Goal: Task Accomplishment & Management: Manage account settings

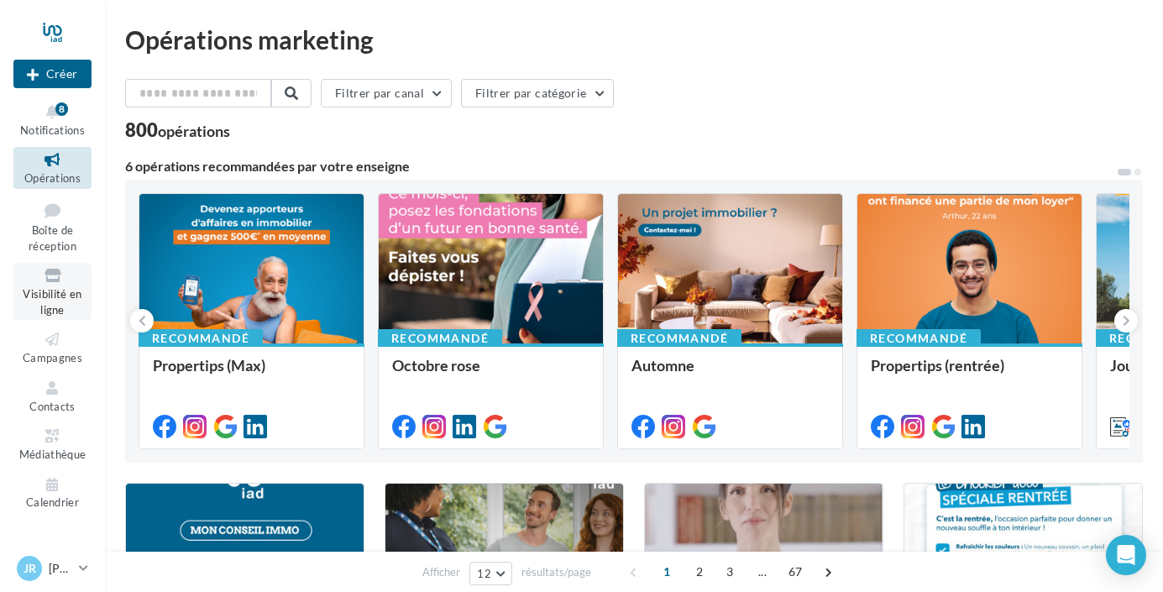
click at [60, 283] on icon at bounding box center [52, 275] width 68 height 19
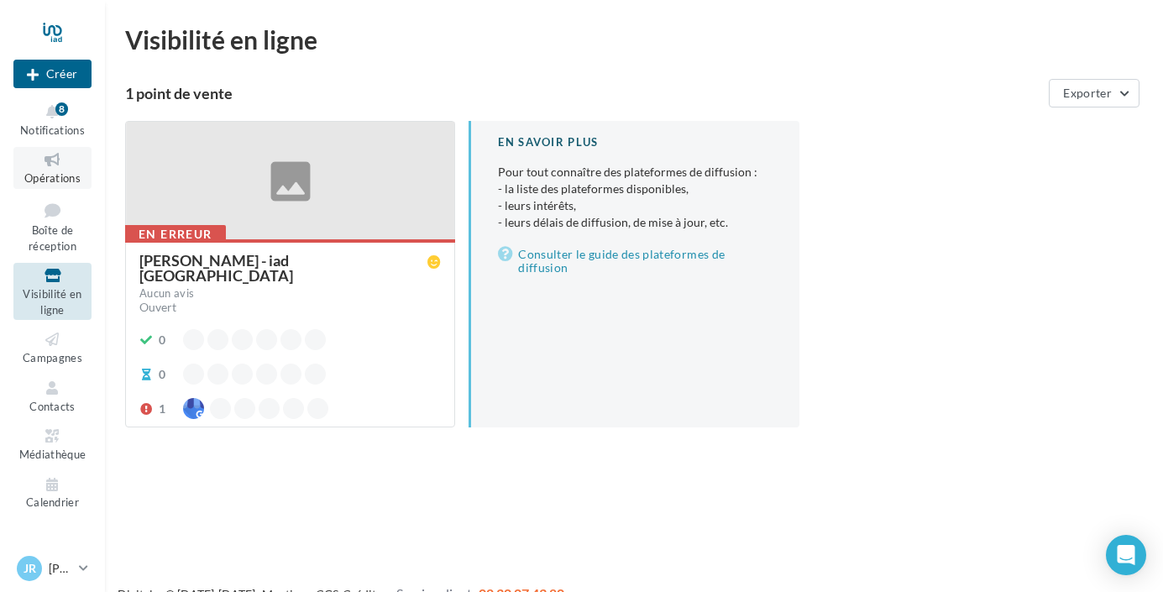
click at [54, 171] on span "Opérations" at bounding box center [52, 177] width 56 height 13
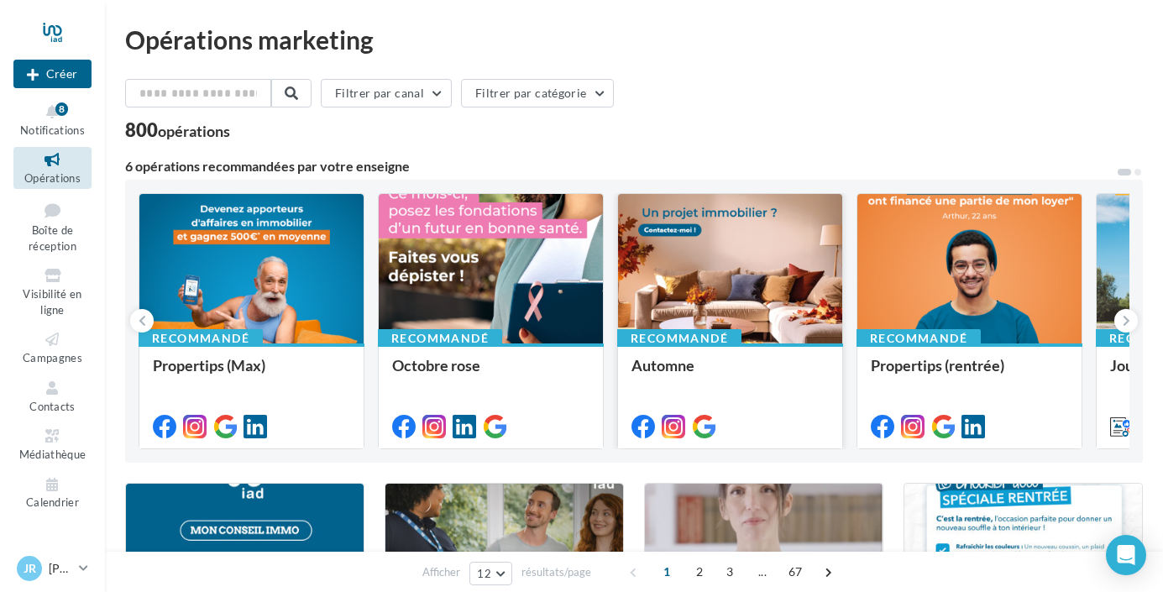
click at [739, 272] on div at bounding box center [730, 269] width 224 height 151
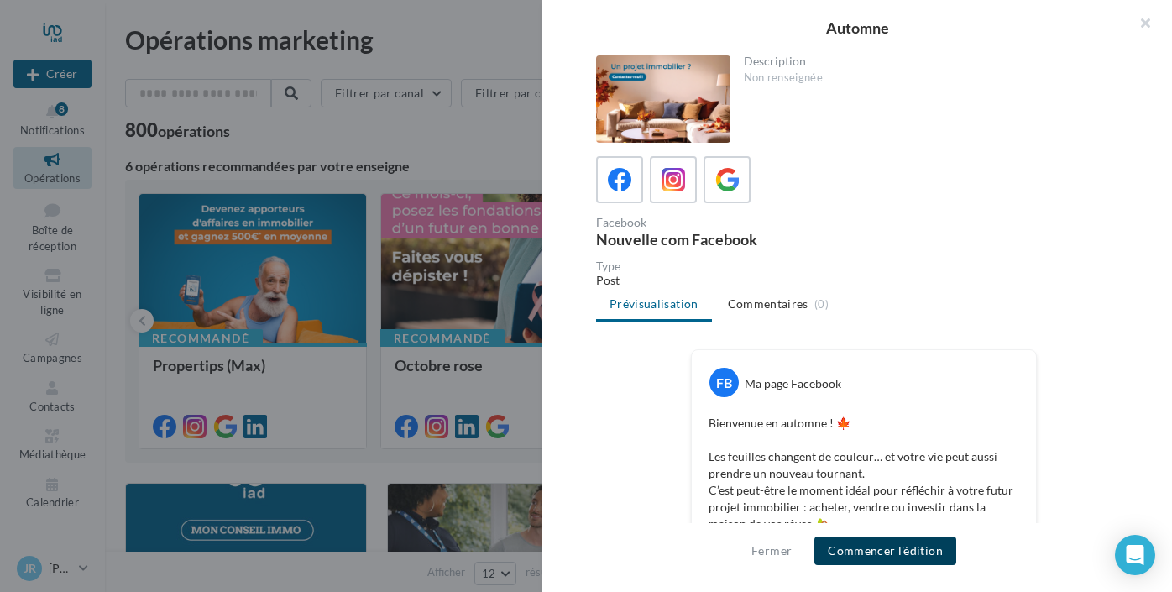
click at [873, 552] on button "Commencer l'édition" at bounding box center [886, 551] width 142 height 29
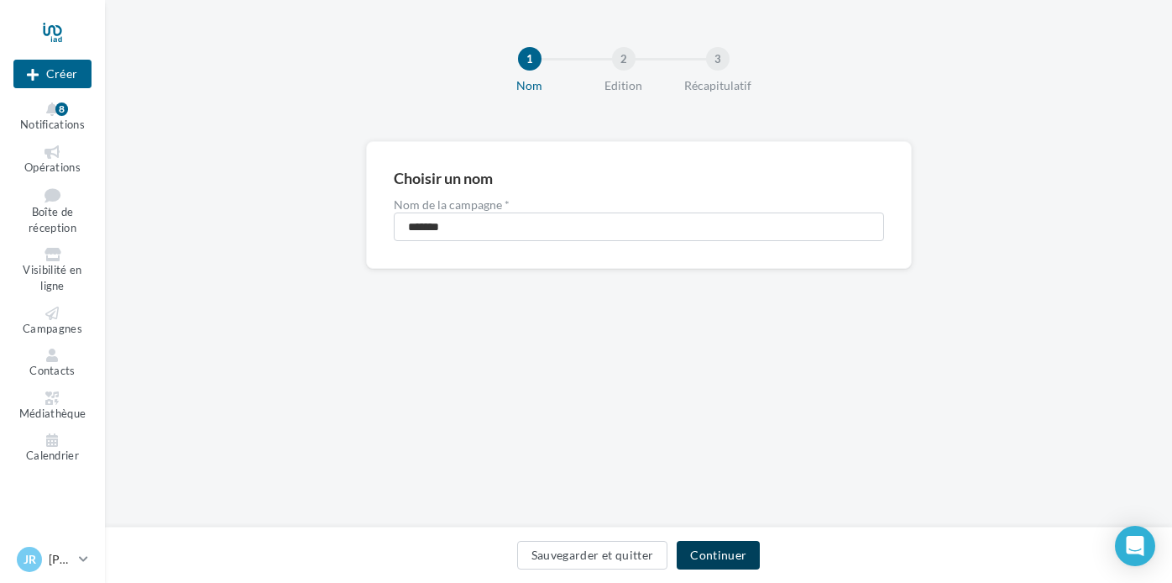
click at [724, 556] on button "Continuer" at bounding box center [718, 555] width 83 height 29
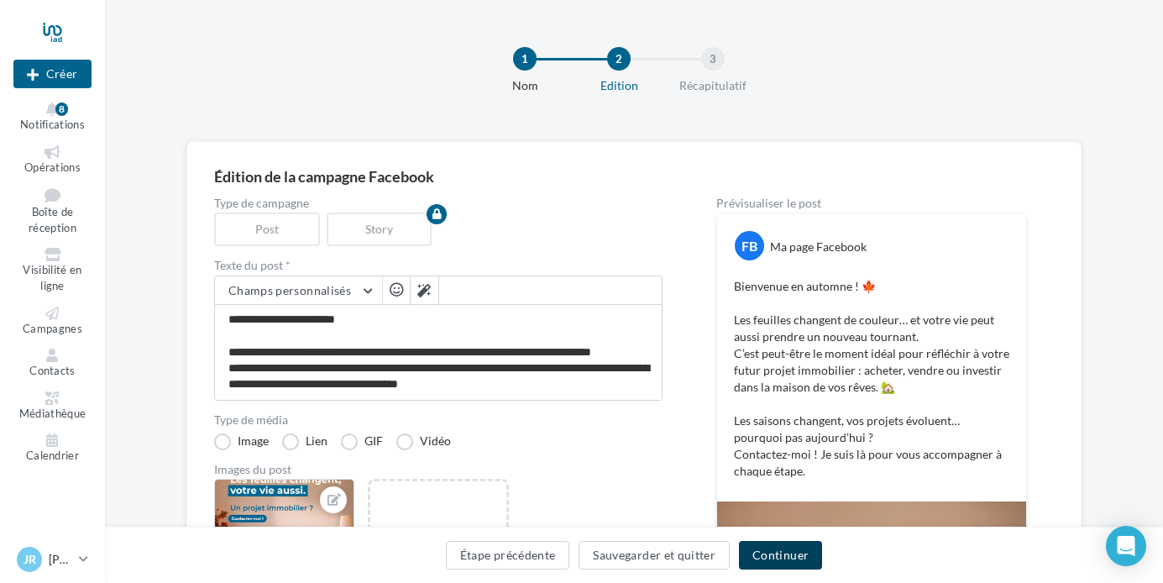
click at [791, 553] on button "Continuer" at bounding box center [780, 555] width 83 height 29
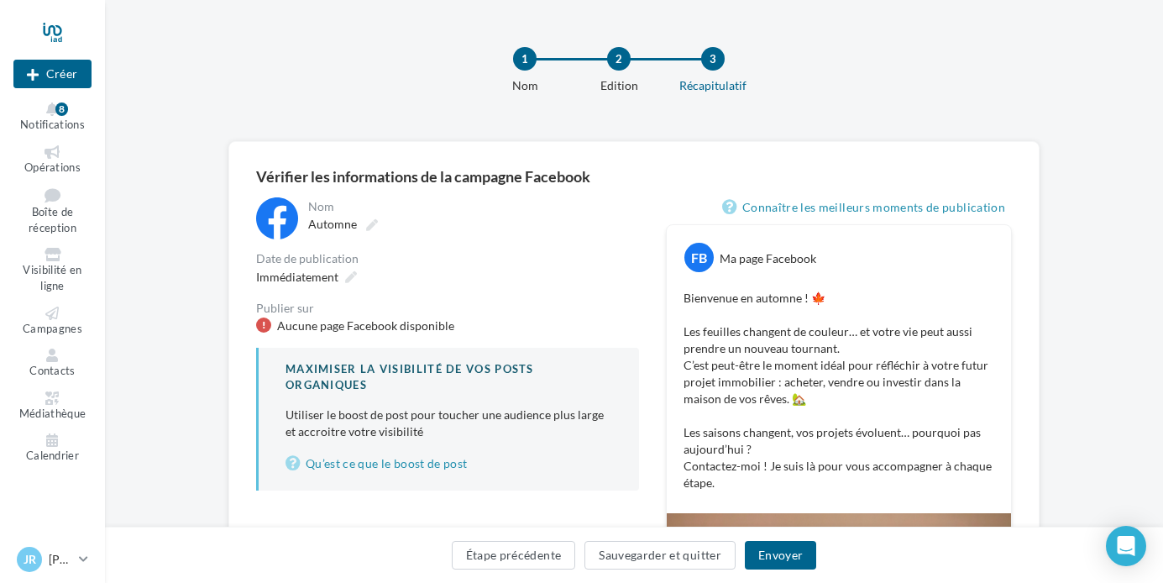
click at [268, 321] on div at bounding box center [263, 324] width 15 height 15
click at [268, 333] on div "Aucune page Facebook disponible" at bounding box center [447, 325] width 383 height 17
click at [267, 332] on div "Aucune page Facebook disponible" at bounding box center [447, 325] width 383 height 17
drag, startPoint x: 399, startPoint y: 443, endPoint x: 420, endPoint y: 443, distance: 21.0
click at [399, 443] on div "Maximiser la visibilité de vos posts organiques Utiliser le boost de post pour …" at bounding box center [447, 419] width 383 height 142
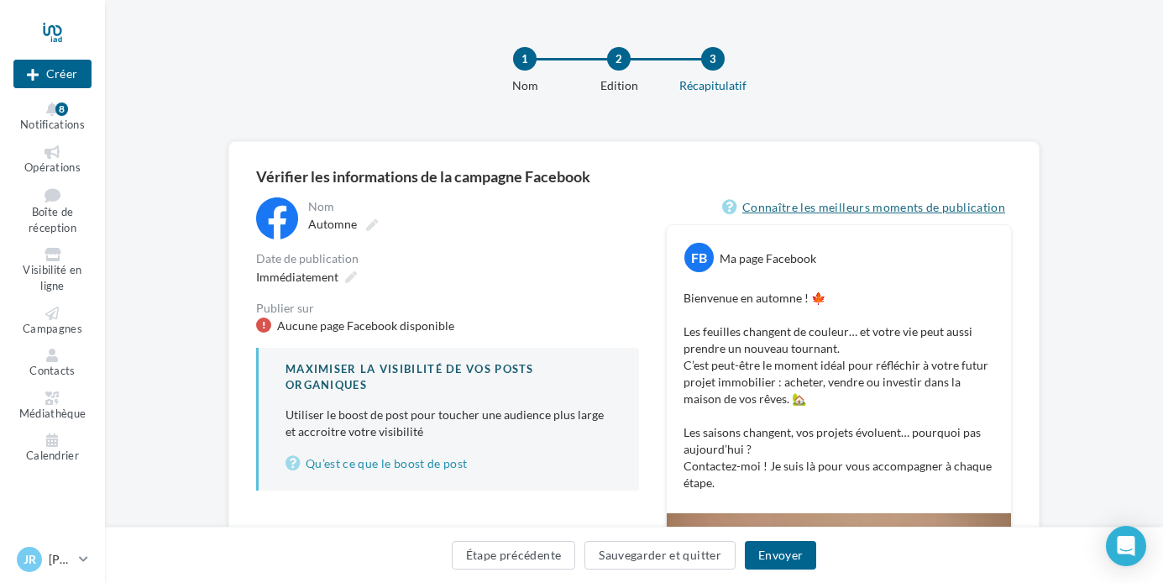
click at [933, 207] on link "Connaître les meilleurs moments de publication" at bounding box center [867, 207] width 290 height 20
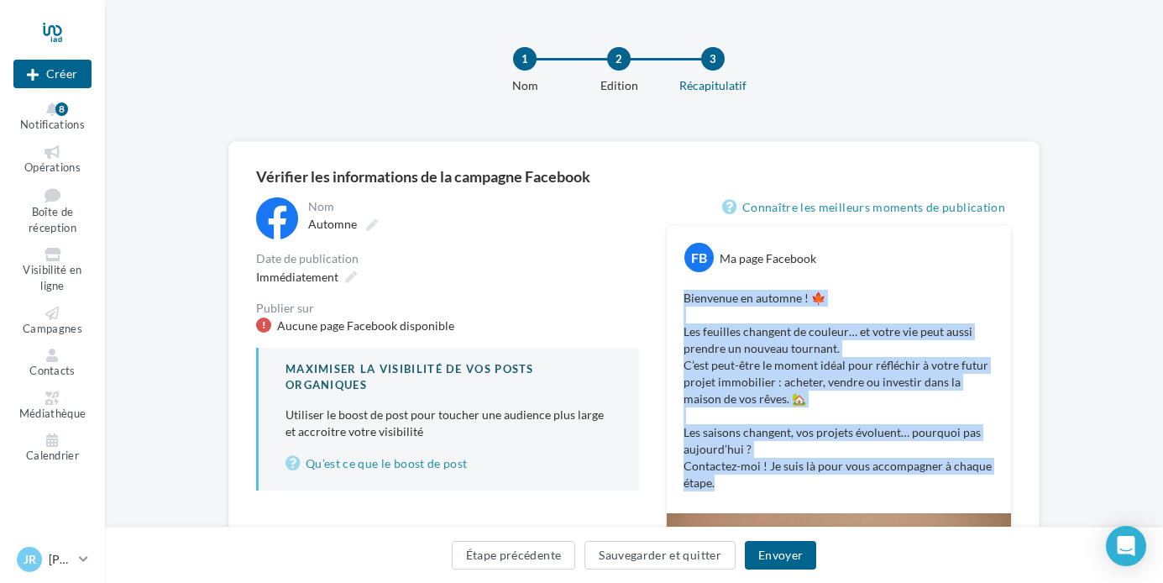
drag, startPoint x: 751, startPoint y: 102, endPoint x: 685, endPoint y: 302, distance: 210.3
click at [685, 302] on p "Bienvenue en automne ! 🍁 Les feuilles changent de couleur… et votre vie peut au…" at bounding box center [839, 391] width 311 height 202
copy p "Bienvenue en automne ! 🍁 Les feuilles changent de couleur… et votre vie peut au…"
click at [54, 152] on icon at bounding box center [52, 151] width 68 height 13
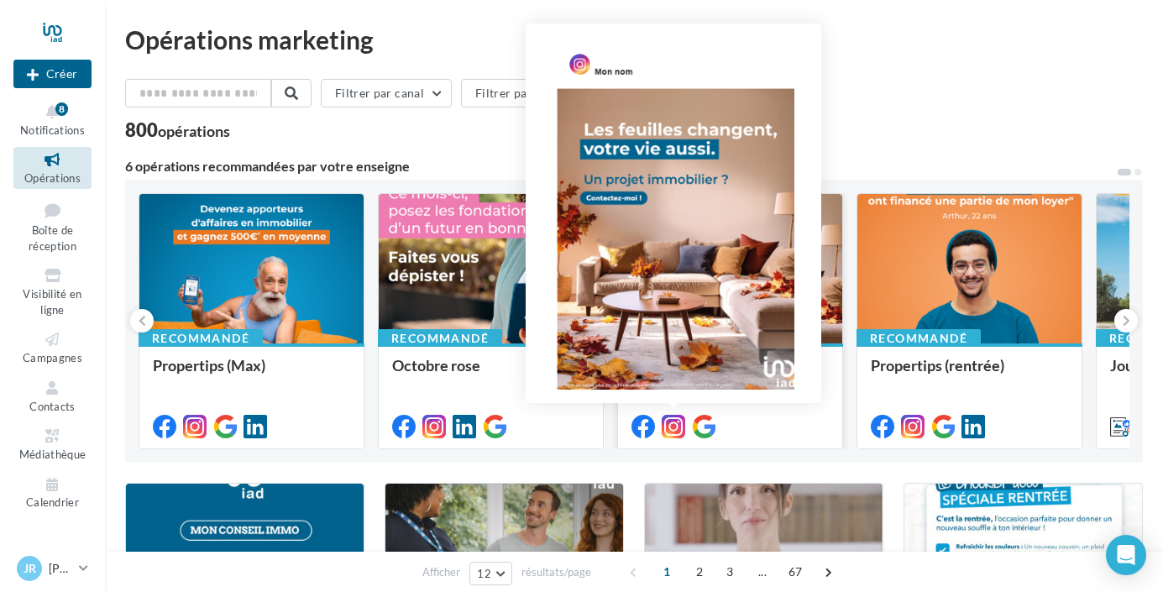
click at [674, 422] on icon at bounding box center [674, 427] width 24 height 24
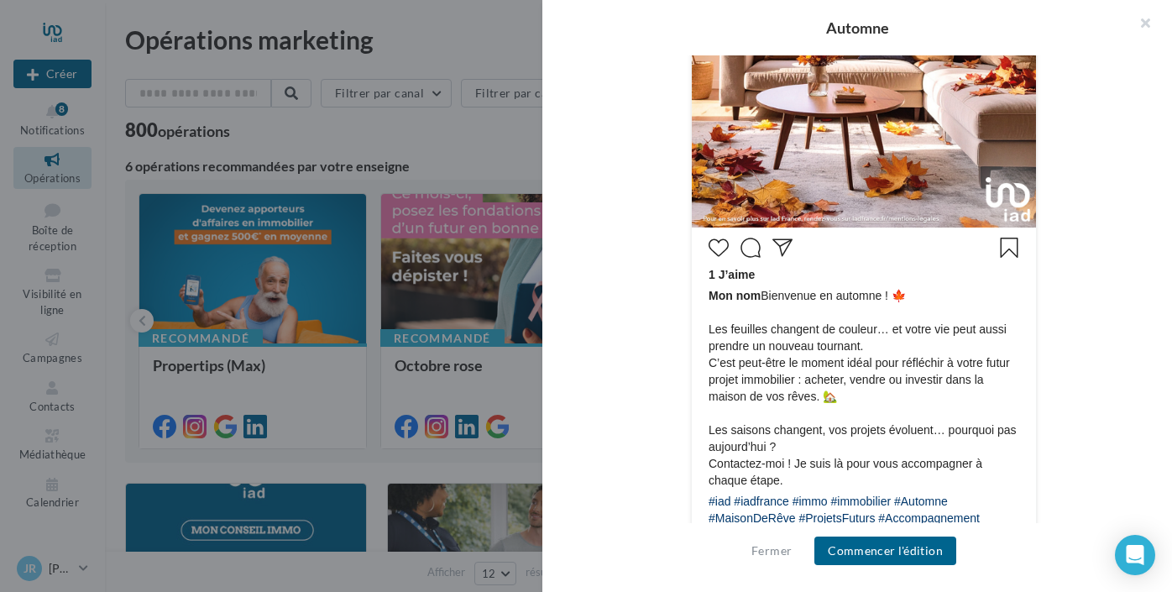
scroll to position [712, 0]
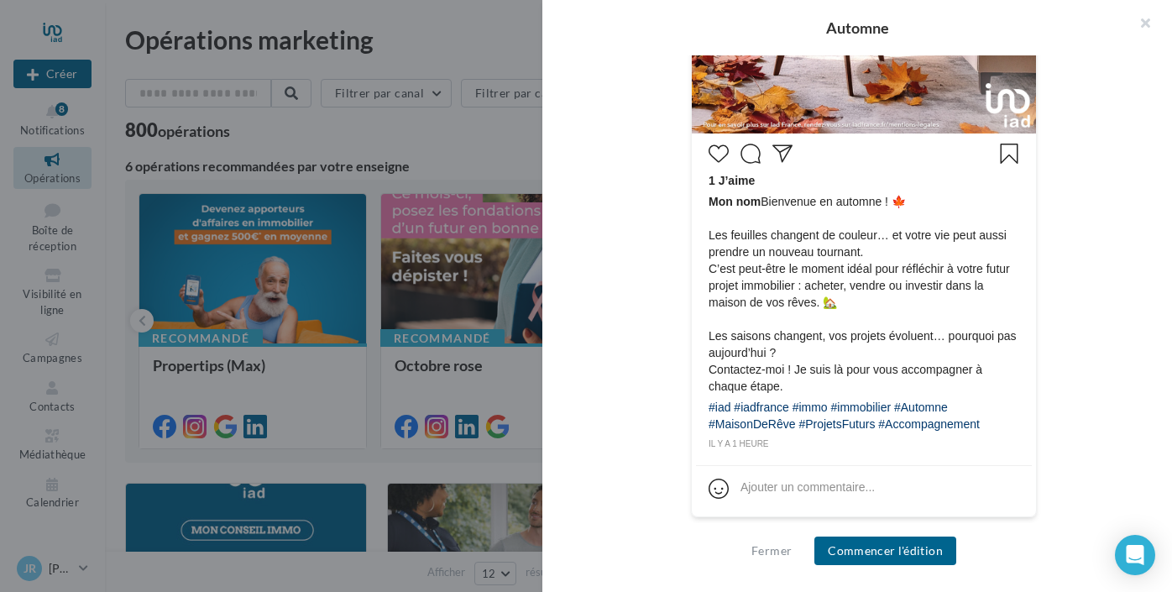
drag, startPoint x: 709, startPoint y: 237, endPoint x: 1000, endPoint y: 430, distance: 349.6
click at [1000, 430] on div "1 J’aime Mon nom Bienvenue en automne ! 🍁 Les feuilles changent de couleur… et …" at bounding box center [864, 295] width 336 height 314
copy div "es feuilles changent de couleur… et votre vie peut aussi prendre un nouveau tou…"
click at [891, 535] on div "Fermer Commencer l'édition" at bounding box center [858, 557] width 630 height 69
click at [889, 545] on button "Commencer l'édition" at bounding box center [886, 551] width 142 height 29
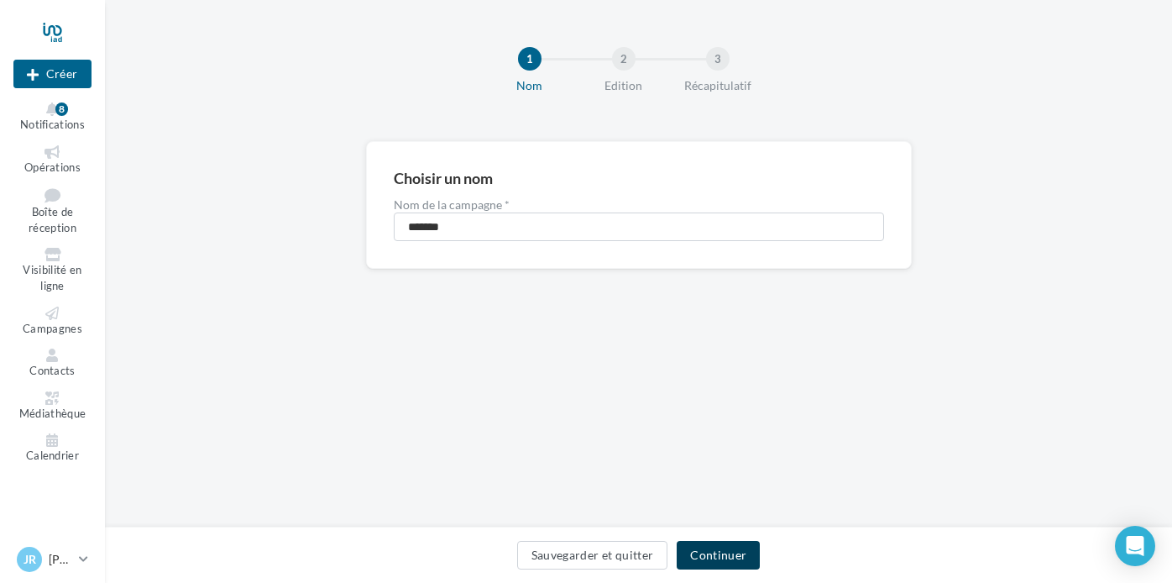
click at [713, 555] on button "Continuer" at bounding box center [718, 555] width 83 height 29
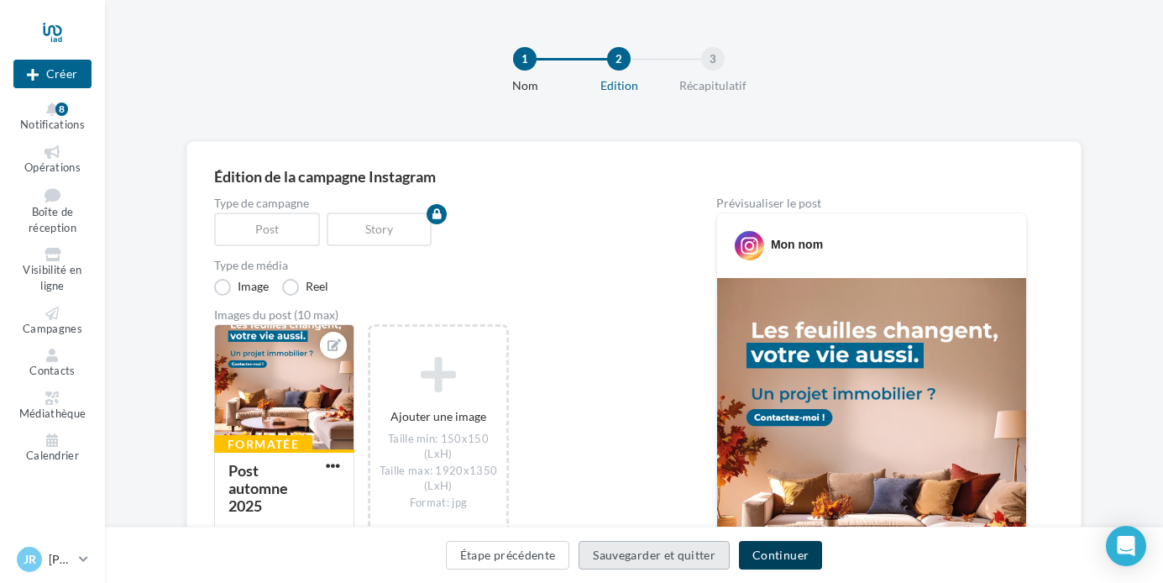
drag, startPoint x: 715, startPoint y: 554, endPoint x: 763, endPoint y: 555, distance: 48.7
click at [763, 555] on div "Étape précédente Sauvegarder et quitter Continuer" at bounding box center [633, 558] width 1031 height 35
click at [771, 551] on button "Continuer" at bounding box center [780, 555] width 83 height 29
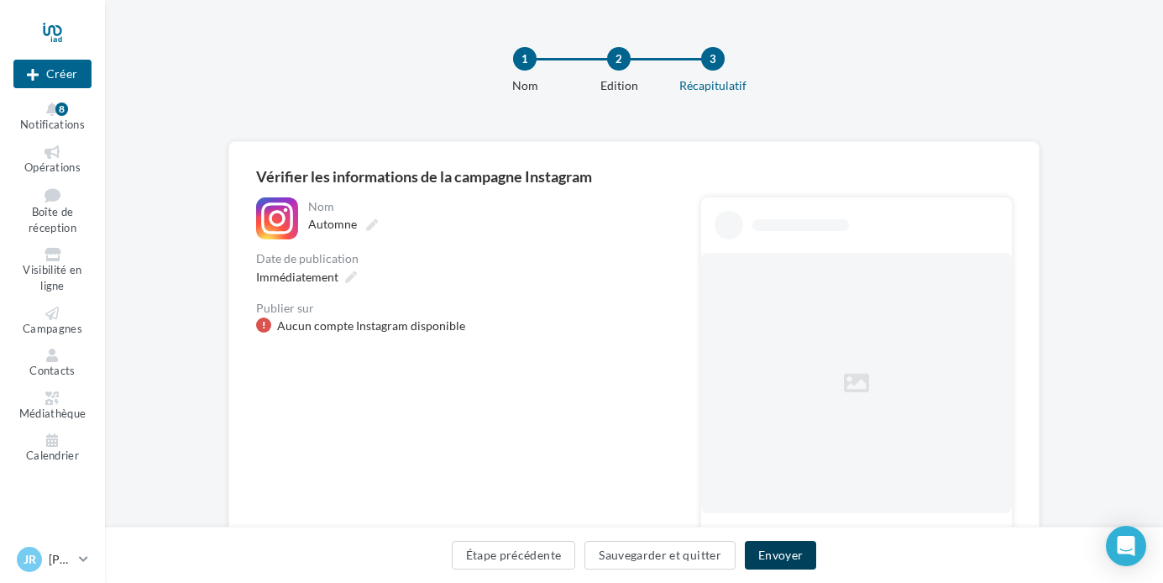
click at [771, 551] on button "Envoyer" at bounding box center [780, 555] width 71 height 29
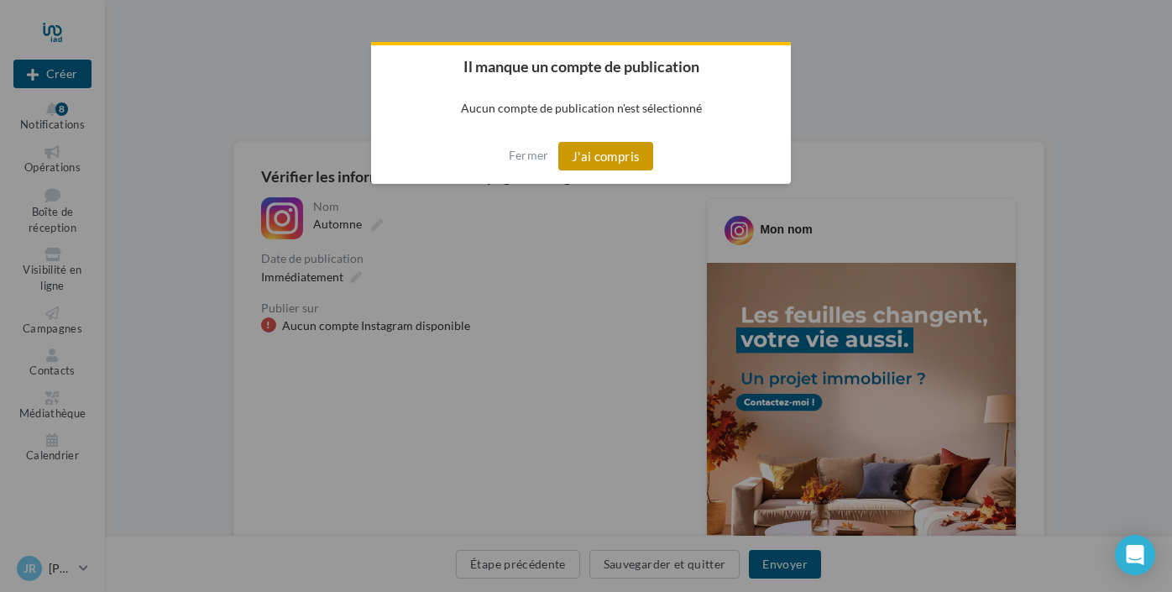
click at [606, 156] on button "J'ai compris" at bounding box center [606, 156] width 96 height 29
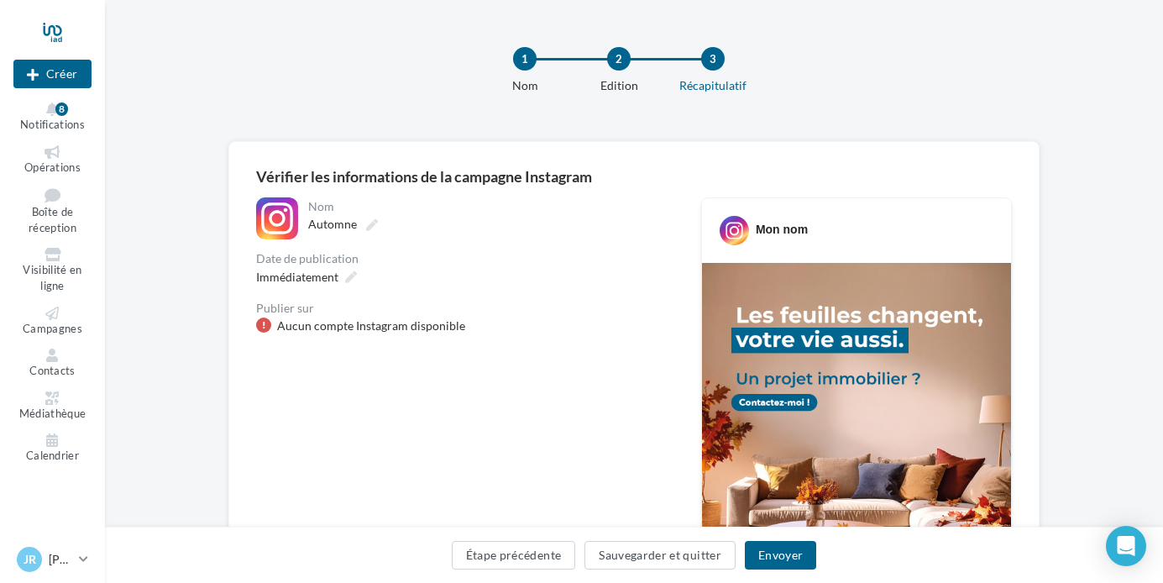
drag, startPoint x: 260, startPoint y: 324, endPoint x: 278, endPoint y: 324, distance: 17.6
click at [261, 324] on div at bounding box center [263, 324] width 15 height 15
click at [336, 275] on span "Immédiatement" at bounding box center [297, 277] width 82 height 14
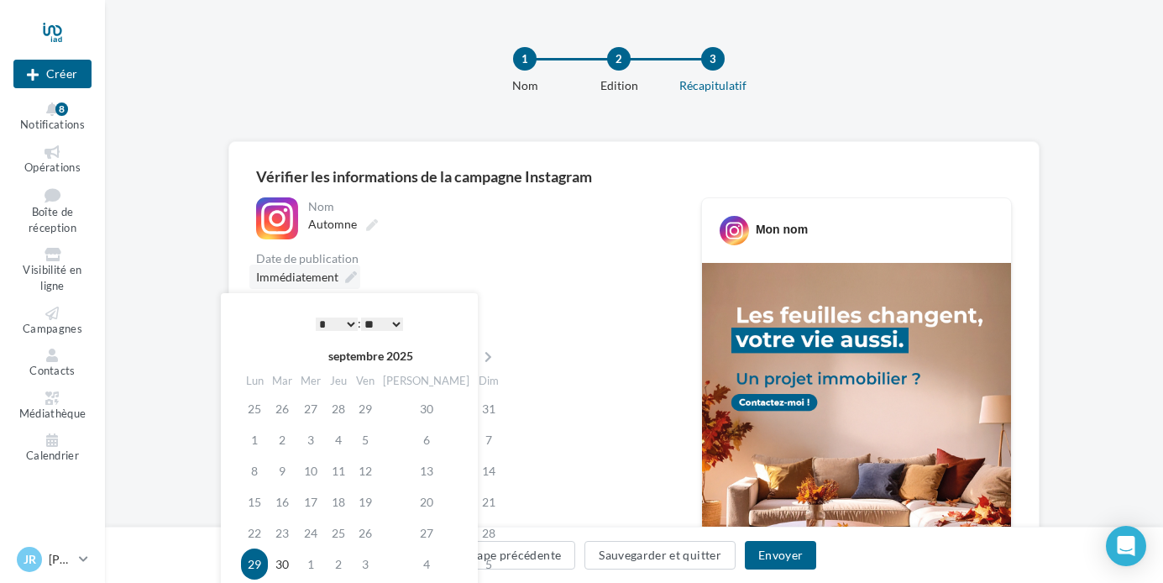
click at [357, 276] on div "Immédiatement" at bounding box center [304, 277] width 111 height 24
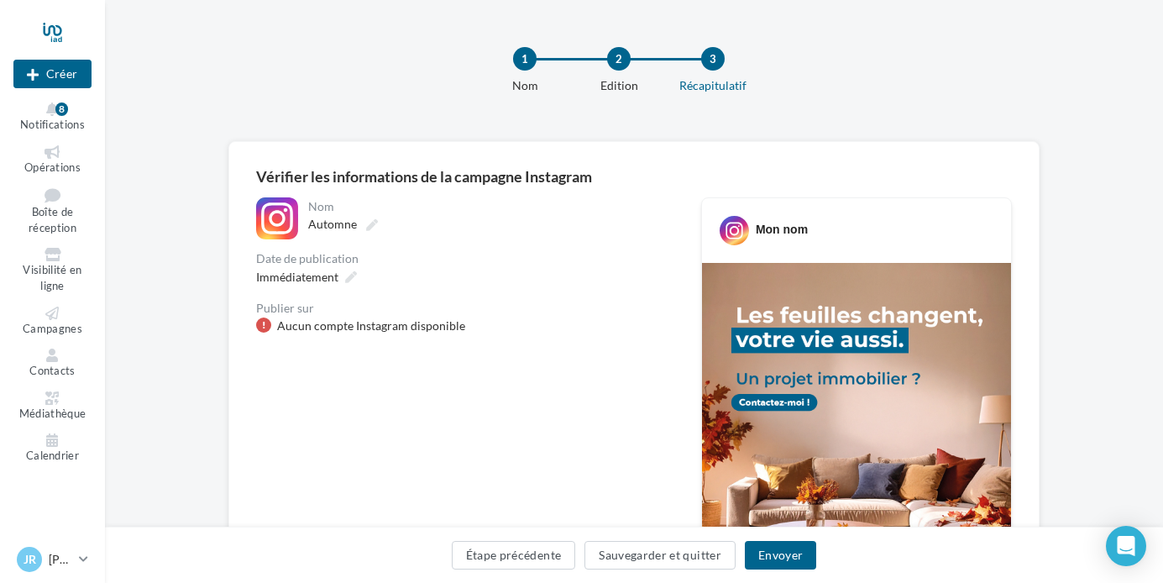
click at [466, 244] on div "Nom ******* Automne Date de publication Immédiatement Publier sur Aucun compte …" at bounding box center [465, 265] width 418 height 137
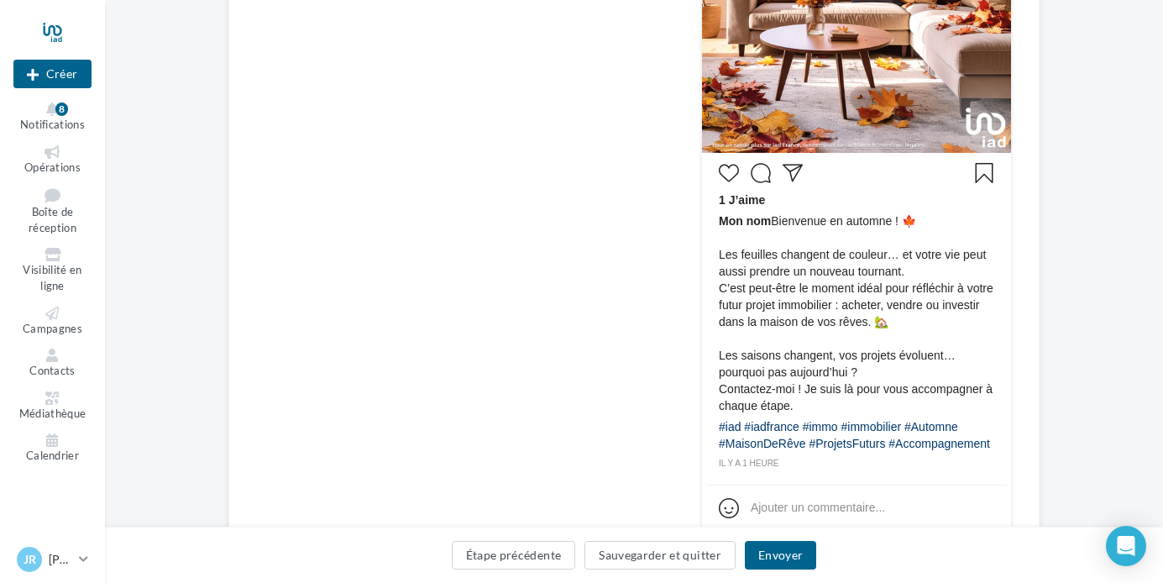
scroll to position [508, 0]
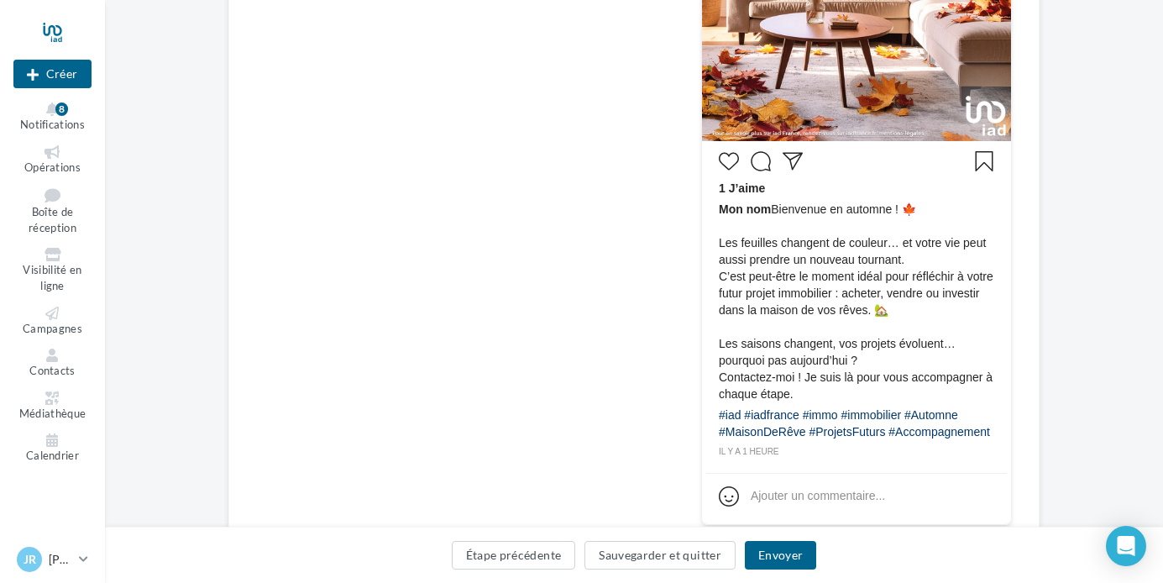
drag, startPoint x: 857, startPoint y: 450, endPoint x: 716, endPoint y: 239, distance: 253.9
click at [716, 239] on div "1 J’aime Mon nom Bienvenue en automne ! 🍁 Les feuilles changent de couleur… et …" at bounding box center [856, 302] width 301 height 314
click at [957, 208] on span "Mon nom Bienvenue en automne ! 🍁 Les feuilles changent de couleur… et votre vie…" at bounding box center [856, 302] width 275 height 202
drag, startPoint x: 716, startPoint y: 240, endPoint x: 942, endPoint y: 445, distance: 305.0
click at [942, 445] on div "1 J’aime Mon nom Bienvenue en automne ! 🍁 Les feuilles changent de couleur… et …" at bounding box center [856, 302] width 301 height 314
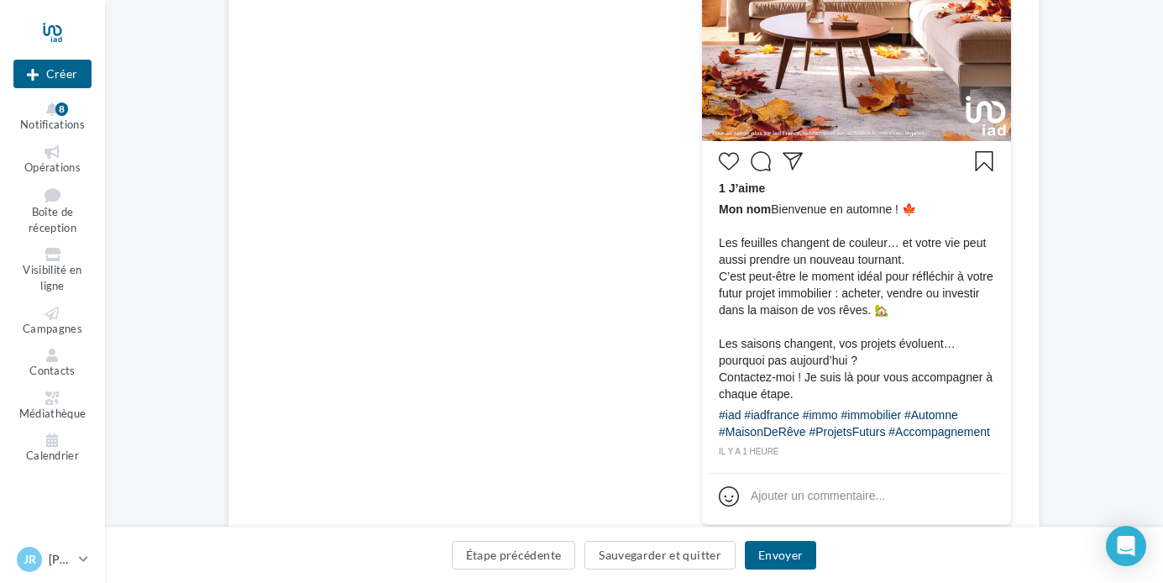
copy div "Mon nom Bienvenue en automne ! 🍁 Les feuilles changent de couleur… et votre vie…"
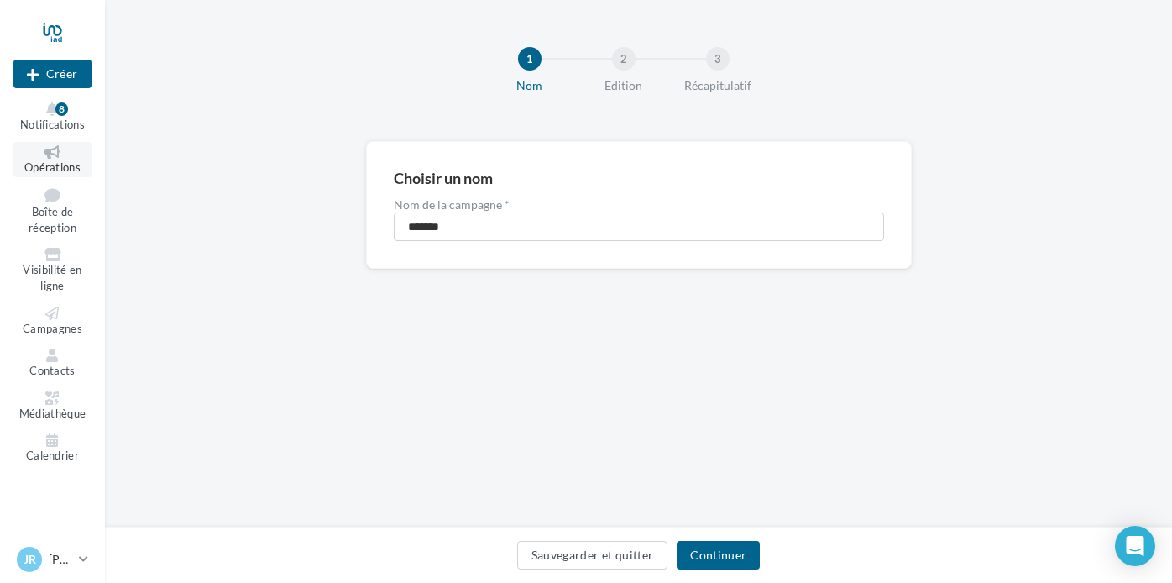
click at [52, 153] on icon at bounding box center [52, 151] width 68 height 13
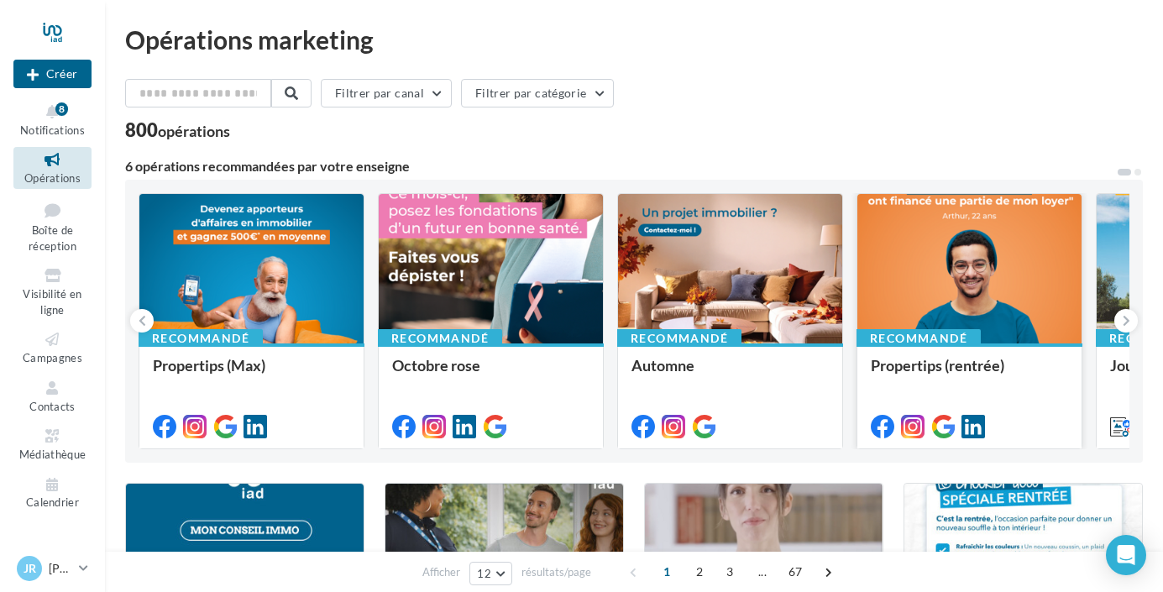
click at [991, 272] on div at bounding box center [969, 269] width 224 height 151
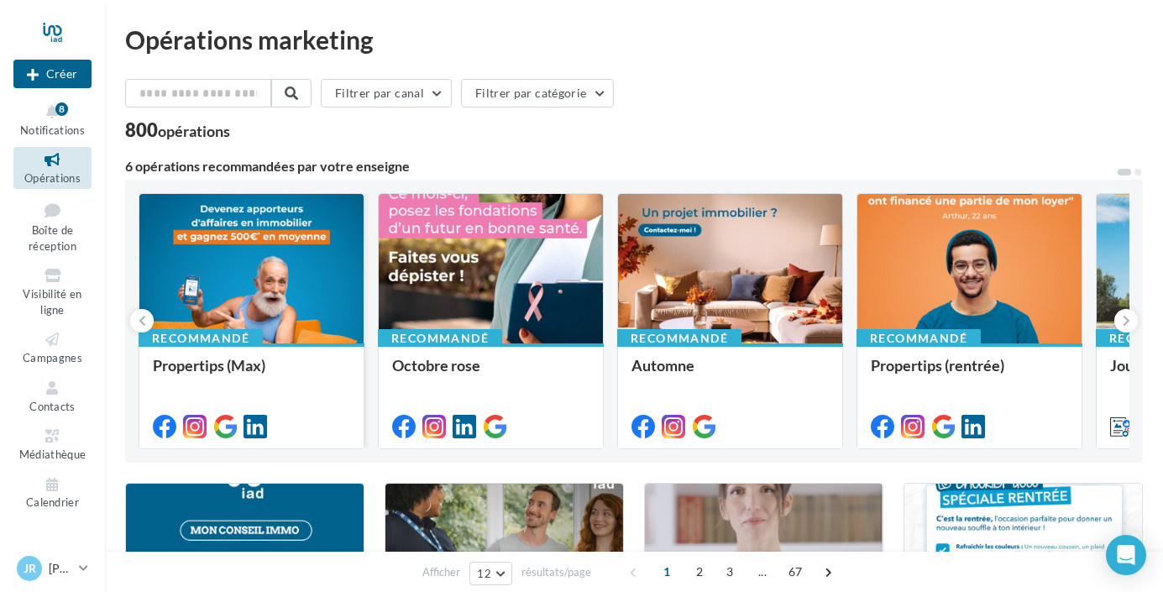
click at [270, 273] on div at bounding box center [251, 269] width 224 height 151
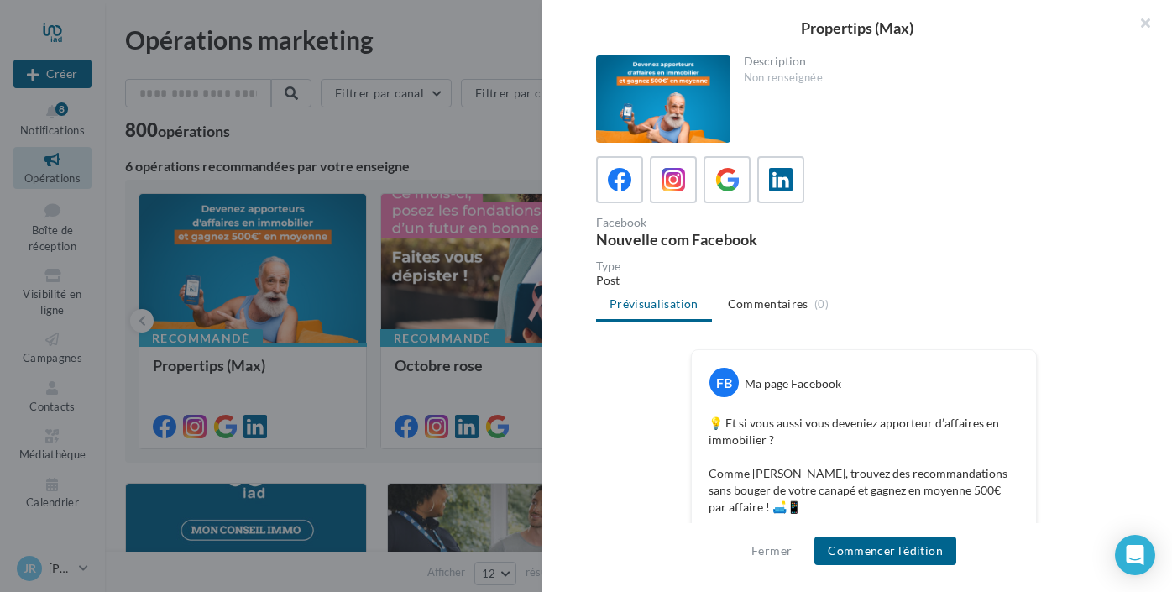
click at [868, 89] on div "Description Non renseignée" at bounding box center [864, 98] width 536 height 87
click at [698, 78] on div at bounding box center [663, 98] width 134 height 87
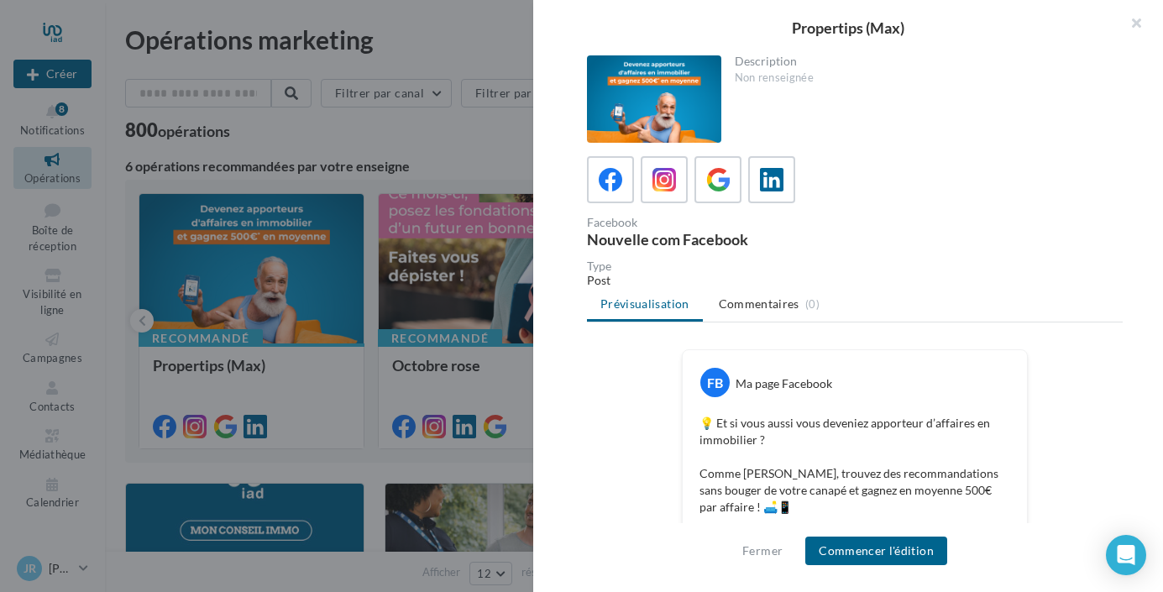
click at [338, 250] on div at bounding box center [581, 296] width 1163 height 592
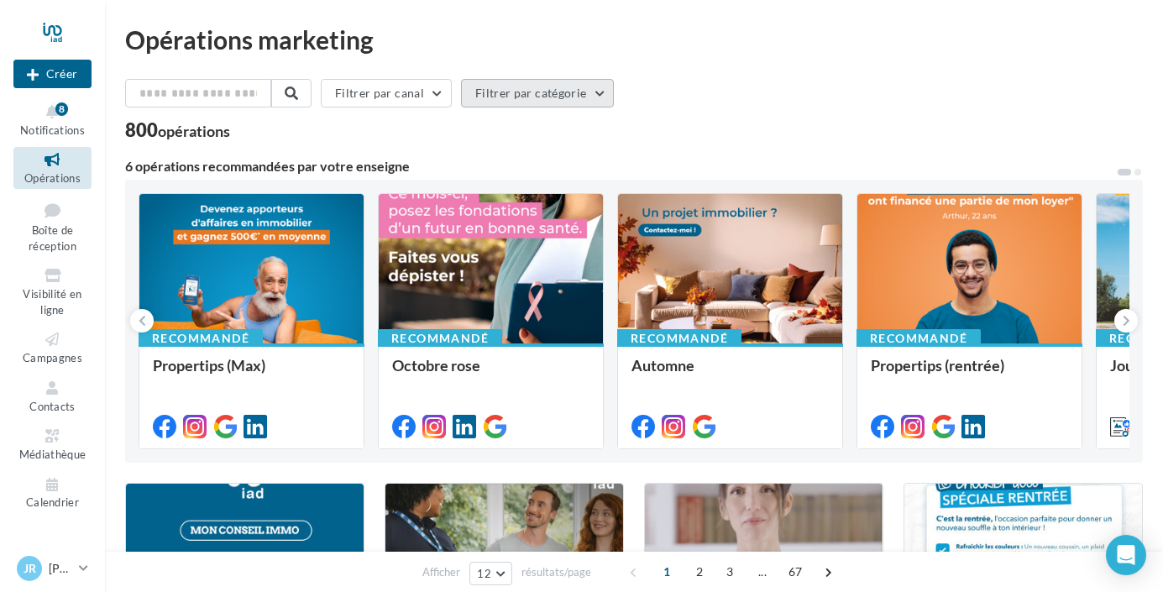
click at [594, 97] on button "Filtrer par catégorie" at bounding box center [537, 93] width 153 height 29
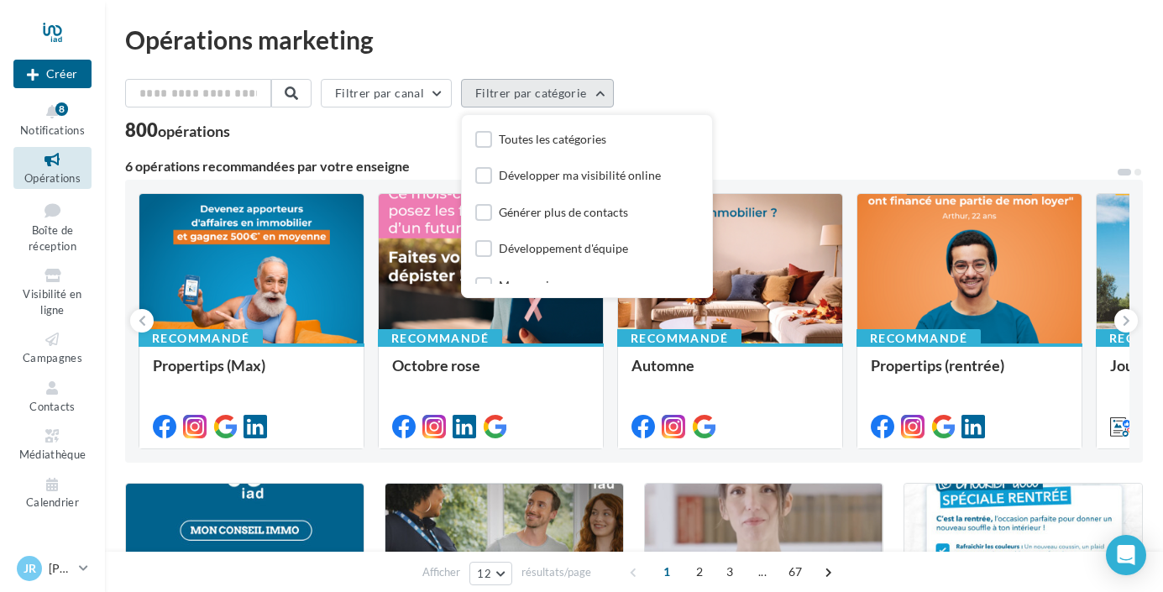
scroll to position [16, 0]
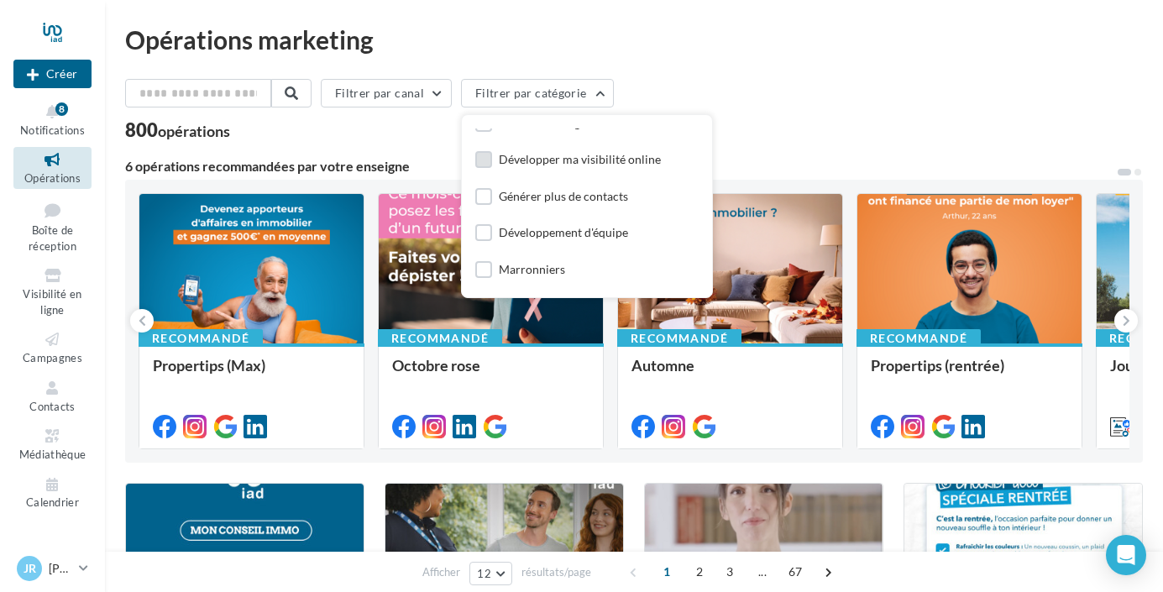
click at [490, 160] on label at bounding box center [483, 159] width 17 height 17
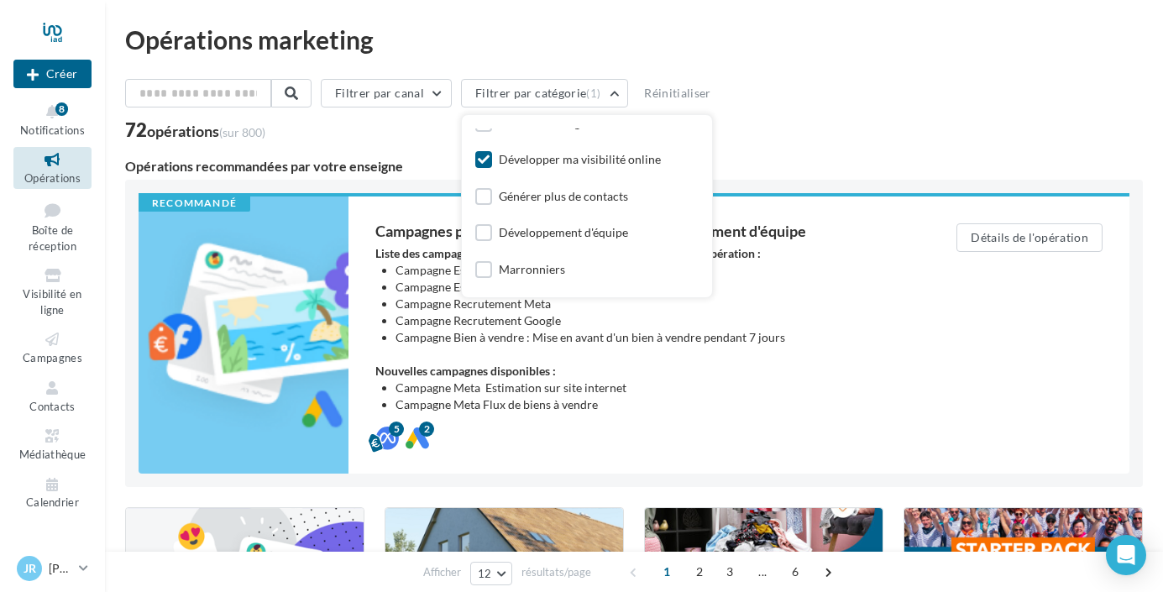
click at [829, 109] on div "Filtrer par canal Filtrer par catégorie (1) Toutes les catégories Développer ma…" at bounding box center [634, 96] width 1018 height 35
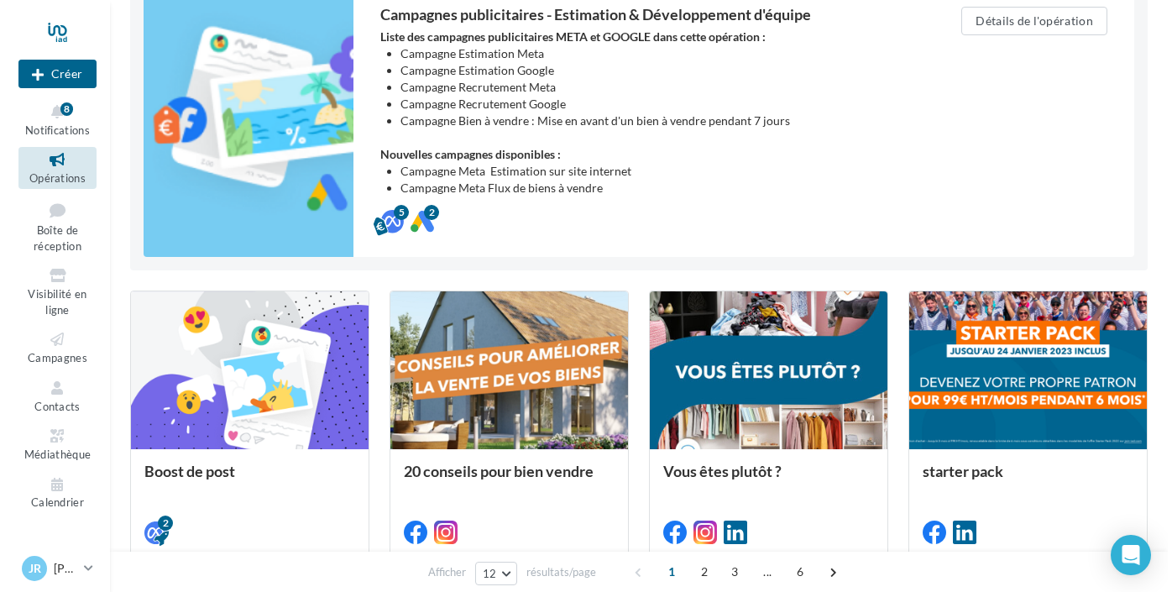
scroll to position [228, 0]
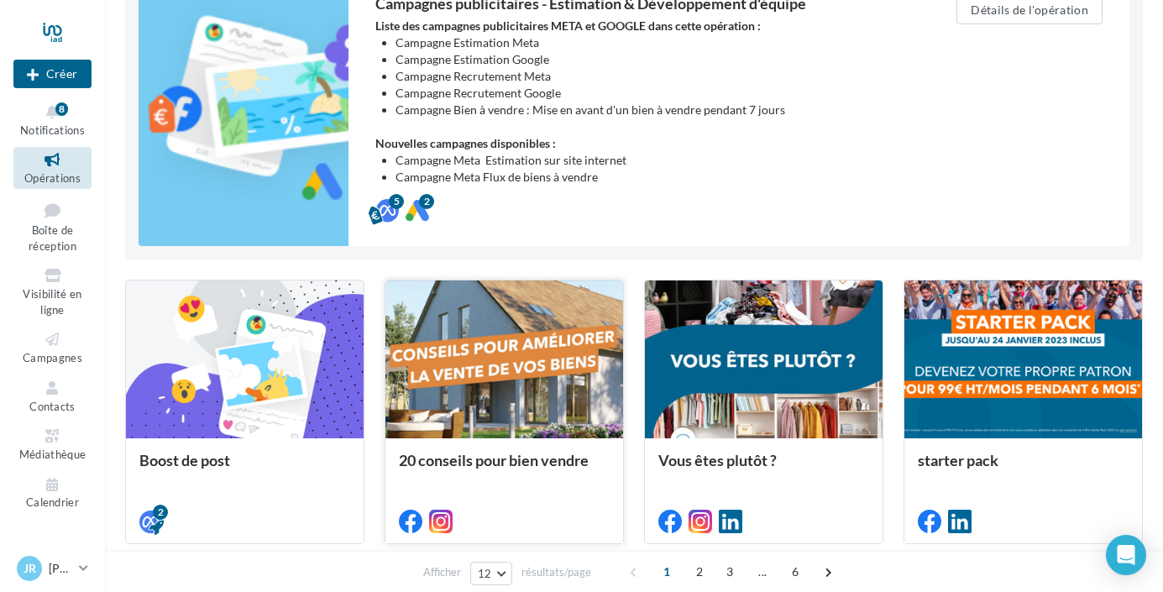
click at [525, 385] on div at bounding box center [504, 361] width 238 height 160
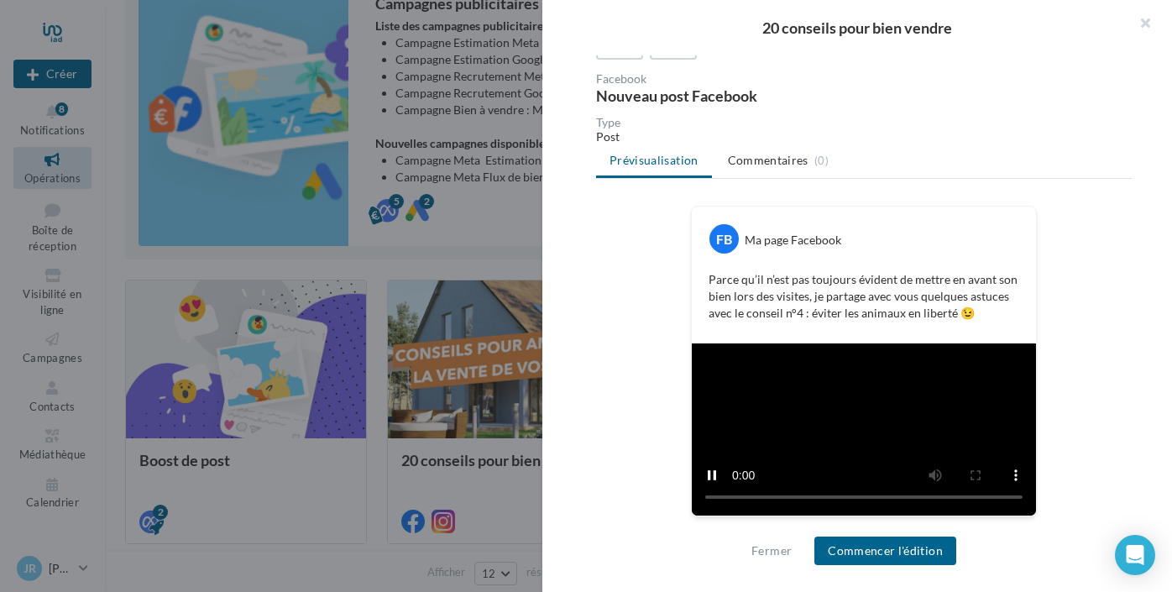
scroll to position [165, 0]
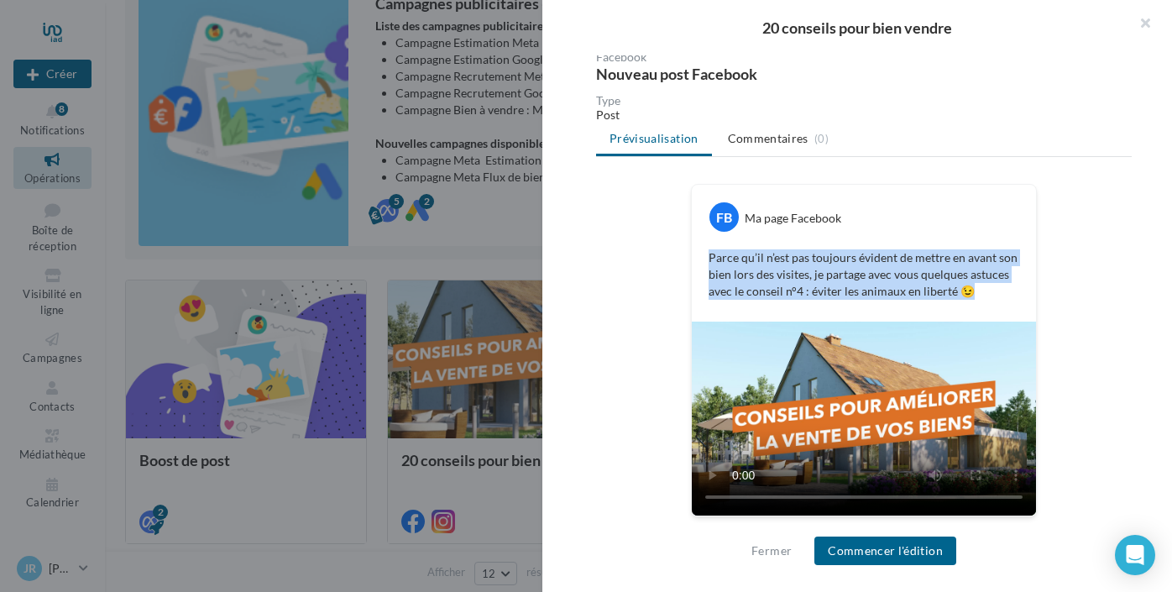
drag, startPoint x: 979, startPoint y: 290, endPoint x: 695, endPoint y: 256, distance: 285.8
click at [696, 256] on div "Parce qu’il n’est pas toujours évident de mettre en avant son bien lors des vis…" at bounding box center [864, 274] width 336 height 59
copy p "Parce qu’il n’est pas toujours évident de mettre en avant son bien lors des vis…"
click at [1148, 18] on button "button" at bounding box center [1138, 25] width 67 height 50
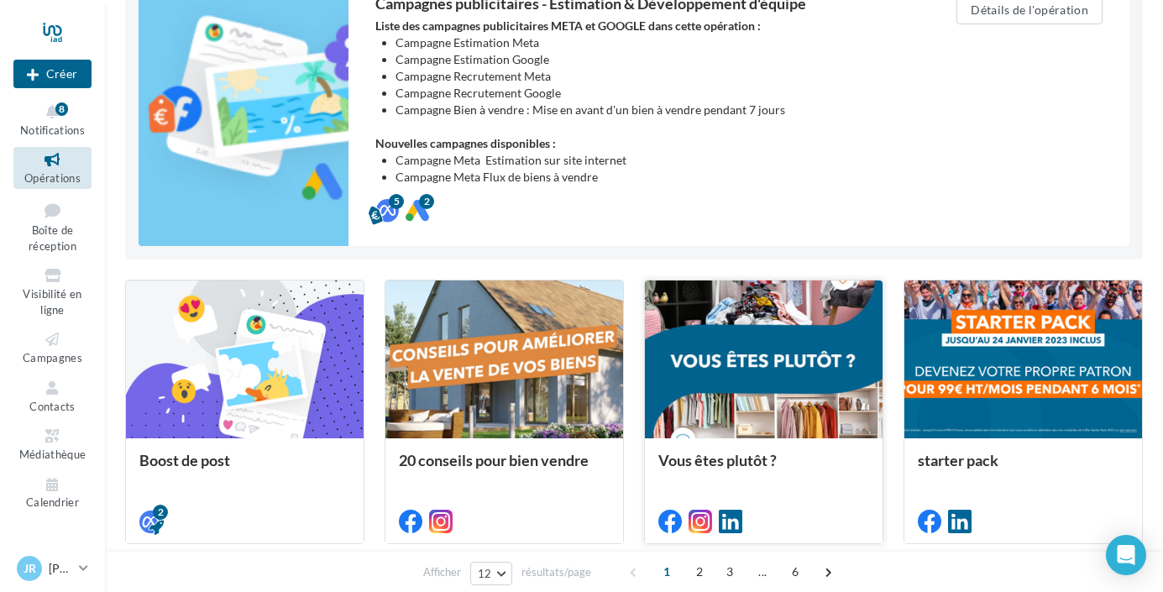
click at [783, 358] on div at bounding box center [764, 361] width 238 height 160
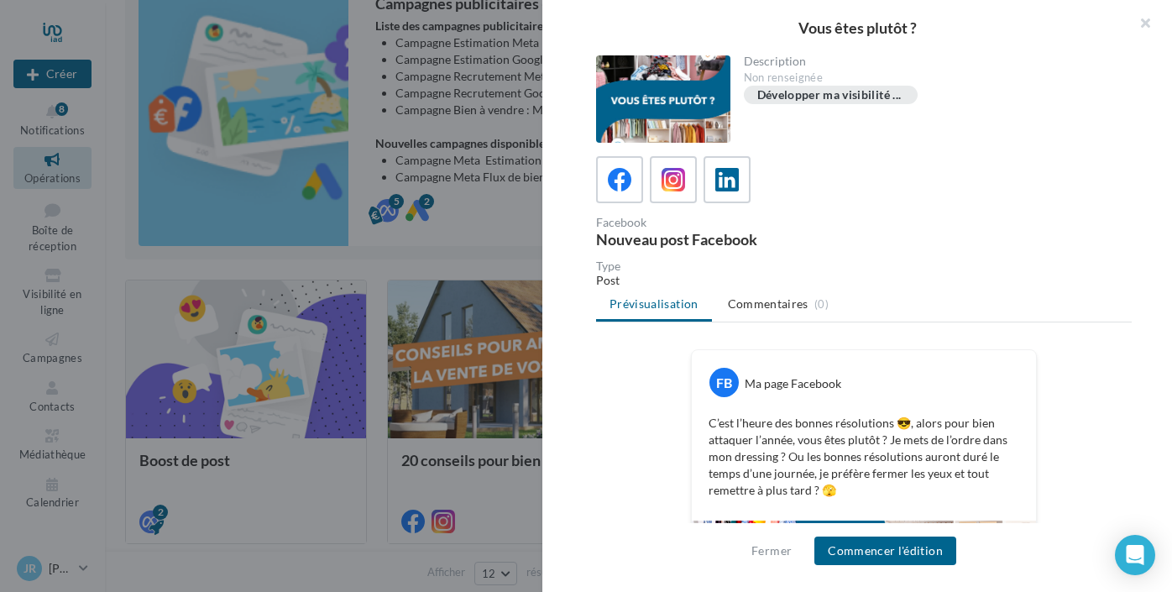
click at [1015, 430] on div "C’est l’heure des bonnes résolutions 😎, alors pour bien attaquer l’année, vous …" at bounding box center [864, 457] width 336 height 92
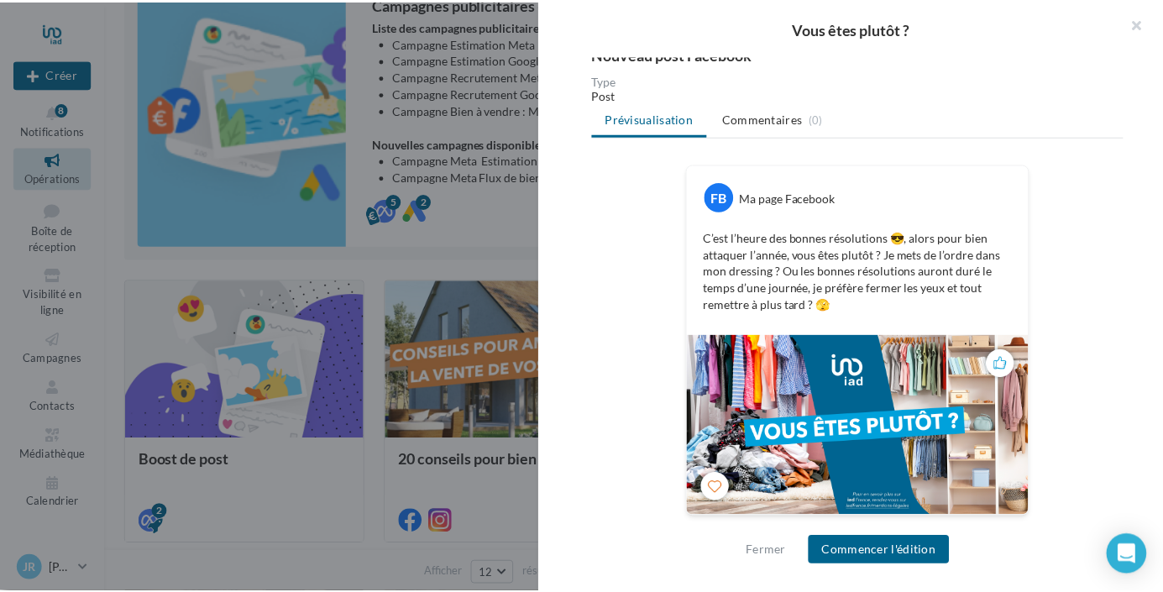
scroll to position [182, 0]
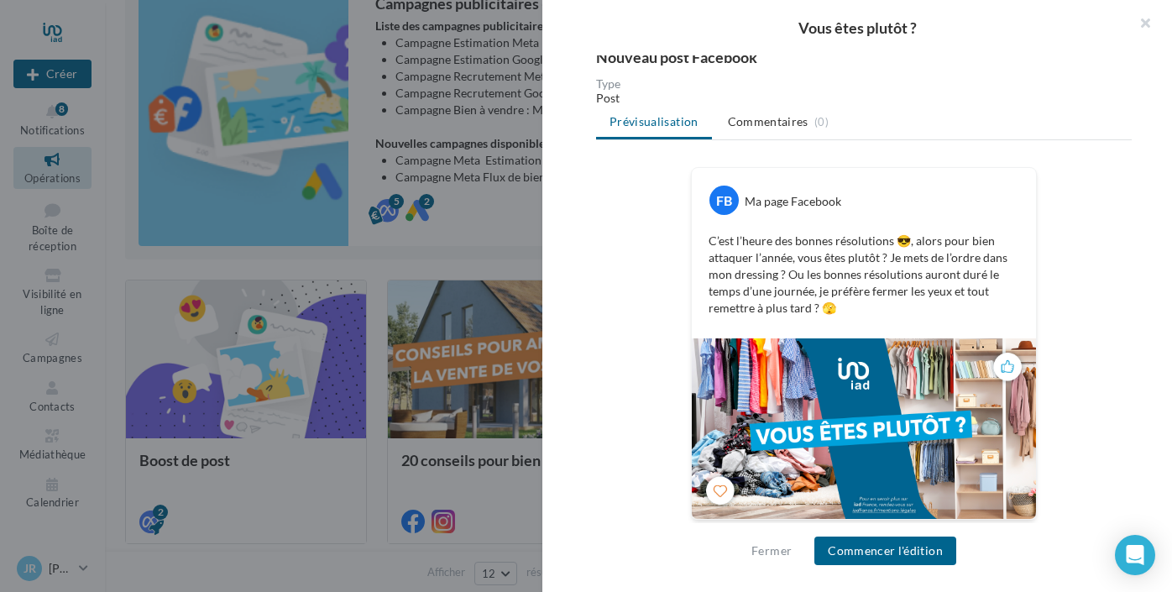
click at [482, 236] on div at bounding box center [586, 296] width 1172 height 592
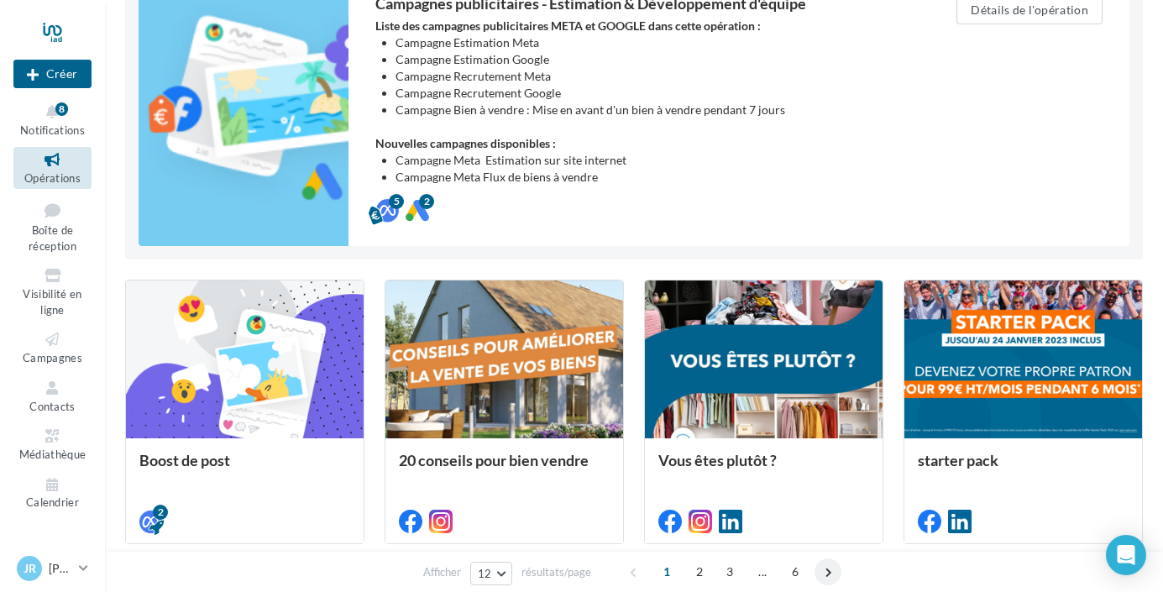
click at [829, 568] on span at bounding box center [828, 571] width 27 height 27
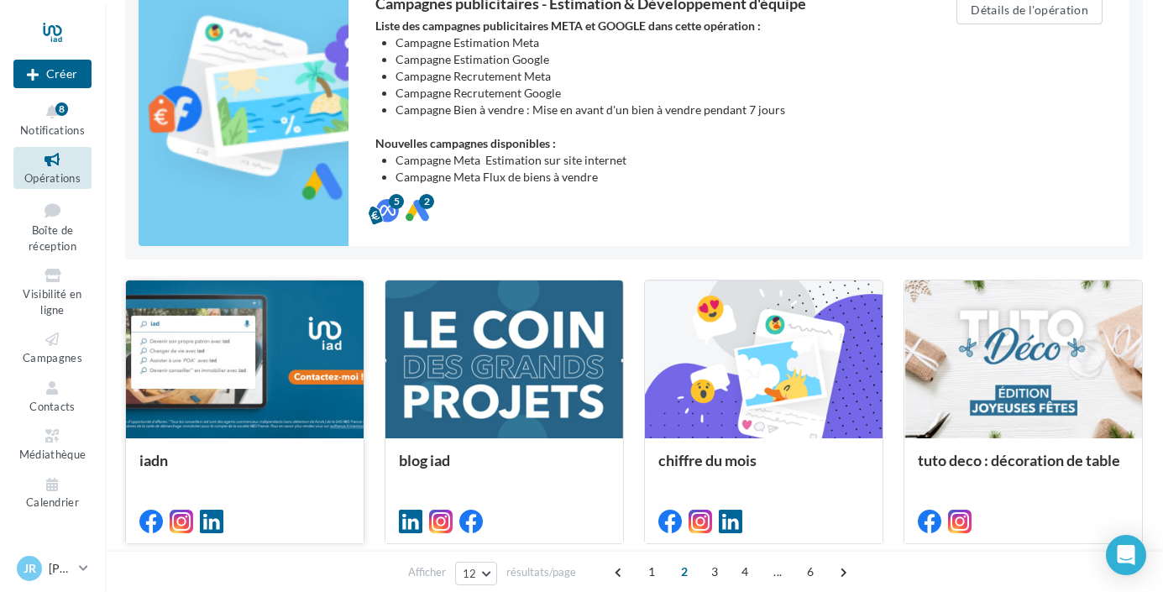
click at [251, 361] on div at bounding box center [245, 361] width 238 height 160
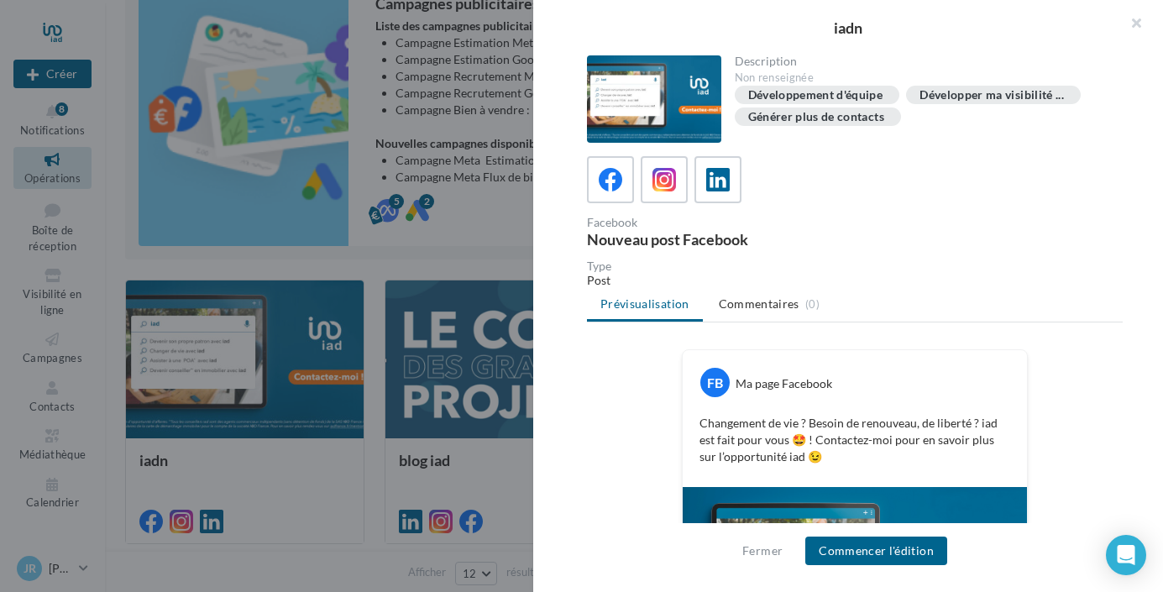
click at [299, 474] on div at bounding box center [581, 296] width 1163 height 592
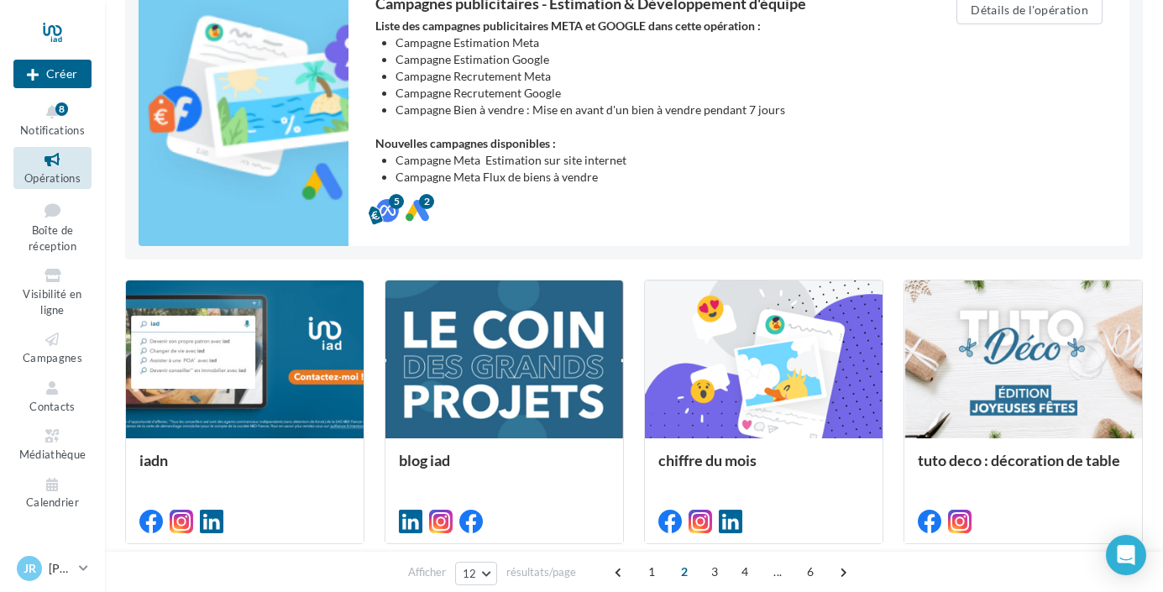
click at [51, 175] on span "Opérations" at bounding box center [52, 177] width 56 height 13
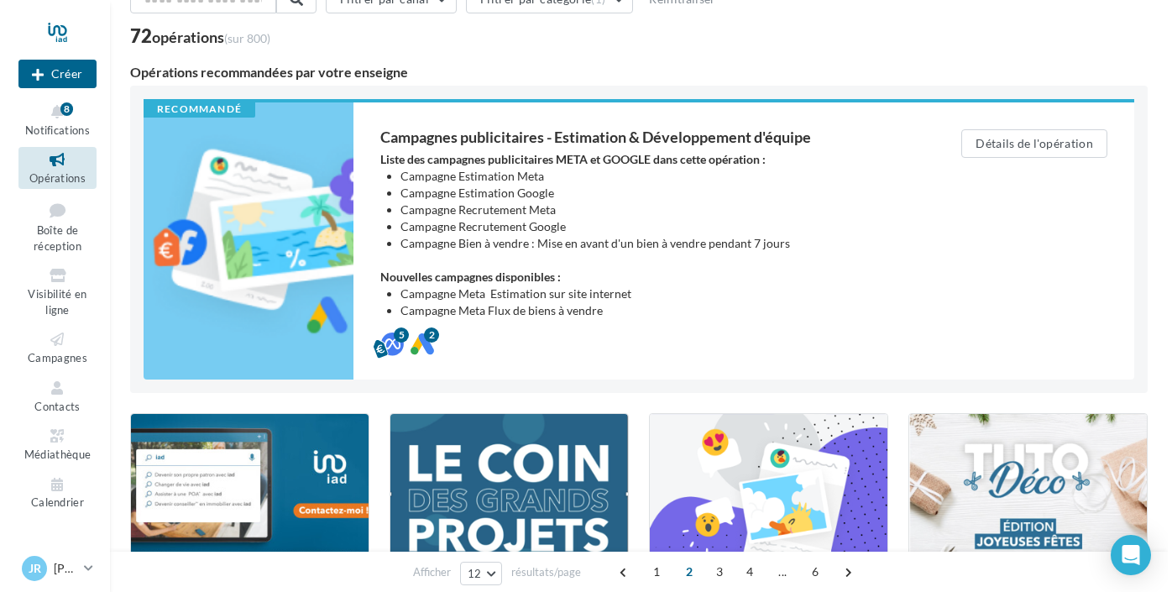
scroll to position [66, 0]
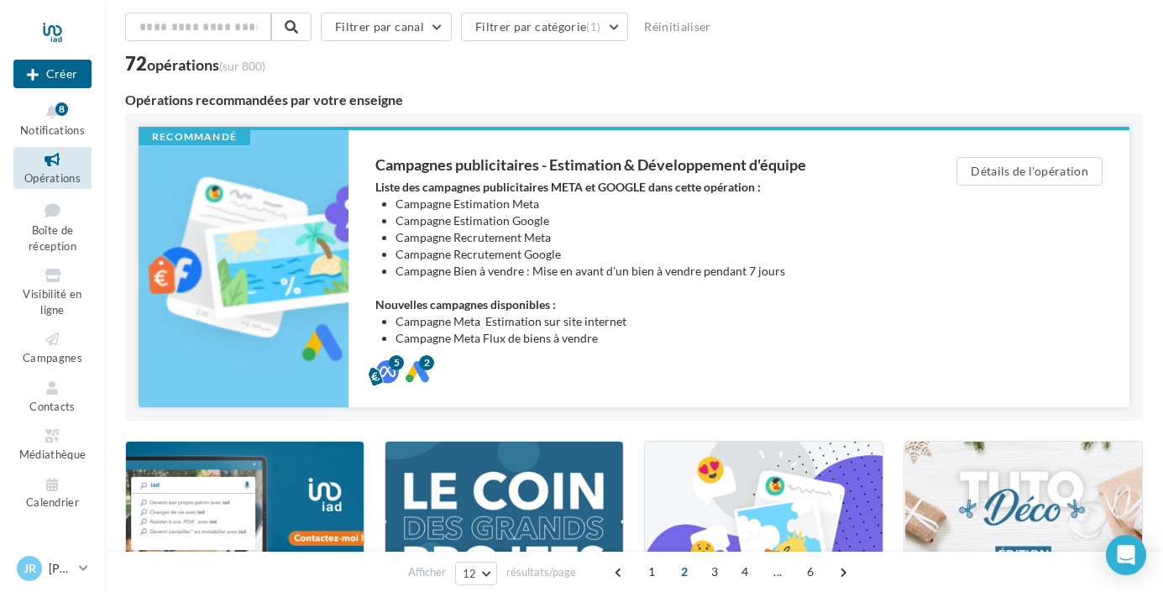
click at [412, 209] on li "Campagne Estimation Meta" at bounding box center [643, 204] width 494 height 17
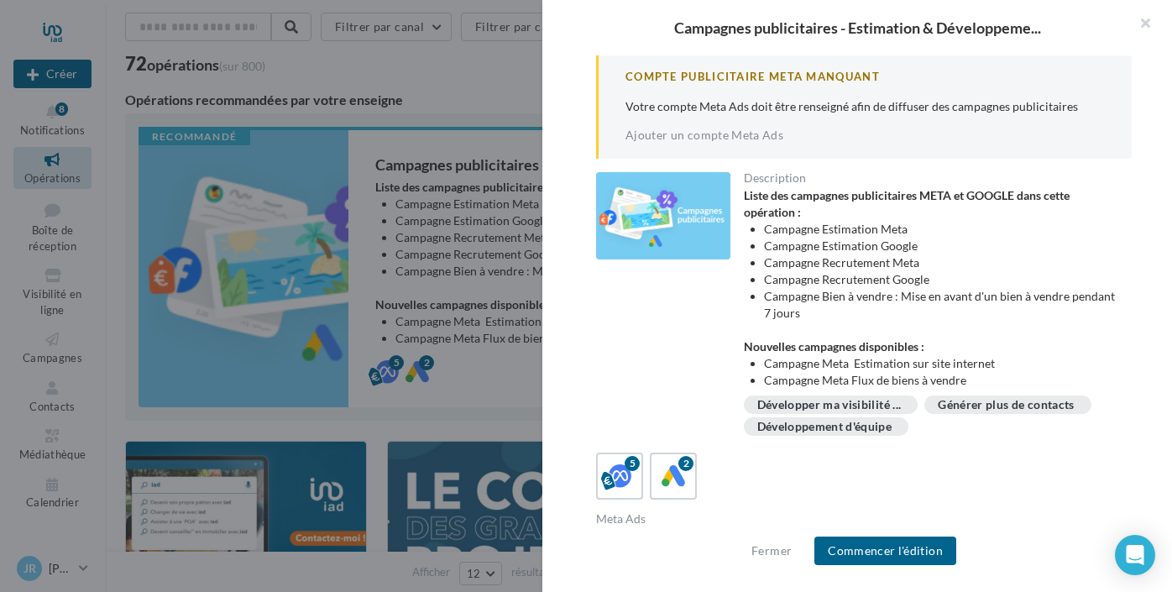
drag, startPoint x: 1149, startPoint y: 19, endPoint x: 1141, endPoint y: 22, distance: 8.8
click at [1149, 19] on button "button" at bounding box center [1138, 25] width 67 height 50
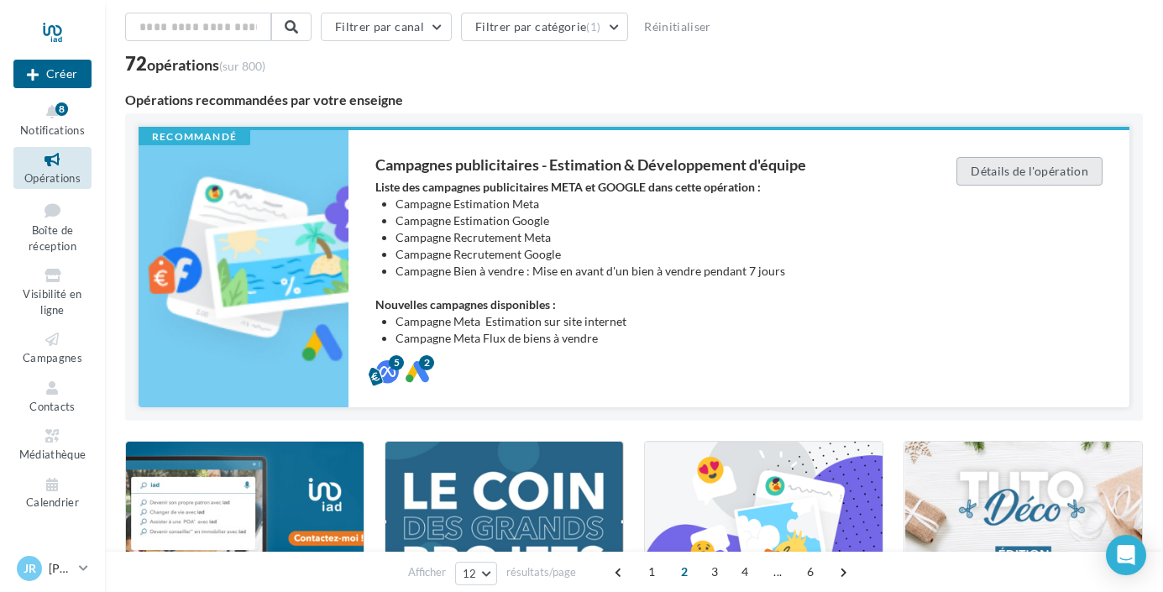
click at [1025, 168] on button "Détails de l'opération" at bounding box center [1030, 171] width 146 height 29
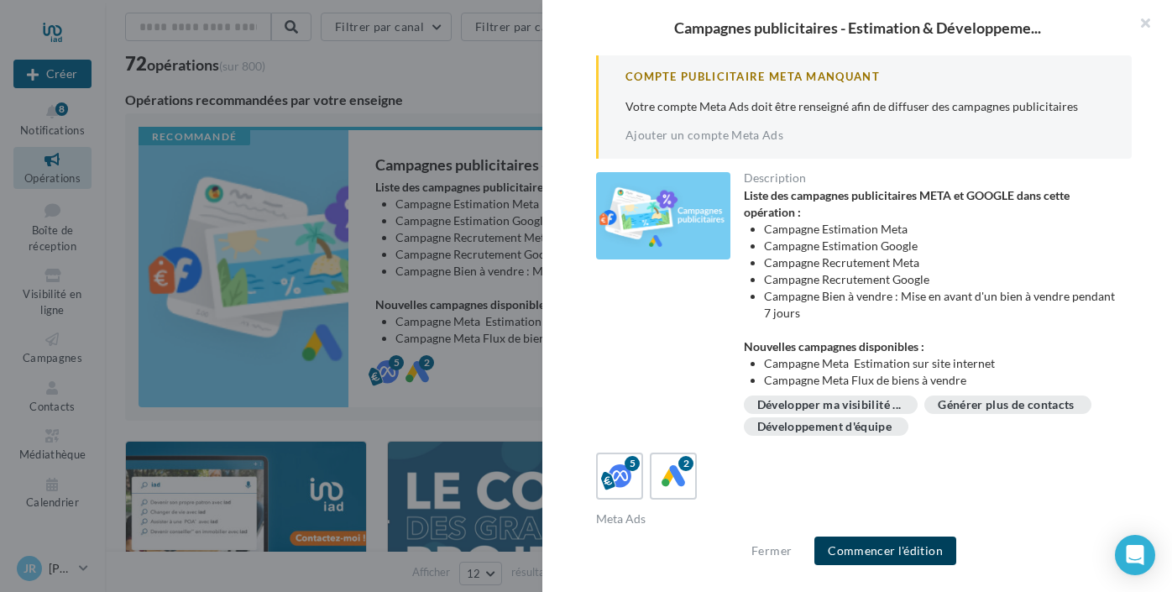
click at [873, 547] on button "Commencer l'édition" at bounding box center [886, 551] width 142 height 29
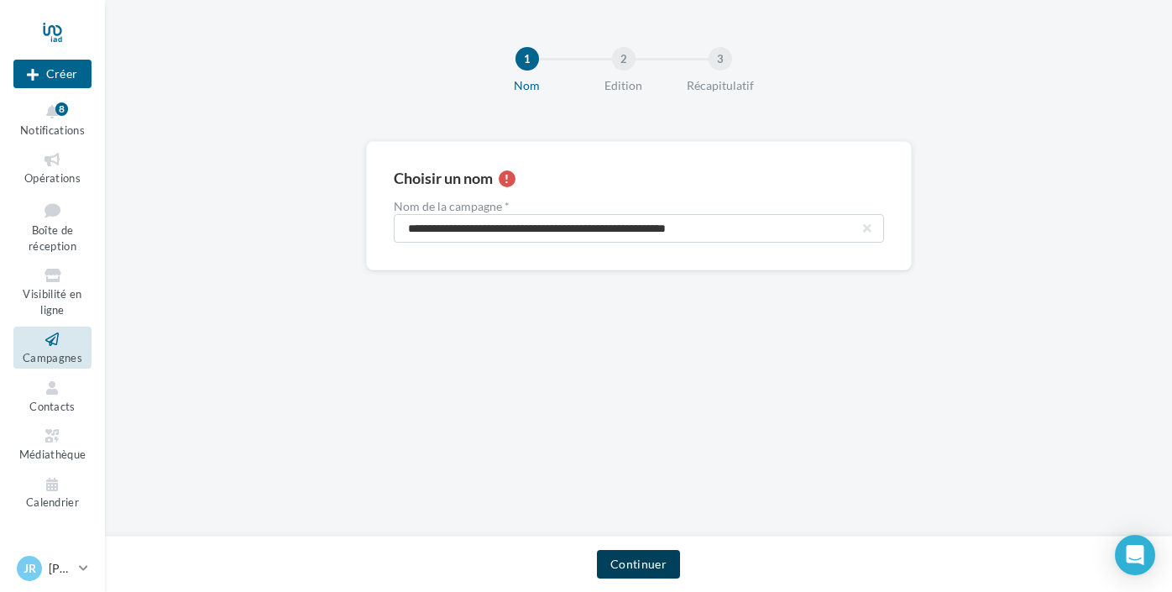
click at [642, 553] on button "Continuer" at bounding box center [638, 564] width 83 height 29
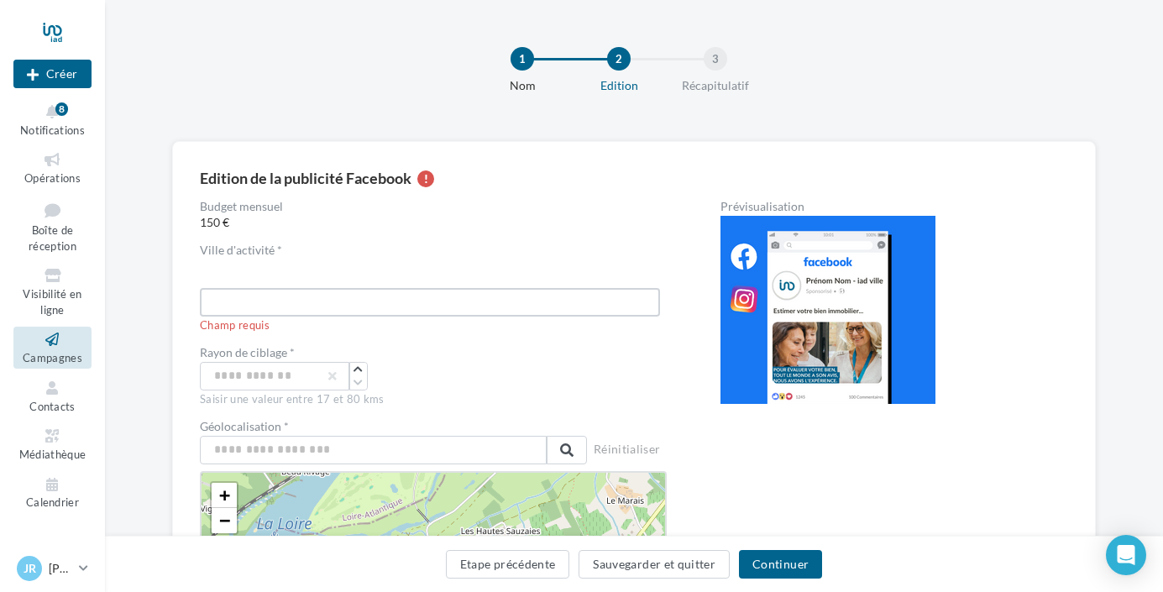
click at [304, 297] on input "text" at bounding box center [430, 302] width 460 height 29
type input "*********"
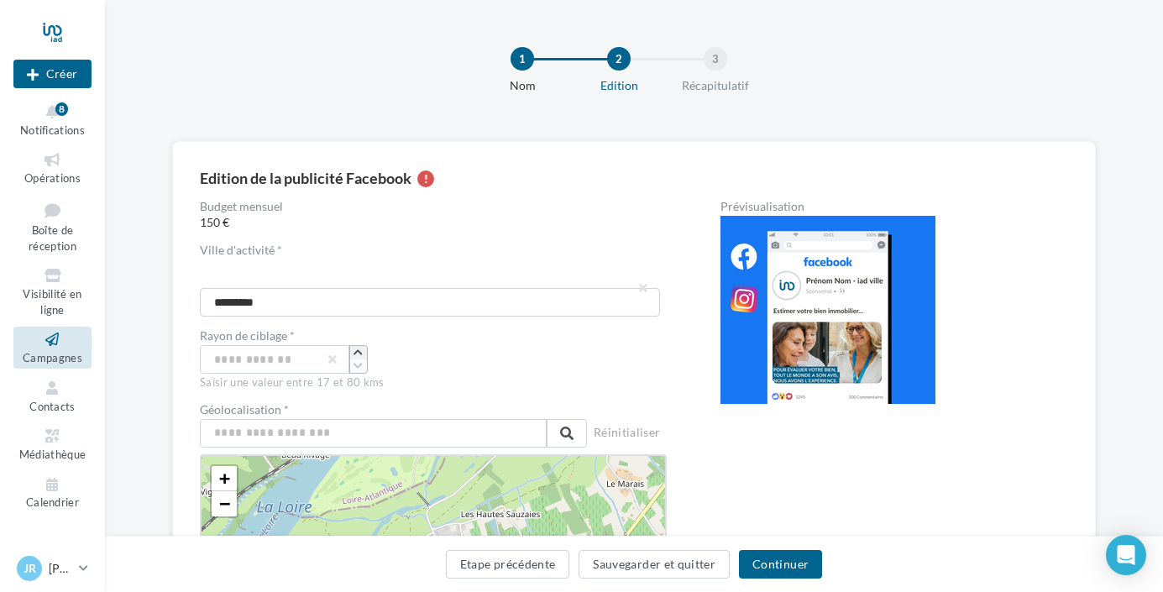
click at [359, 350] on icon "button" at bounding box center [358, 353] width 9 height 10
click at [267, 350] on input "**" at bounding box center [274, 359] width 149 height 29
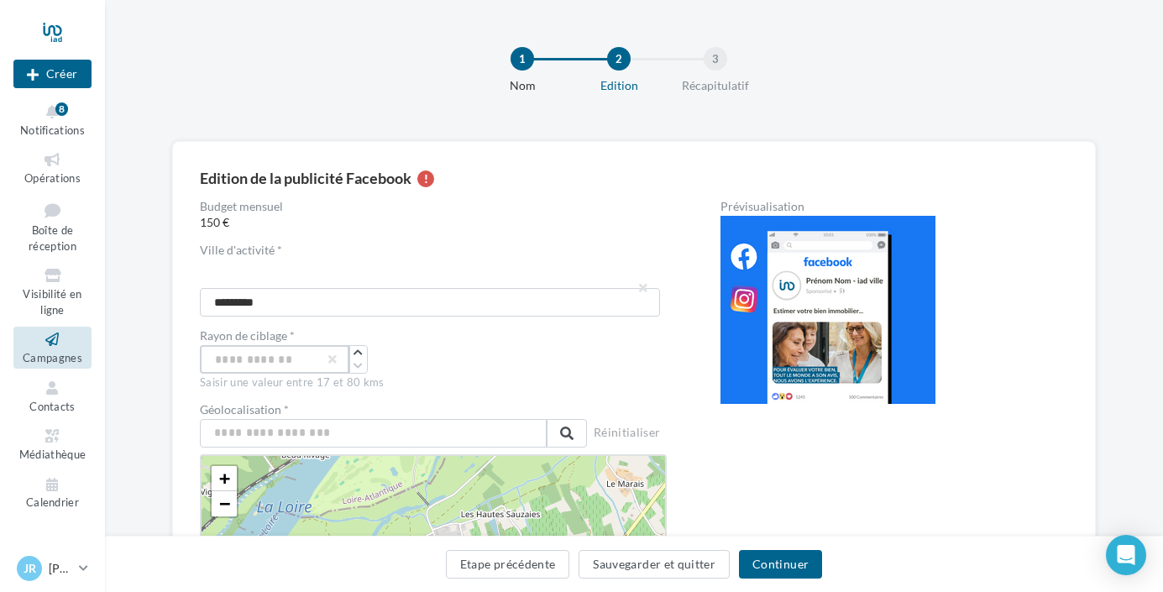
drag, startPoint x: 264, startPoint y: 355, endPoint x: 204, endPoint y: 352, distance: 59.7
click at [204, 352] on input "**" at bounding box center [274, 359] width 149 height 29
click at [303, 364] on input "number" at bounding box center [274, 359] width 149 height 29
type input "*"
click at [349, 438] on input "text" at bounding box center [373, 433] width 347 height 29
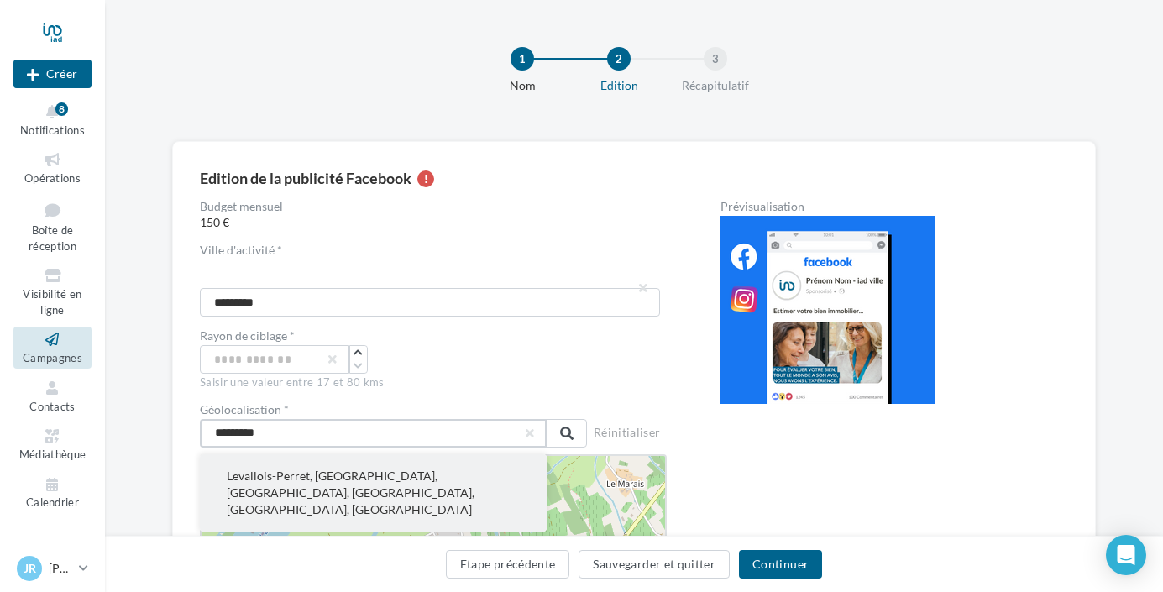
type input "*********"
click at [329, 479] on button "Levallois-Perret, Nanterre, Hauts-de-Seine, Île-de-France, France métropolitain…" at bounding box center [373, 492] width 347 height 77
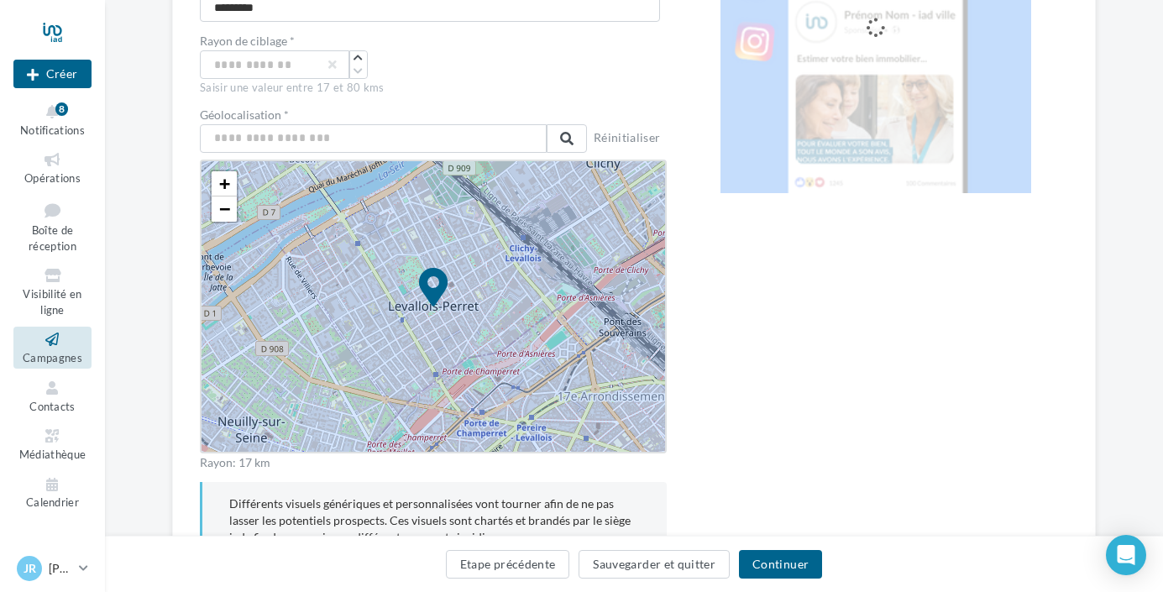
scroll to position [389, 0]
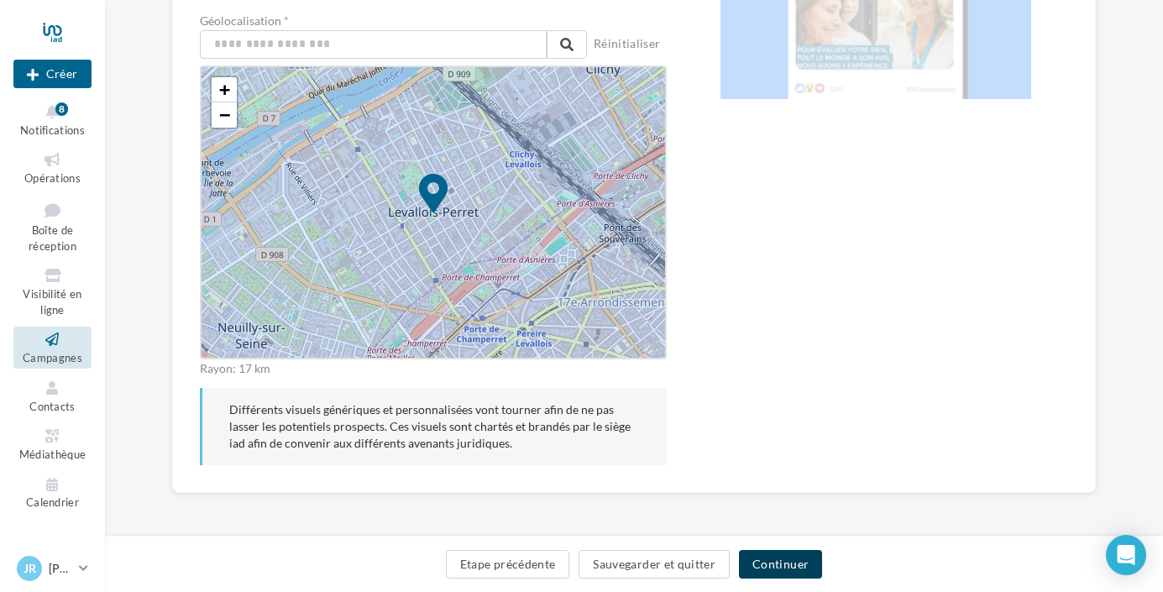
click at [752, 567] on button "Continuer" at bounding box center [780, 564] width 83 height 29
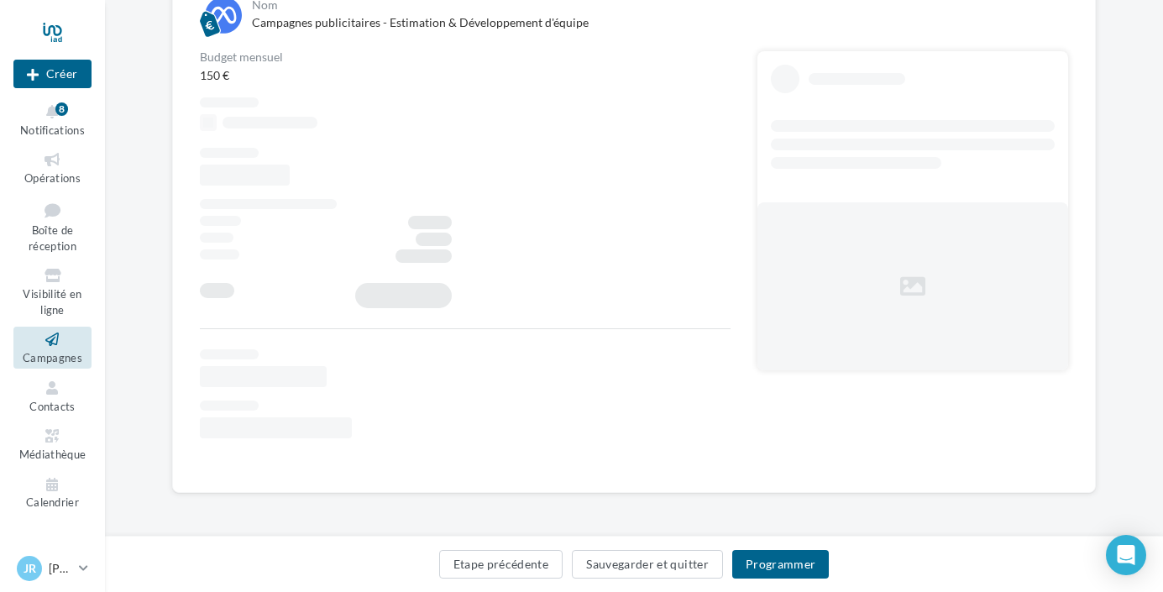
scroll to position [267, 0]
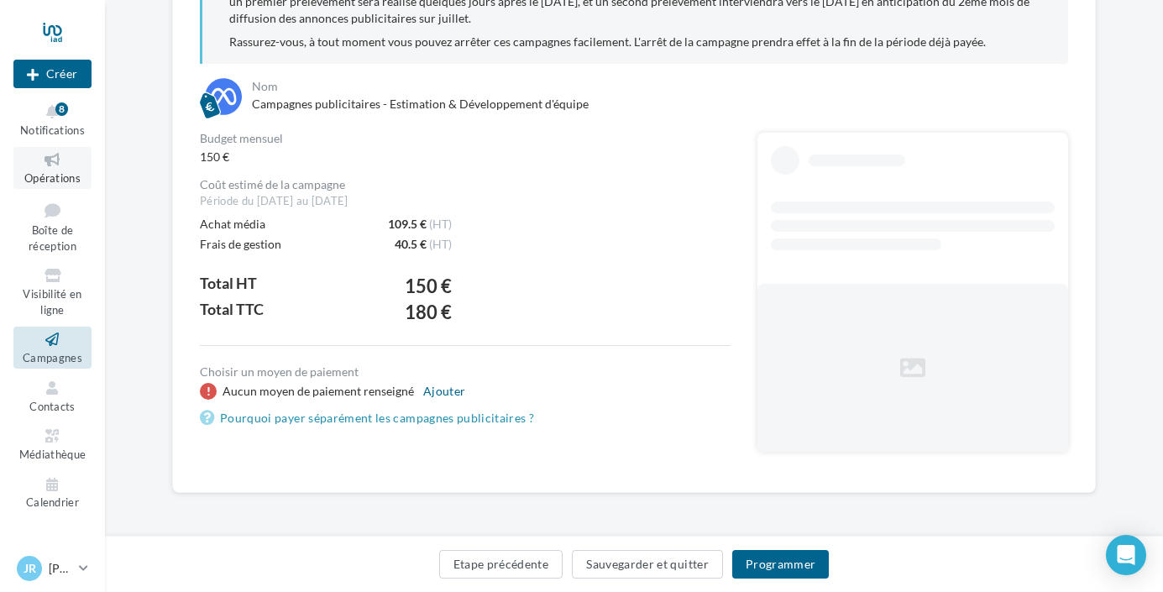
click at [42, 165] on icon at bounding box center [52, 159] width 68 height 19
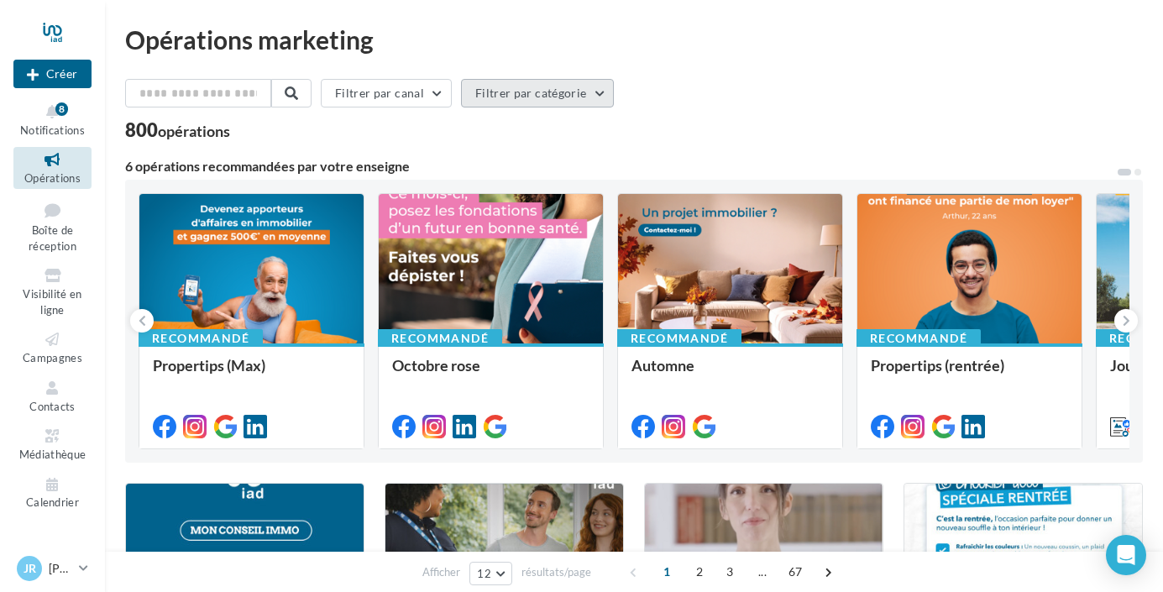
click at [606, 88] on button "Filtrer par catégorie" at bounding box center [537, 93] width 153 height 29
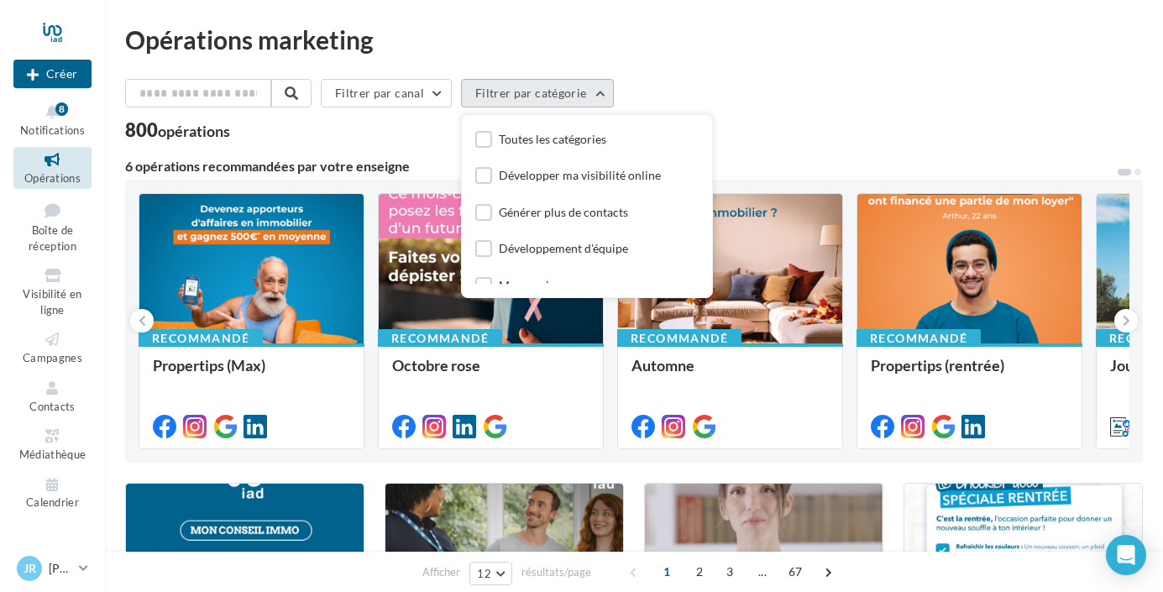
scroll to position [54, 0]
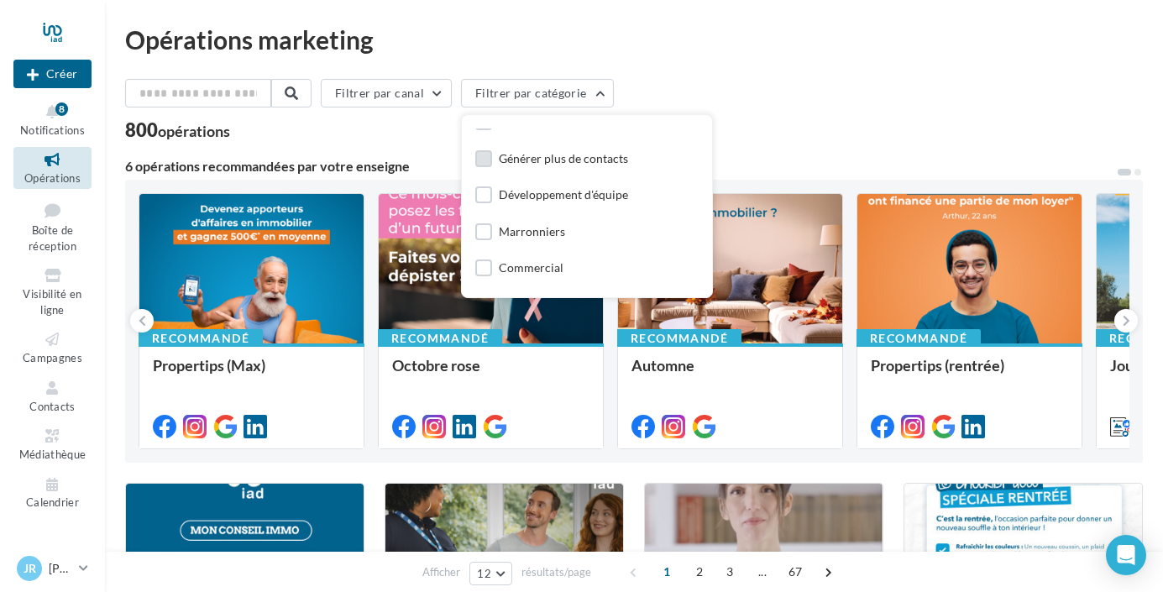
click at [590, 158] on div "Générer plus de contacts" at bounding box center [563, 158] width 129 height 17
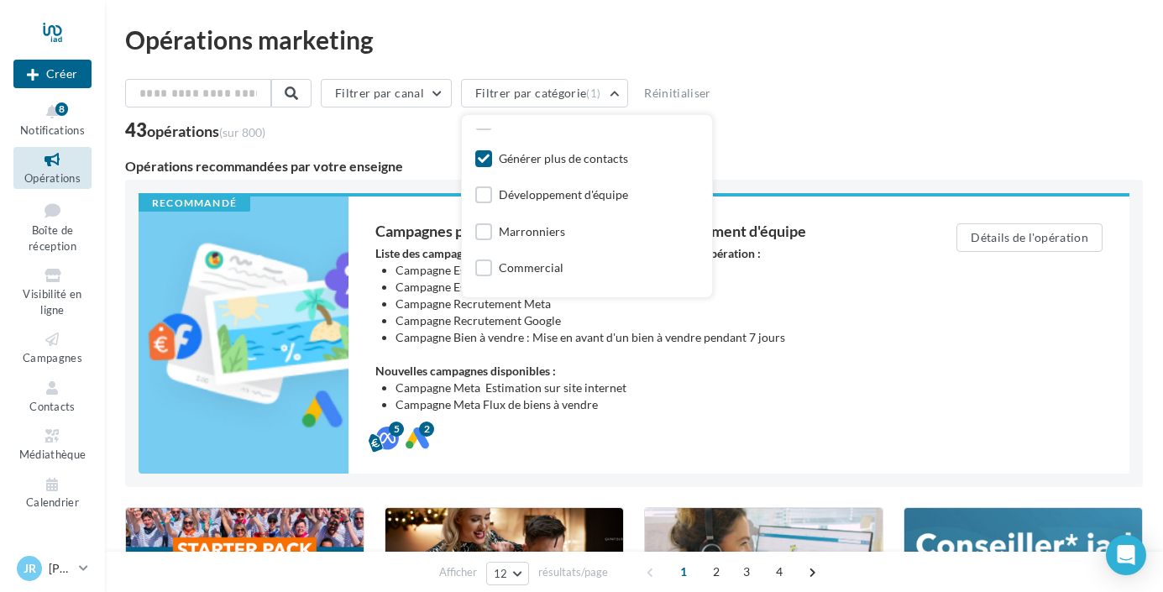
click at [939, 115] on div "Filtrer par canal Filtrer par catégorie (1) Toutes les catégories Développer ma…" at bounding box center [634, 109] width 1018 height 60
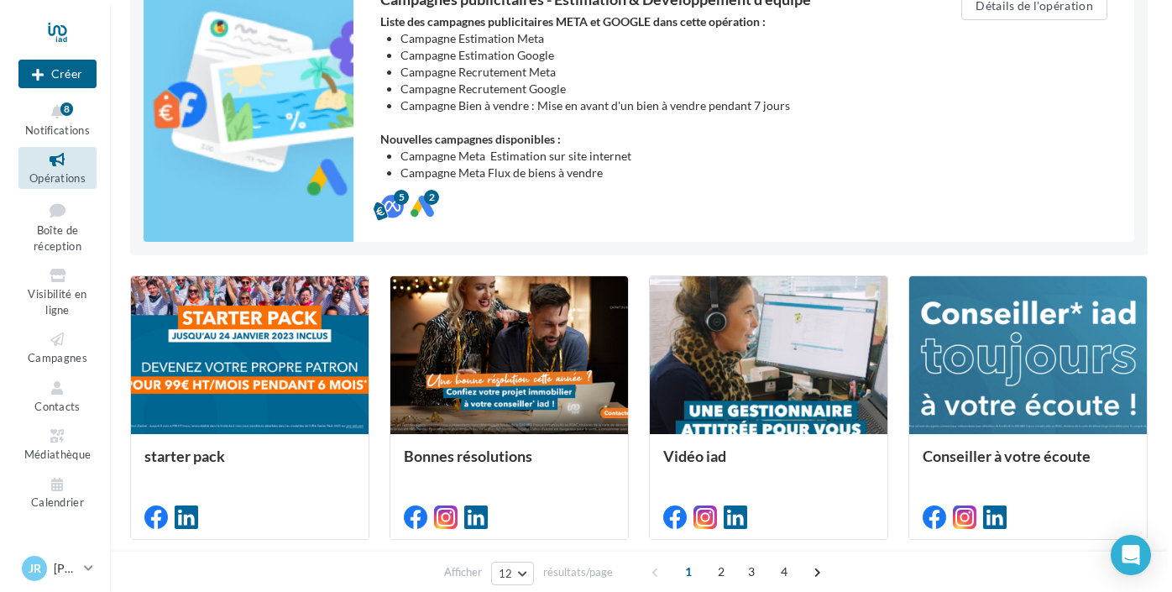
scroll to position [265, 0]
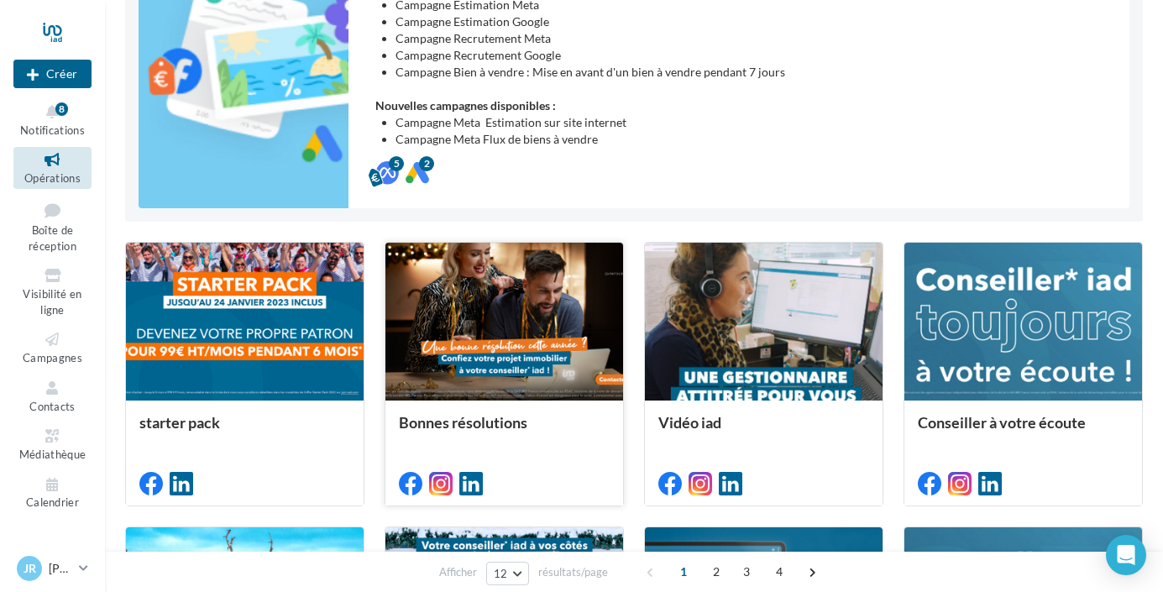
click at [505, 312] on div at bounding box center [504, 323] width 238 height 160
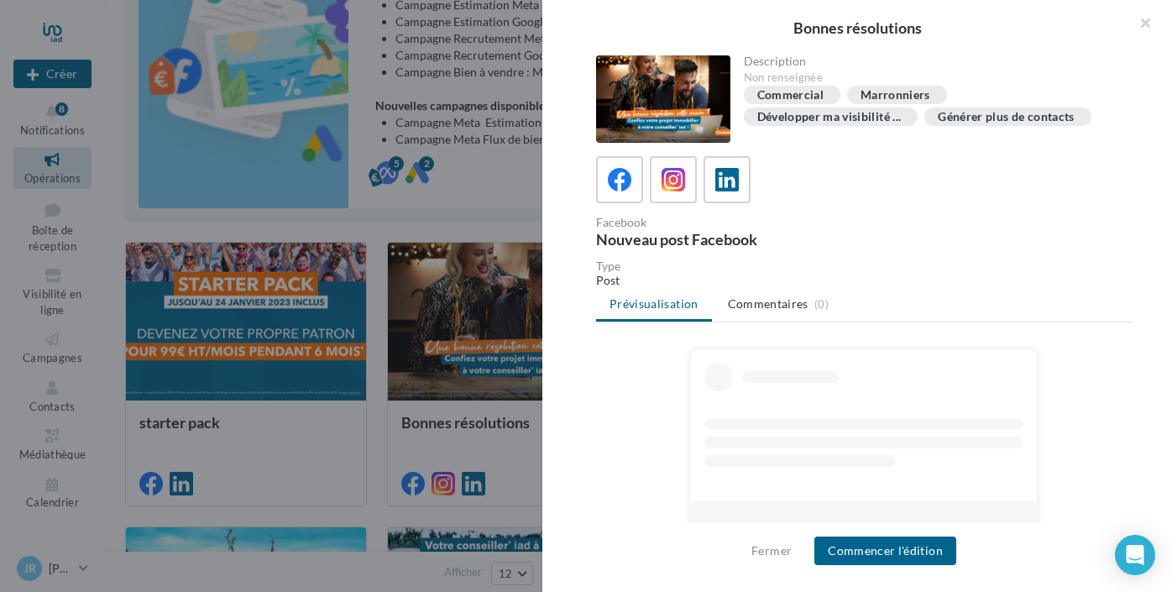
click at [822, 448] on div at bounding box center [864, 443] width 319 height 12
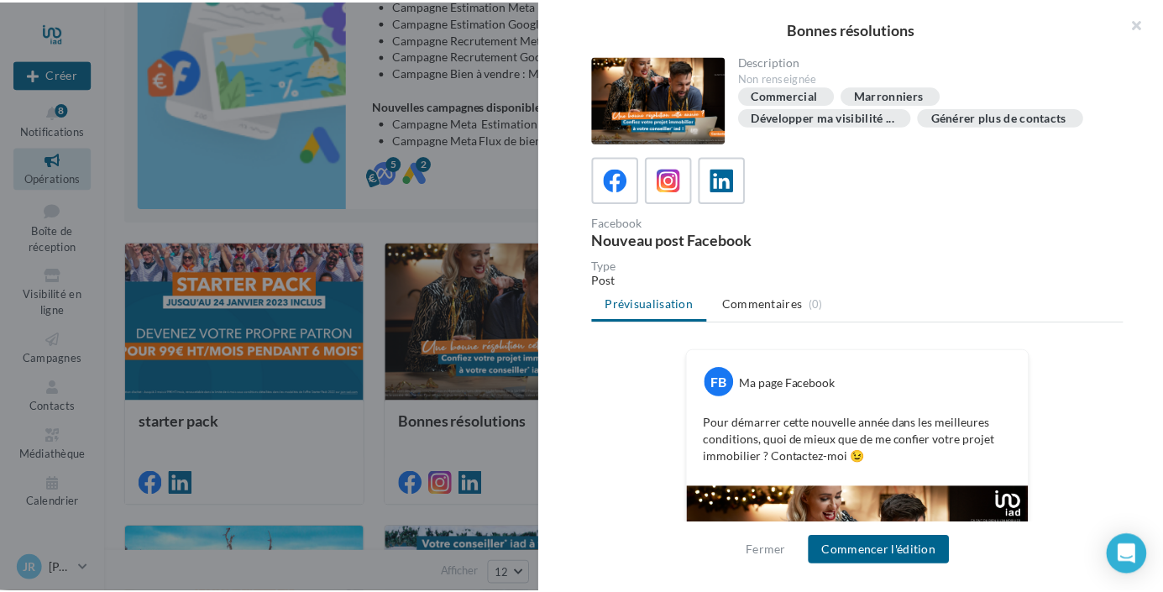
scroll to position [160, 0]
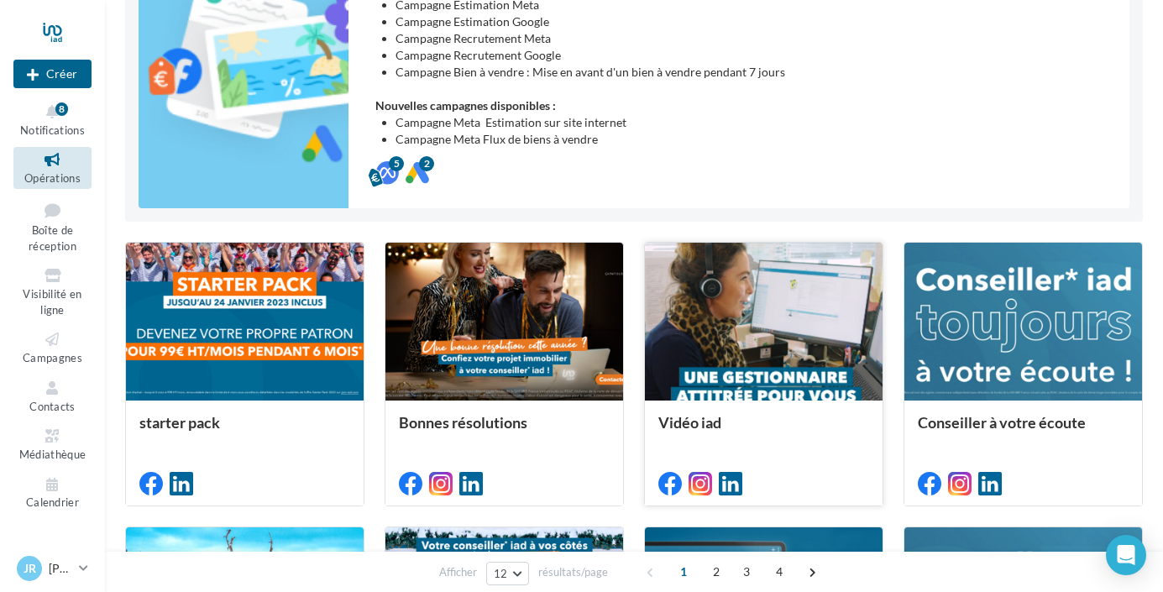
click at [758, 321] on div at bounding box center [764, 323] width 238 height 160
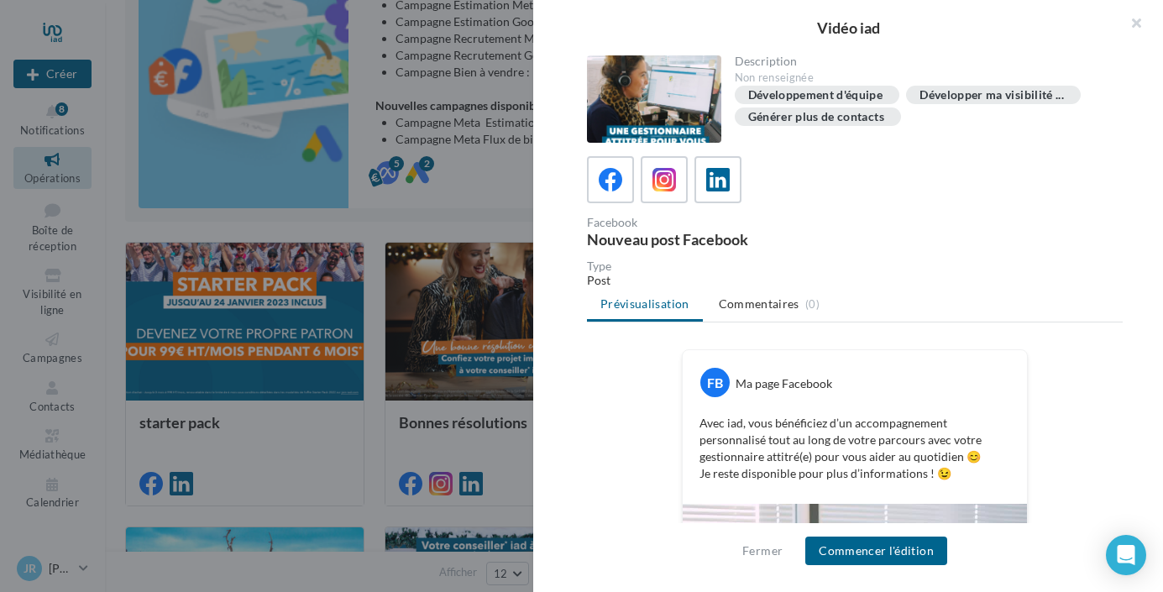
click at [497, 182] on div at bounding box center [581, 296] width 1163 height 592
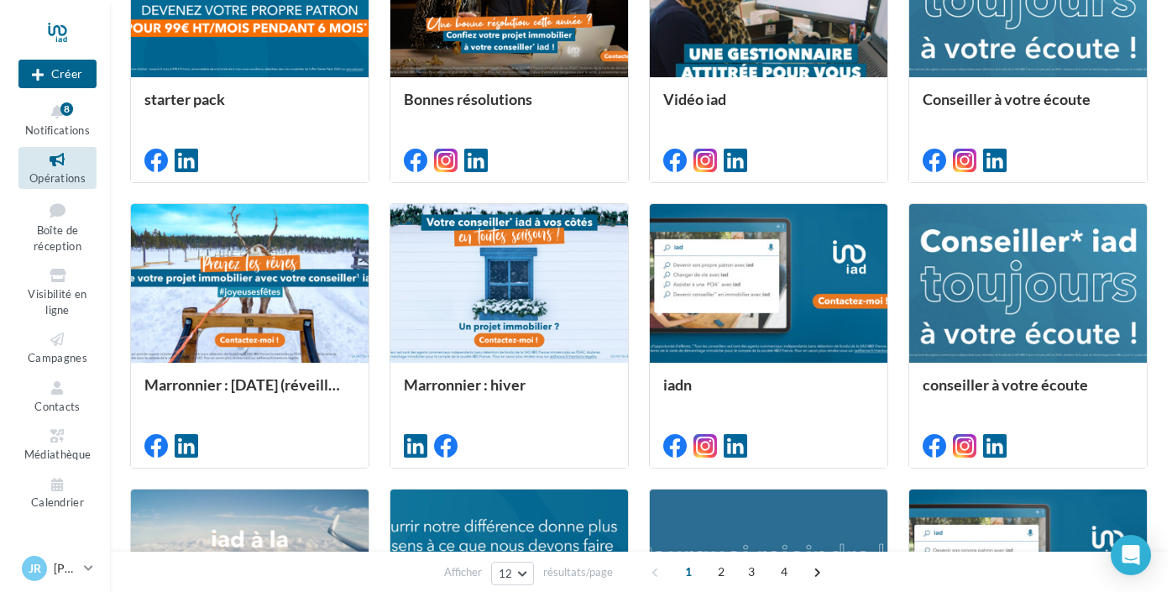
scroll to position [595, 0]
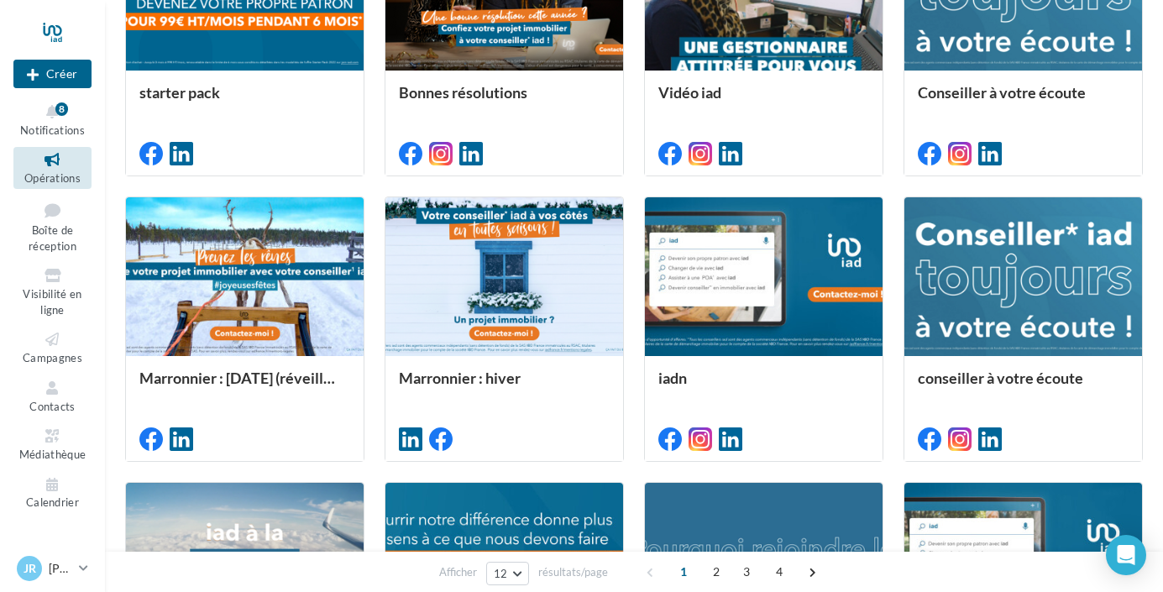
click at [66, 165] on icon at bounding box center [52, 159] width 68 height 19
click at [1068, 278] on div at bounding box center [1024, 277] width 238 height 160
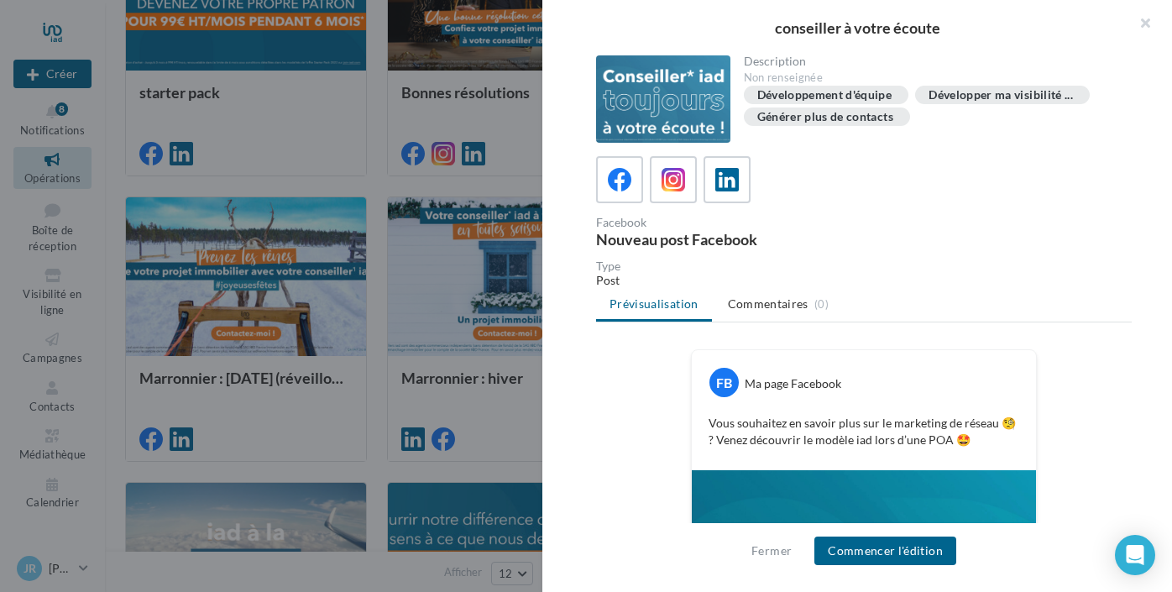
click at [659, 92] on div at bounding box center [663, 98] width 134 height 87
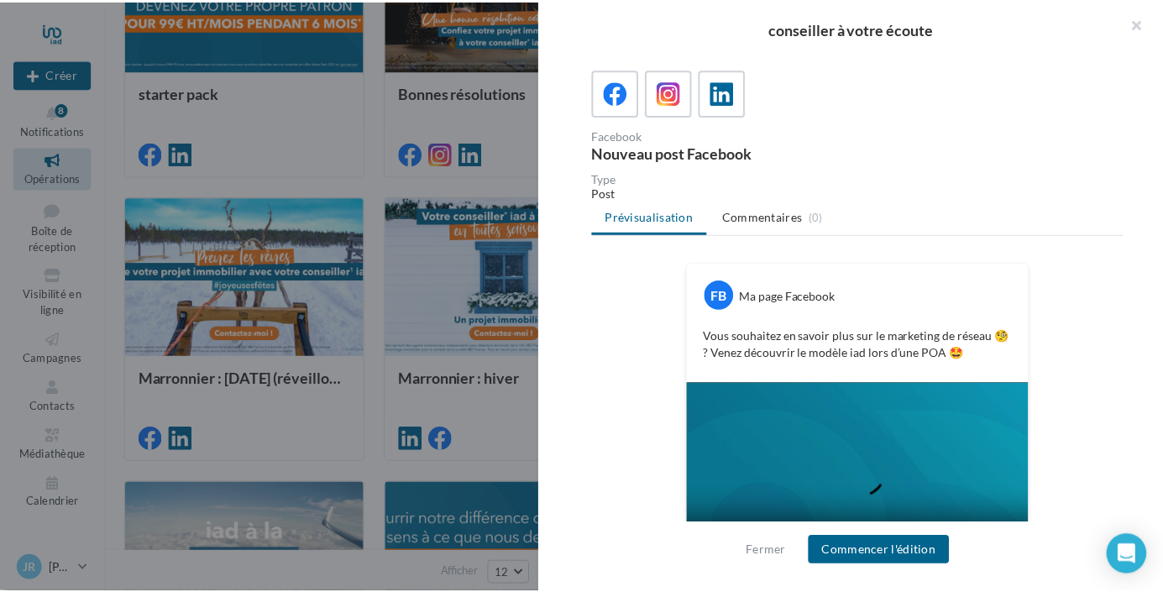
scroll to position [156, 0]
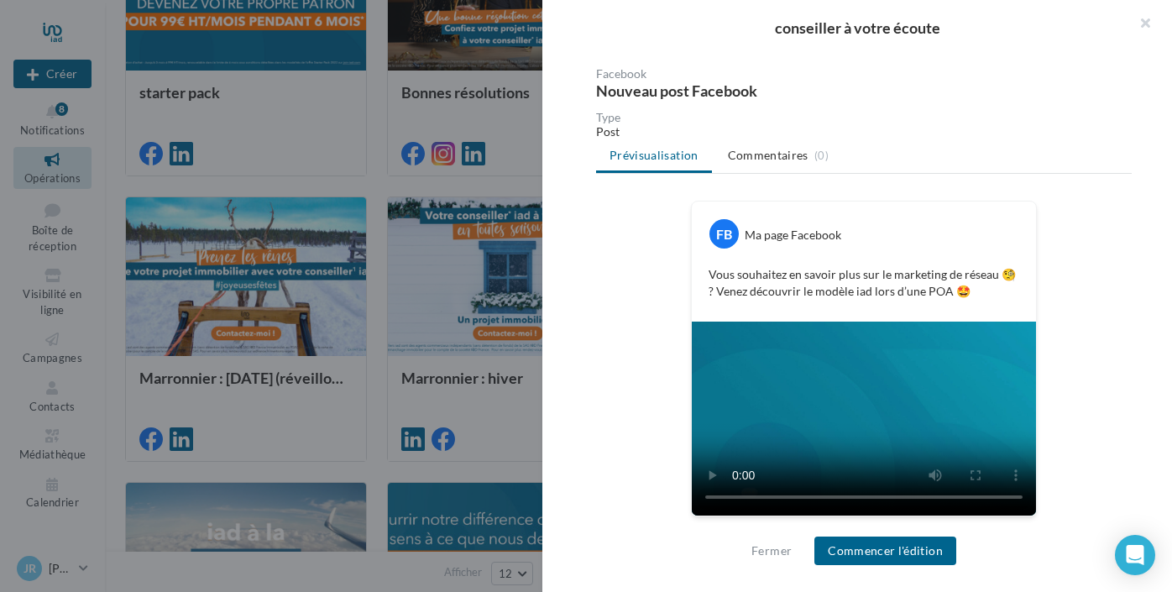
click at [926, 299] on p "Vous souhaitez en savoir plus sur le marketing de réseau 🧐 ? Venez découvrir le…" at bounding box center [864, 283] width 311 height 34
click at [1148, 17] on button "button" at bounding box center [1138, 25] width 67 height 50
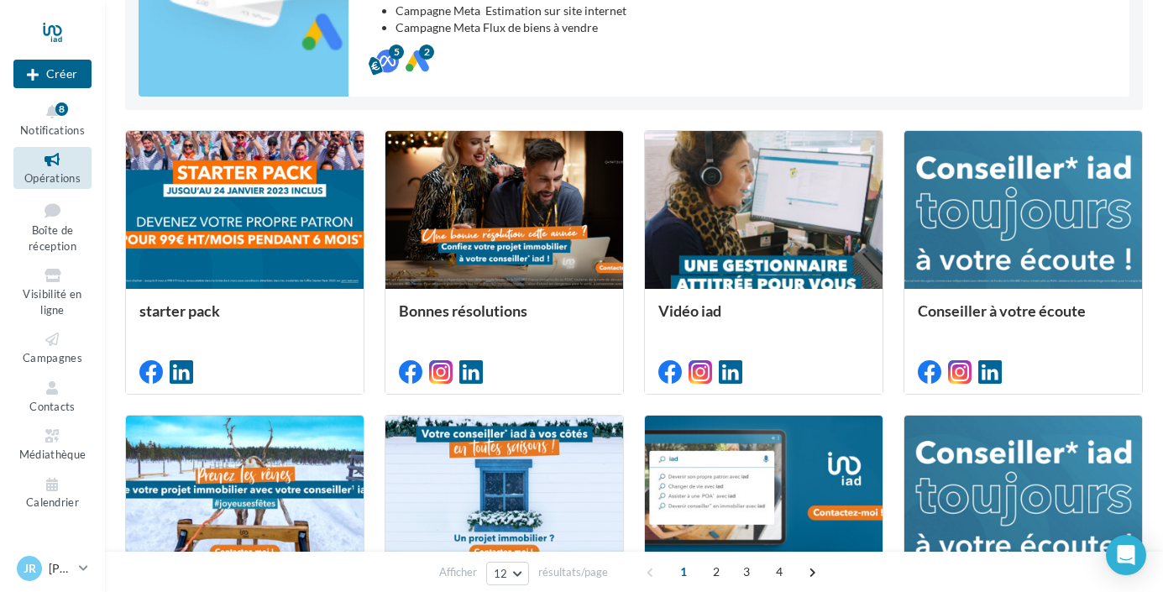
scroll to position [0, 0]
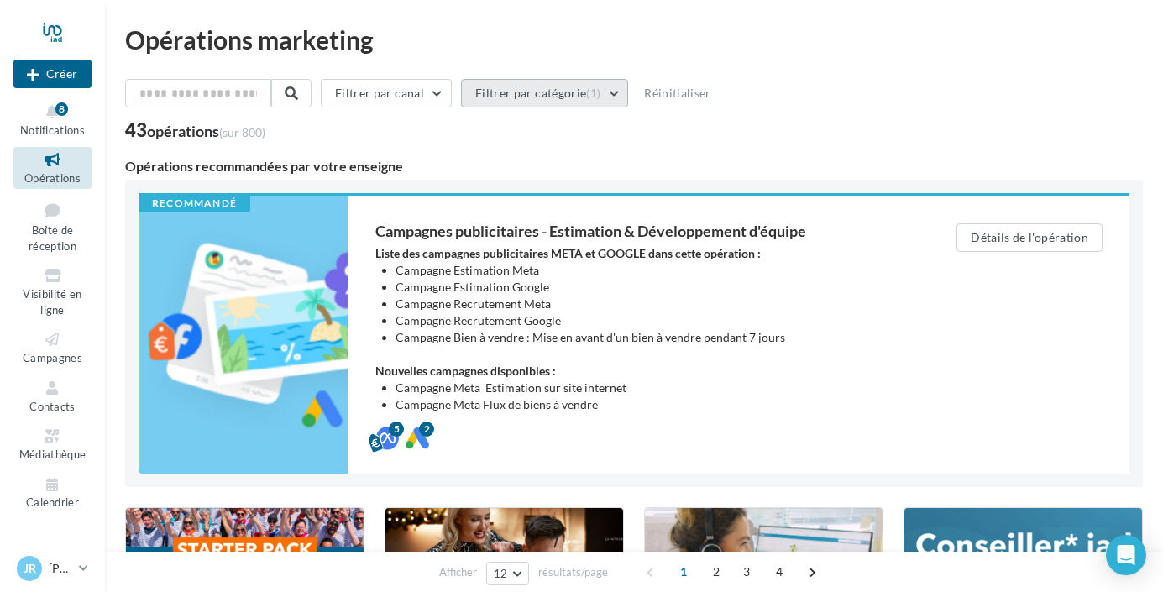
click at [606, 92] on button "Filtrer par catégorie (1)" at bounding box center [544, 93] width 167 height 29
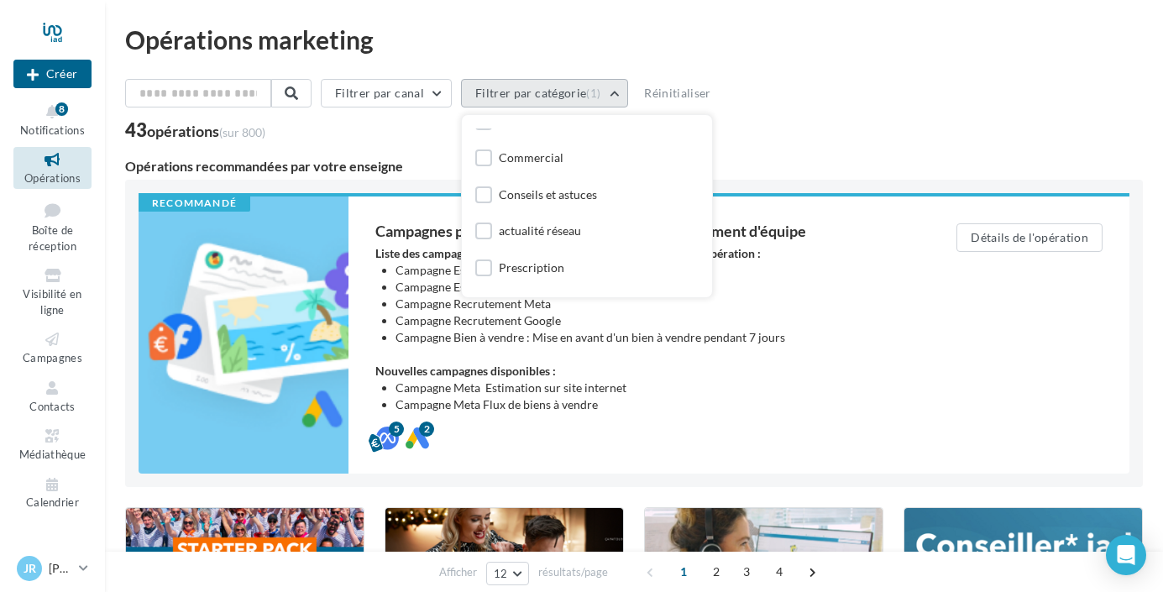
scroll to position [197, 0]
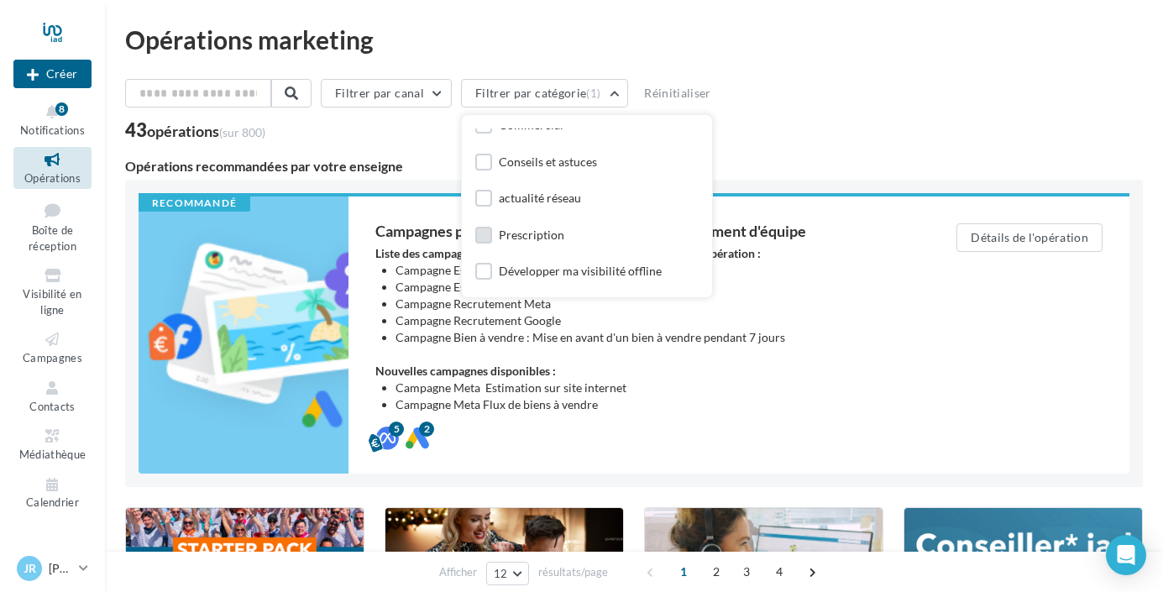
click at [485, 233] on label at bounding box center [483, 235] width 17 height 17
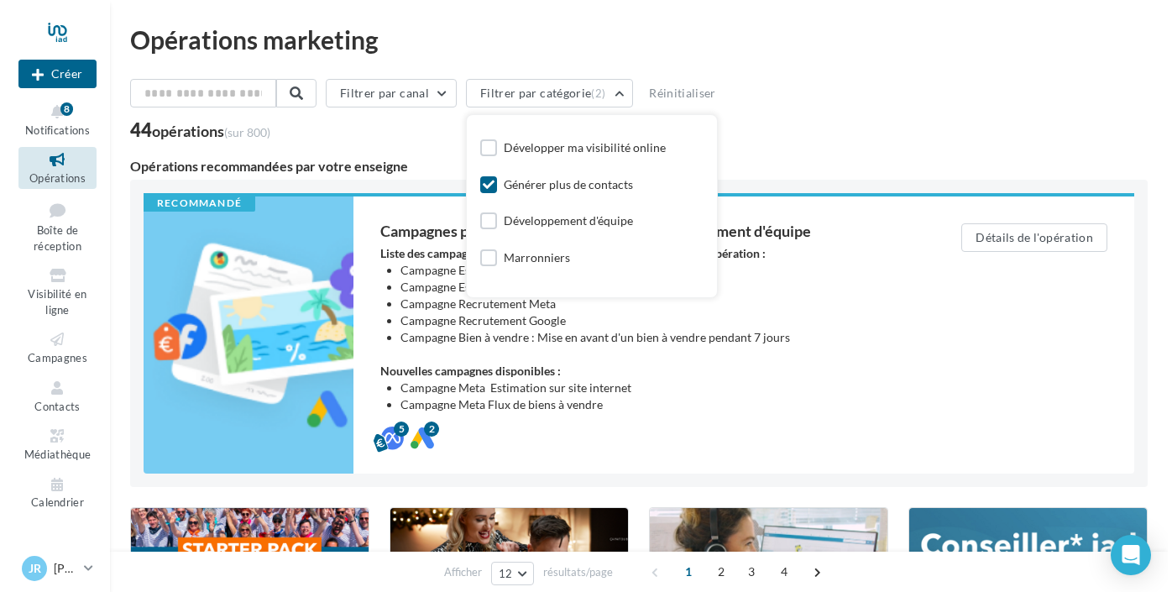
scroll to position [0, 0]
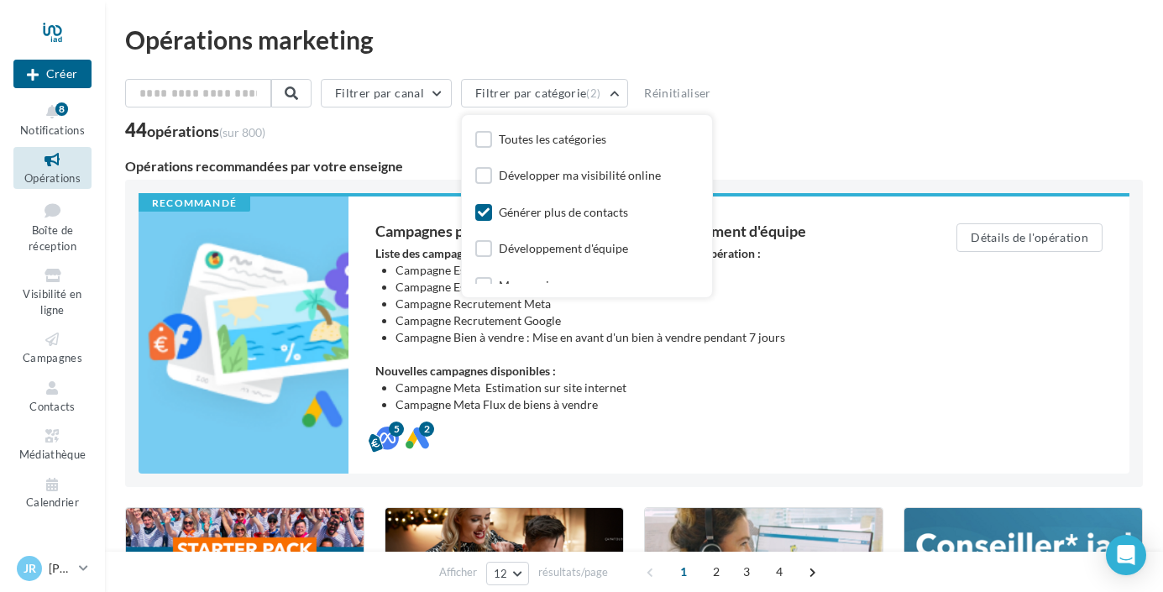
click at [485, 208] on icon at bounding box center [484, 213] width 12 height 12
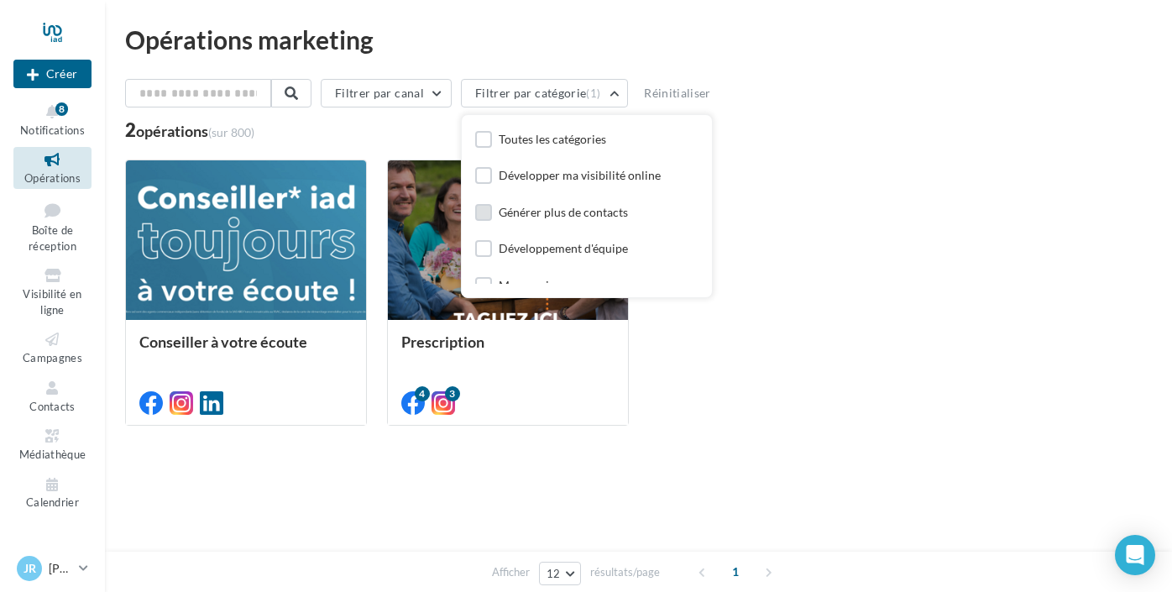
click at [801, 165] on div "Conseiller à votre écoute Prescription 4 3" at bounding box center [638, 293] width 1027 height 266
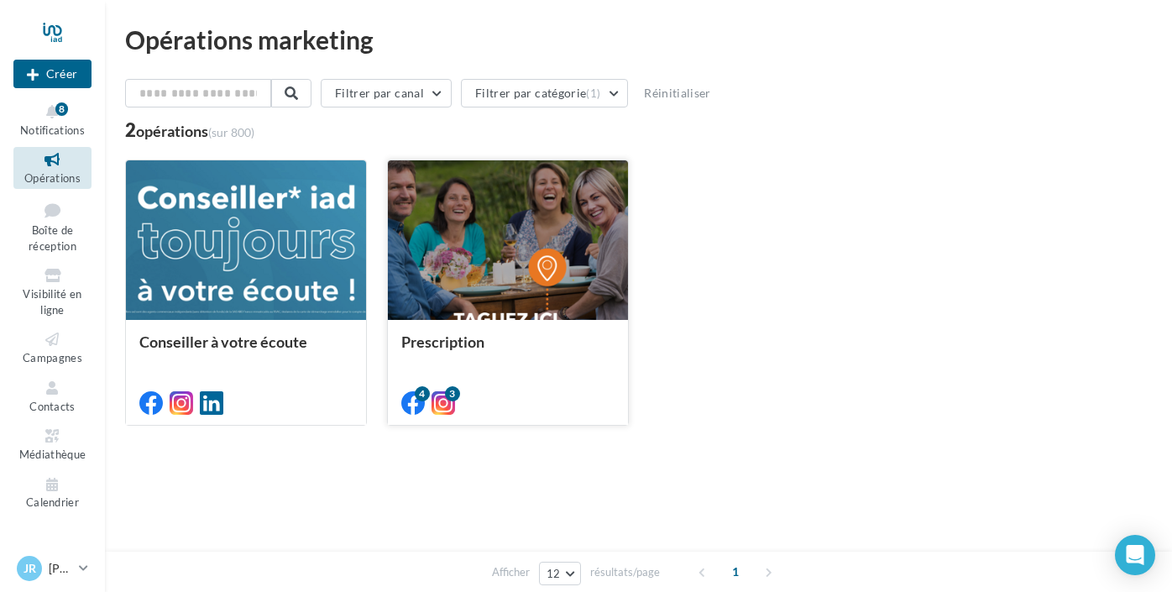
click at [545, 233] on div at bounding box center [508, 240] width 240 height 161
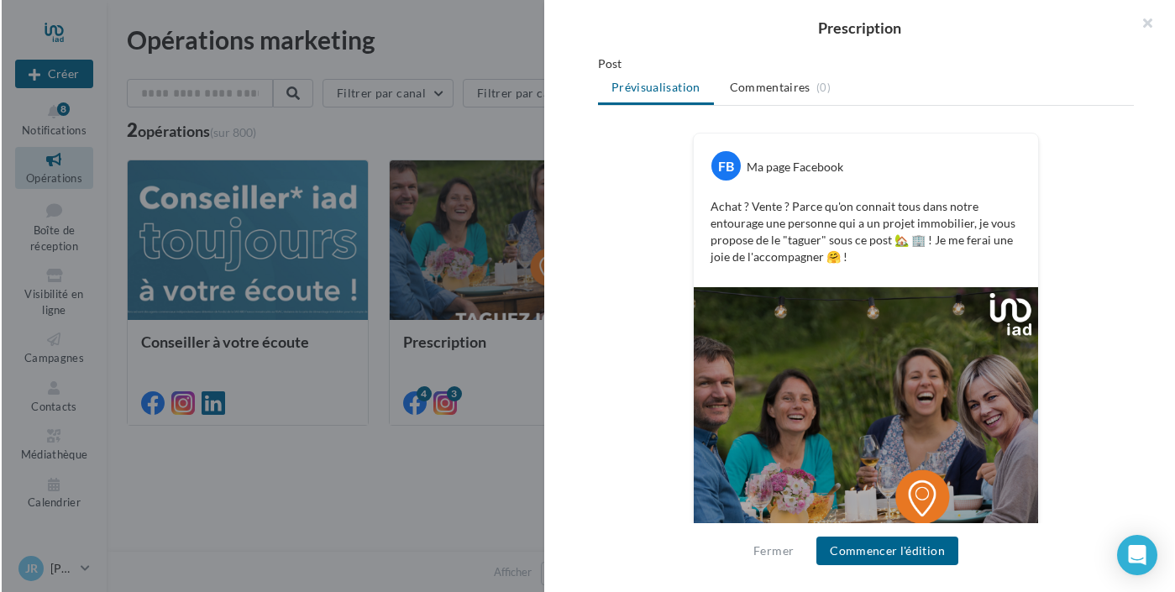
scroll to position [227, 0]
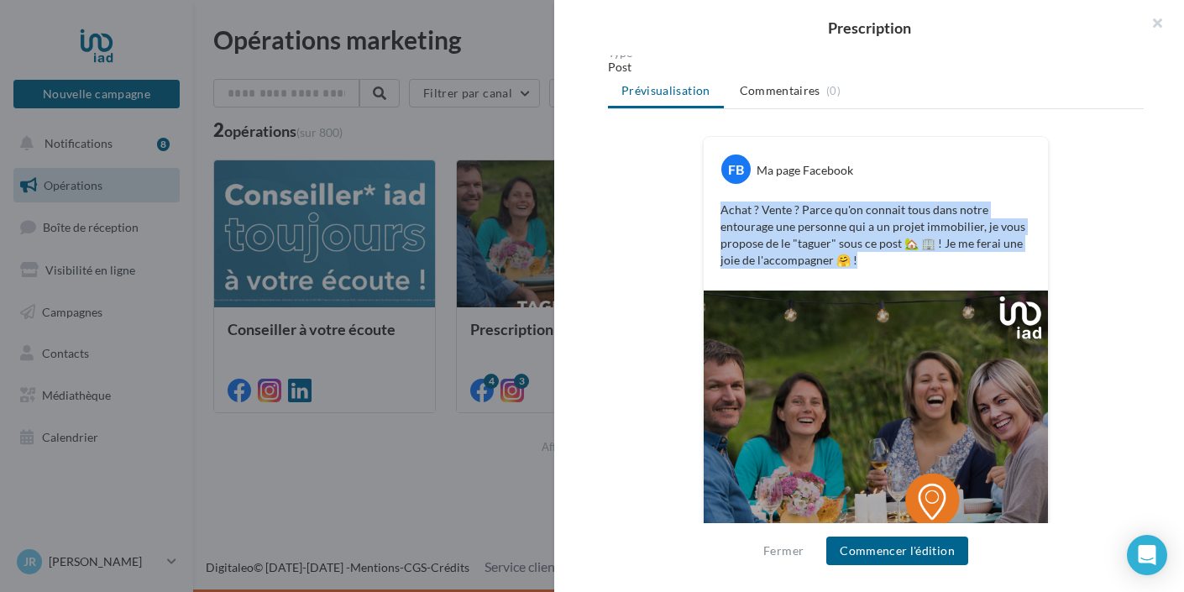
drag, startPoint x: 719, startPoint y: 208, endPoint x: 901, endPoint y: 281, distance: 196.0
click at [901, 281] on div "FB Ma page Facebook Achat ? Vente ? Parce qu'on connait tous dans notre entoura…" at bounding box center [876, 214] width 344 height 154
copy p "Achat ? Vente ? Parce qu'on connait tous dans notre entourage une personne qui …"
click at [1162, 18] on button "button" at bounding box center [1150, 25] width 67 height 50
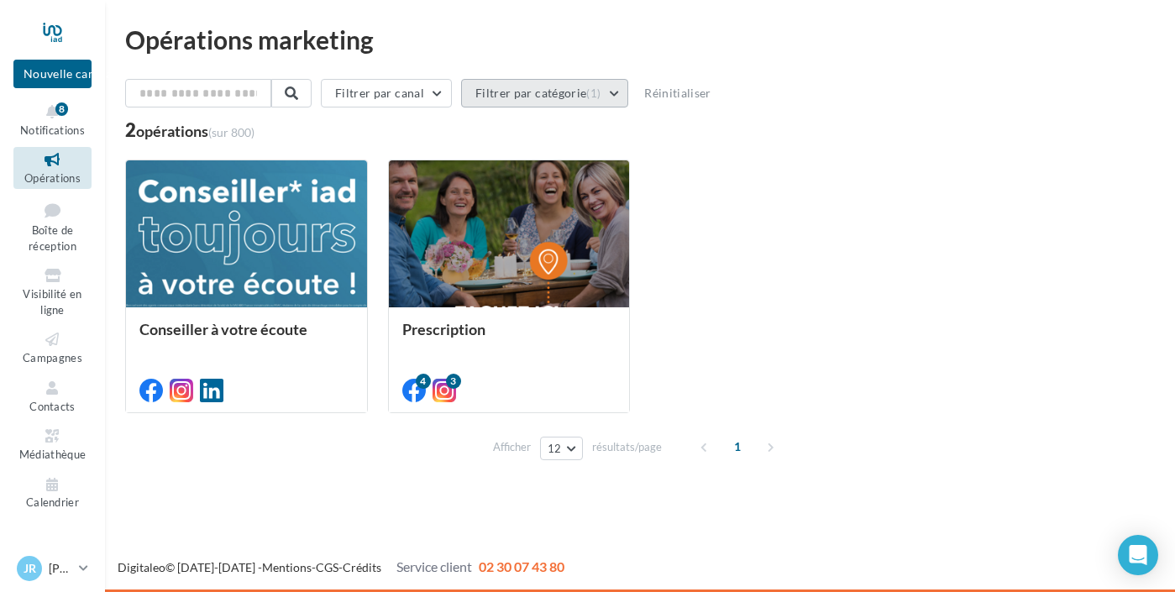
click at [628, 89] on button "Filtrer par catégorie (1)" at bounding box center [544, 93] width 167 height 29
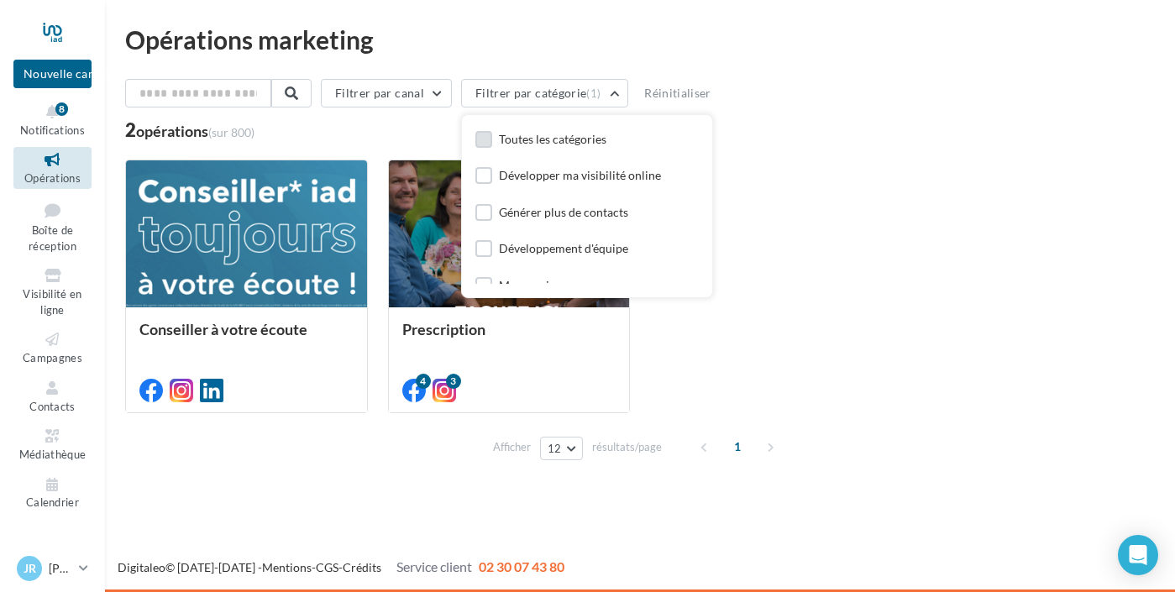
click at [492, 137] on label at bounding box center [483, 139] width 17 height 17
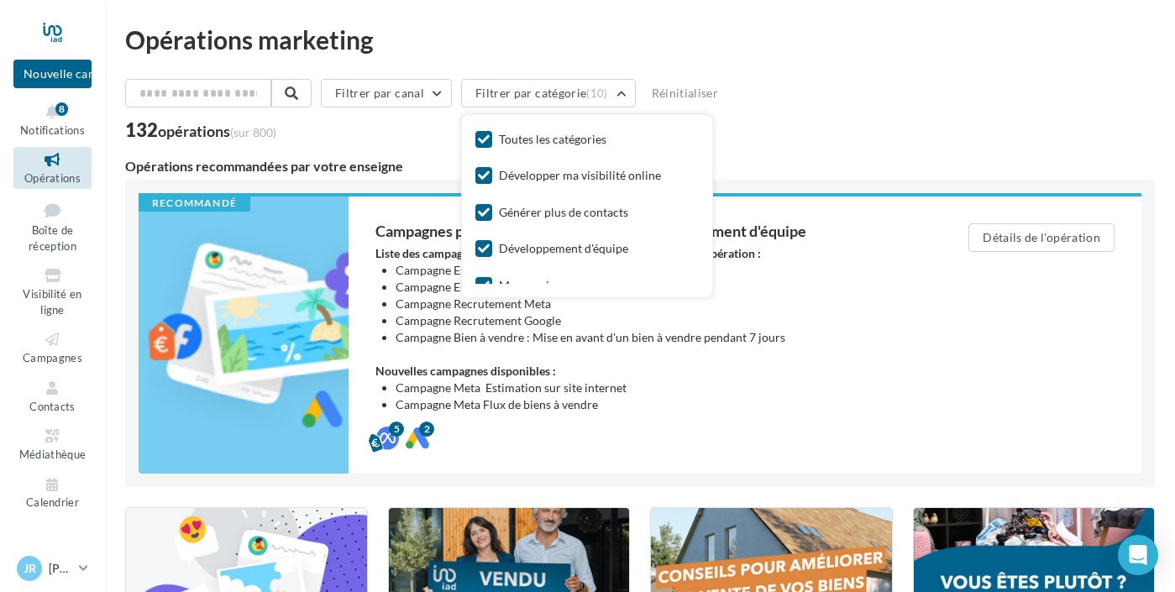
click at [441, 128] on div "132 opérations (sur 800)" at bounding box center [640, 132] width 1030 height 22
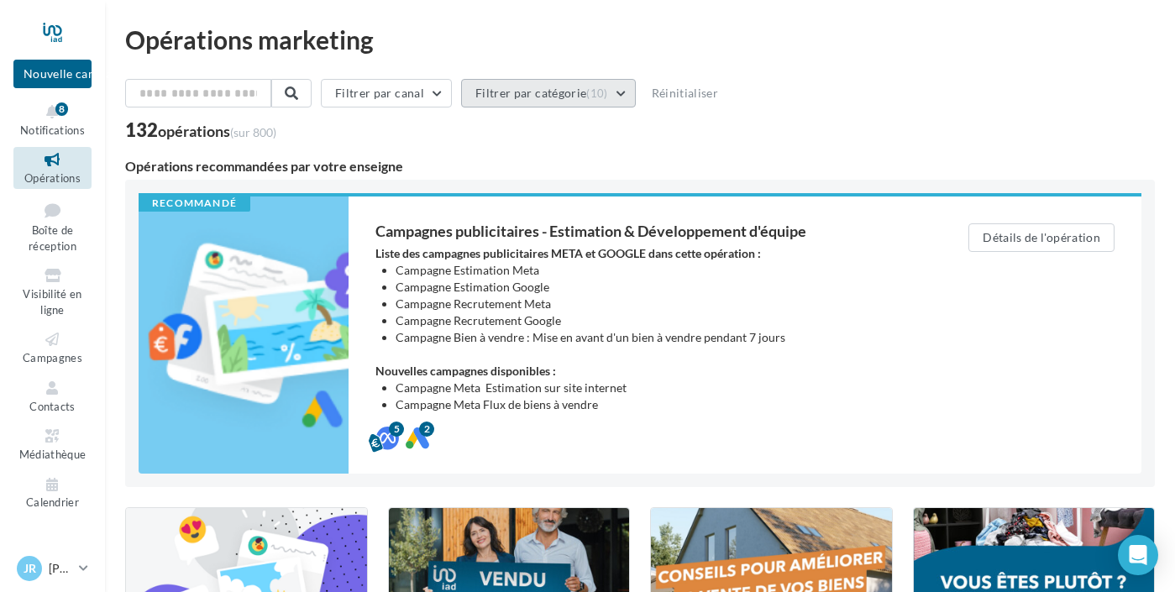
click at [636, 90] on button "Filtrer par catégorie (10)" at bounding box center [548, 93] width 175 height 29
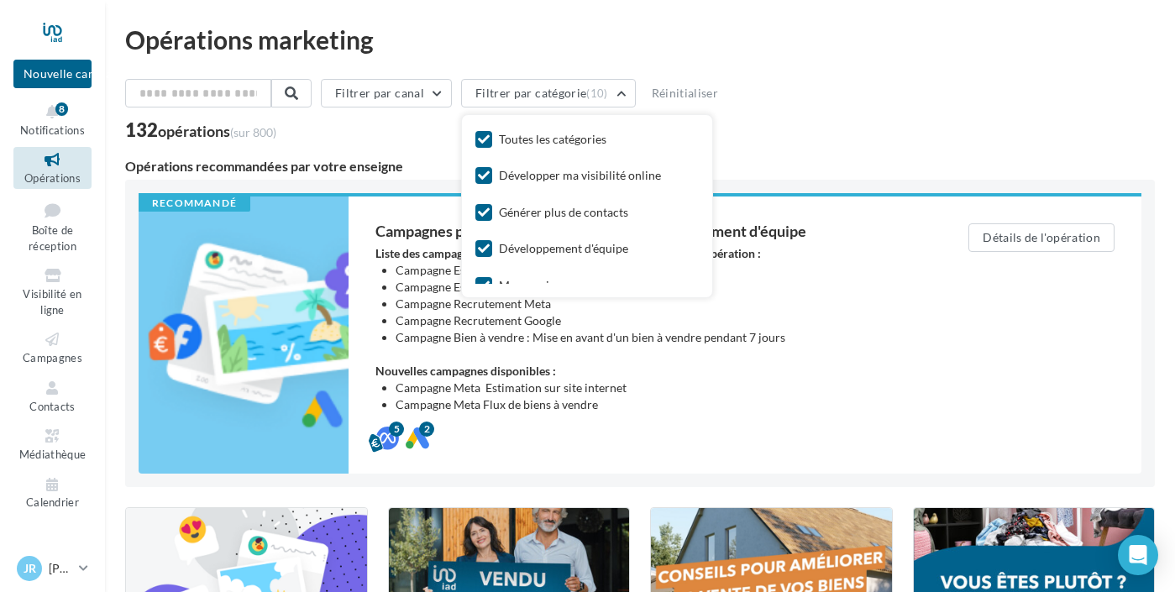
click at [947, 109] on div "Filtrer par canal Filtrer par catégorie (10) Toutes les catégories Développer m…" at bounding box center [640, 96] width 1030 height 35
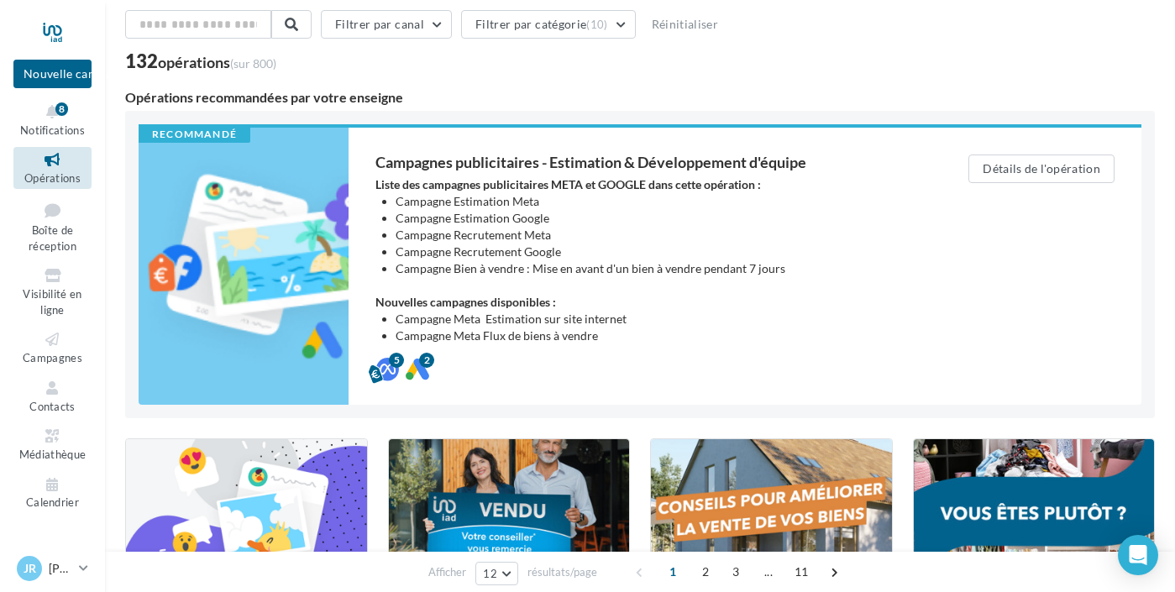
scroll to position [0, 0]
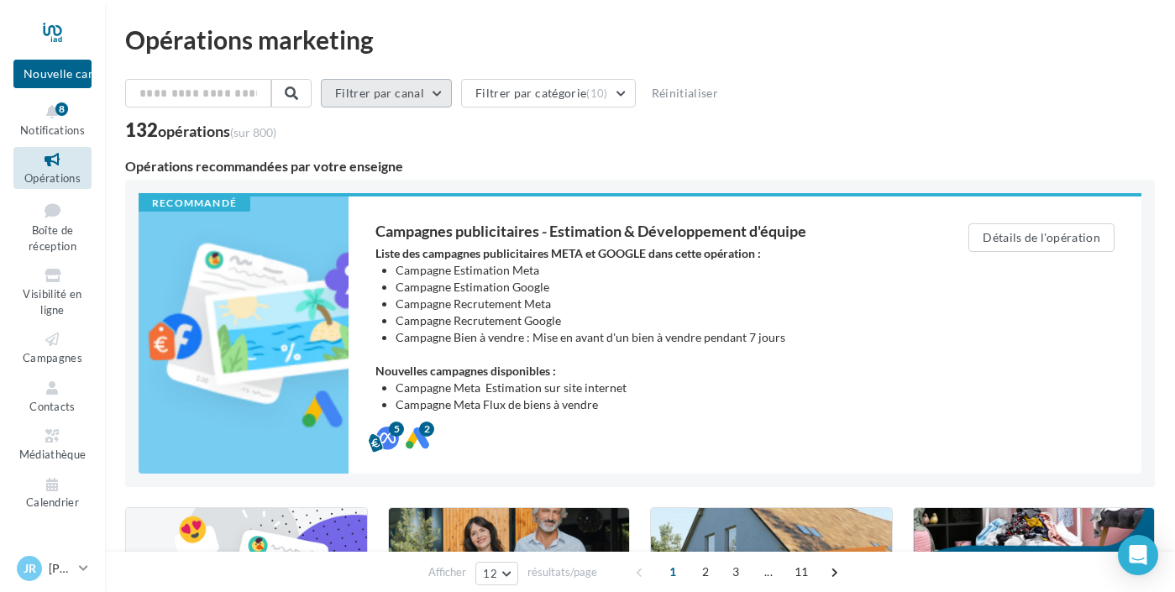
click at [452, 94] on button "Filtrer par canal" at bounding box center [386, 93] width 131 height 29
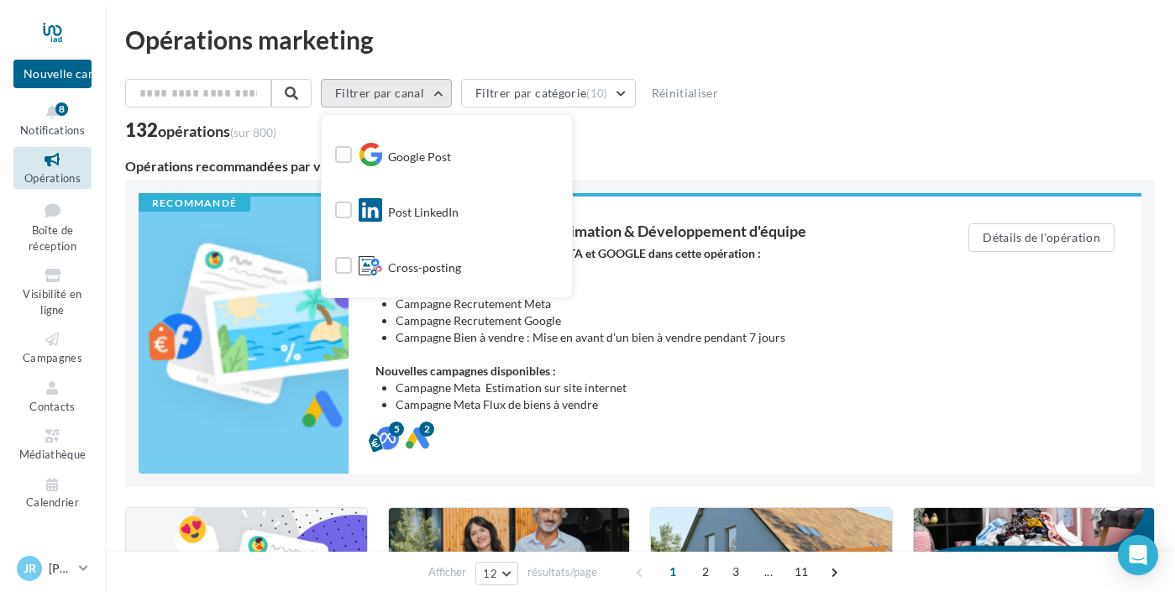
scroll to position [160, 0]
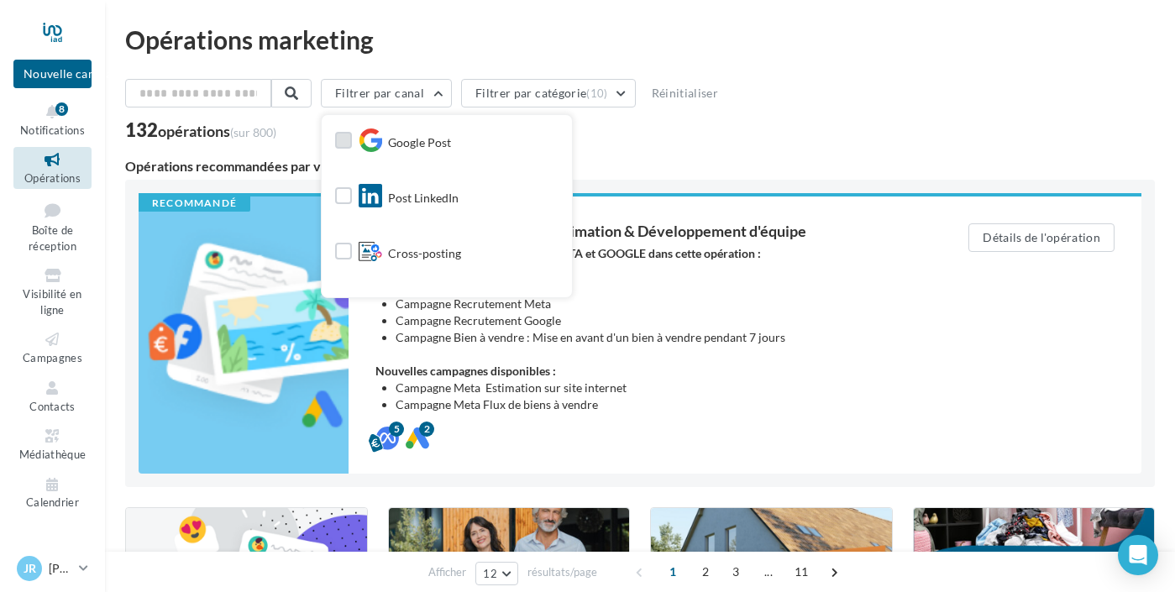
click at [352, 139] on label at bounding box center [343, 140] width 17 height 17
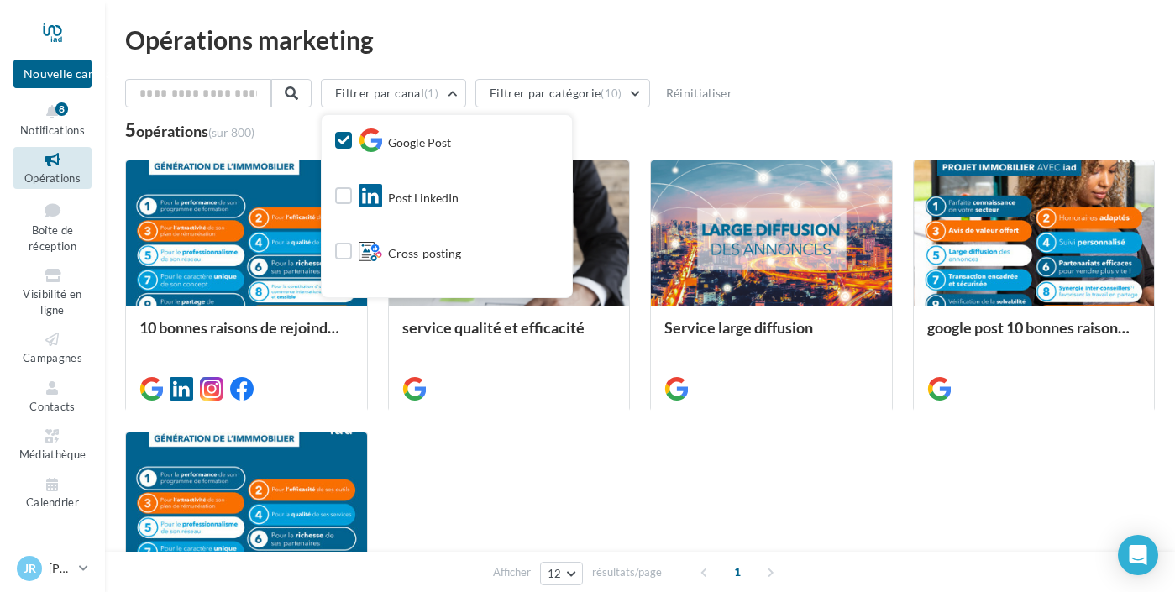
click at [1071, 104] on div "Filtrer par canal (1) Tous les canaux Facebook Instagram Google Post Post Linke…" at bounding box center [640, 96] width 1030 height 35
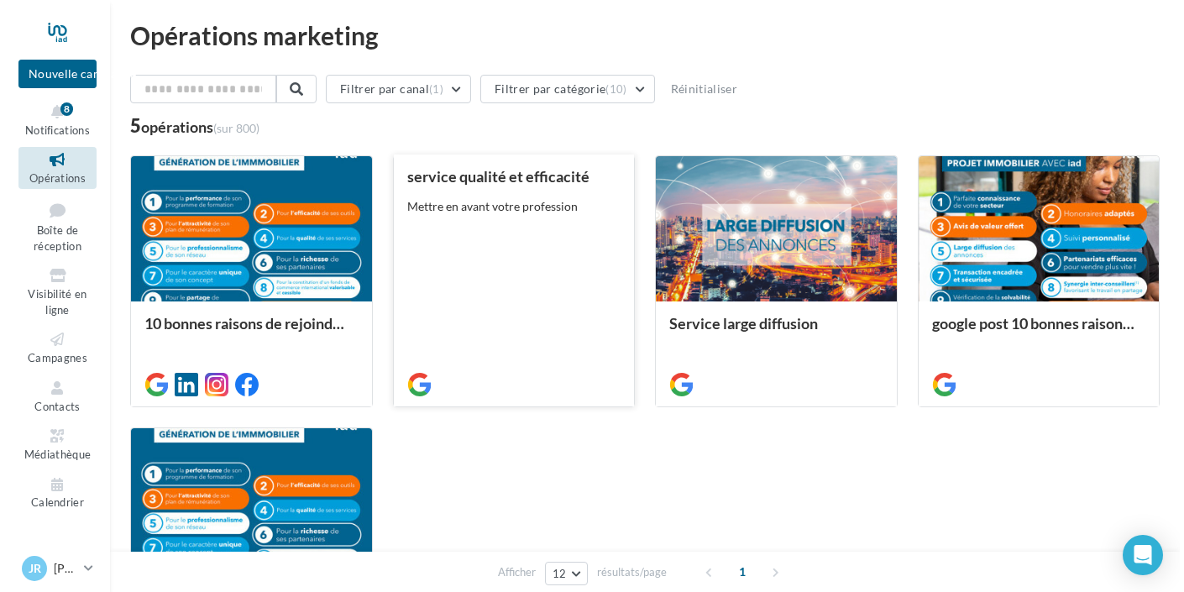
scroll to position [0, 0]
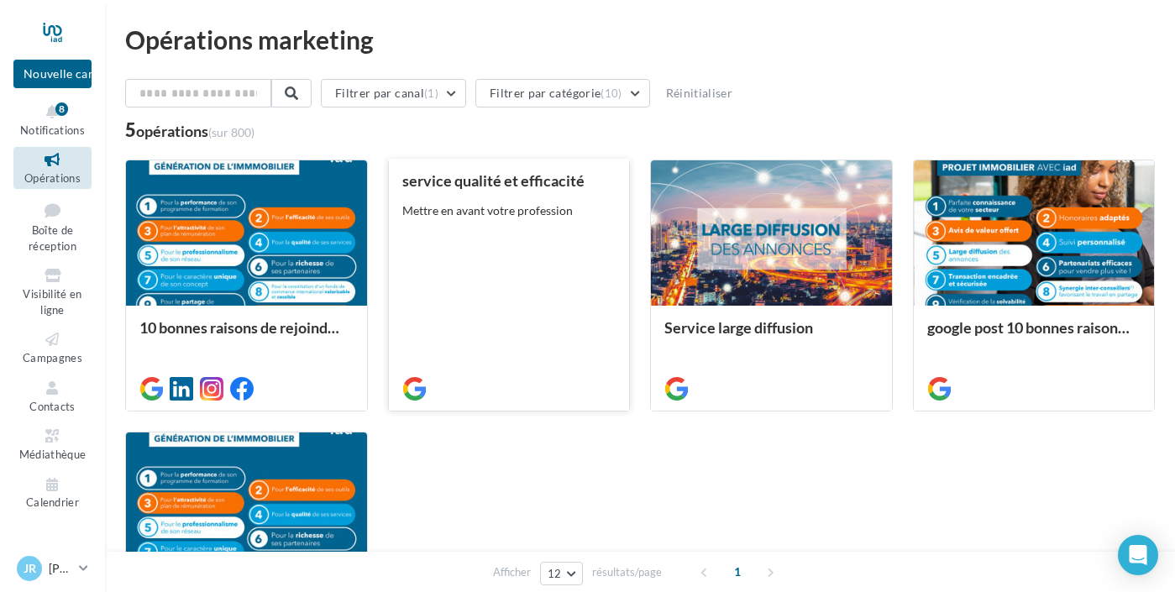
click at [590, 275] on div "service qualité et efficacité Mettre en avant votre profession" at bounding box center [509, 283] width 214 height 223
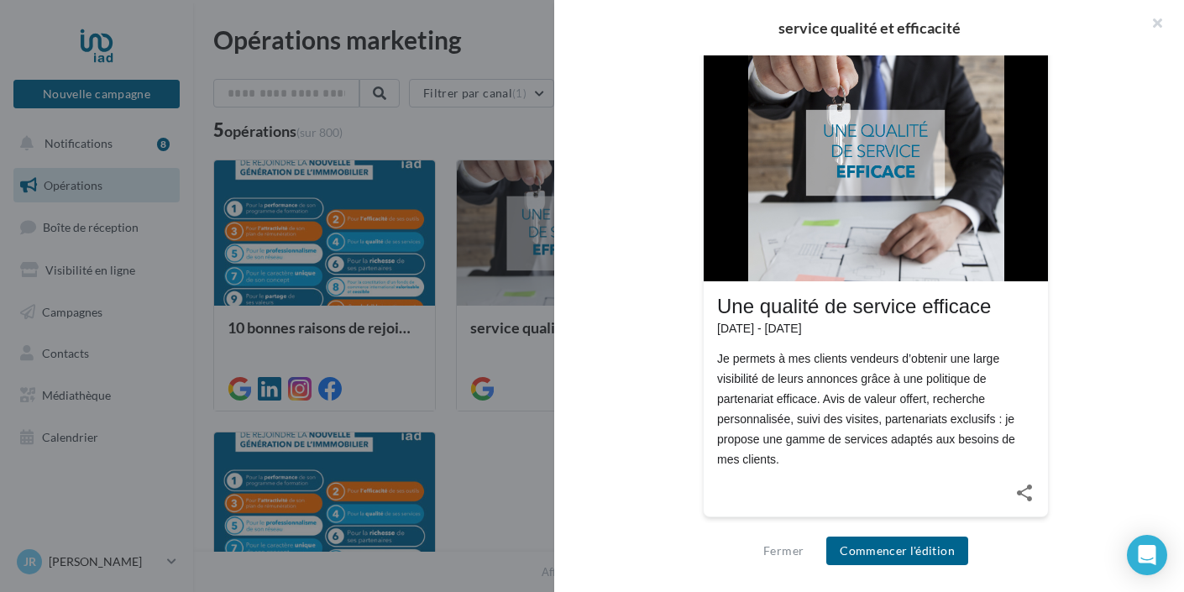
scroll to position [362, 0]
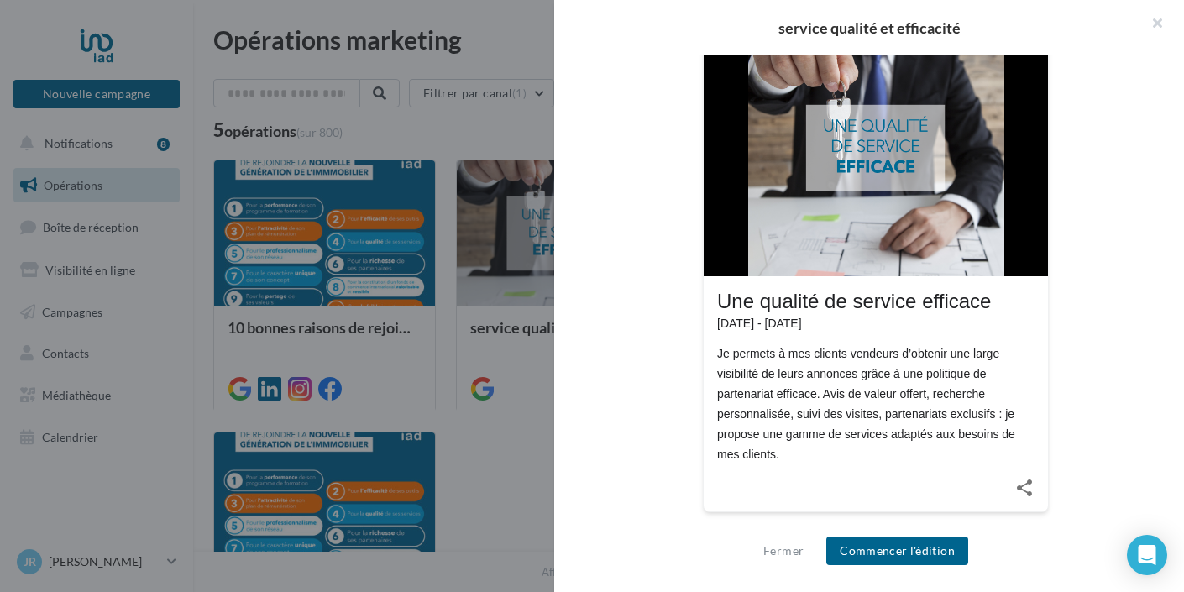
drag, startPoint x: 803, startPoint y: 450, endPoint x: 708, endPoint y: 349, distance: 139.0
click at [708, 349] on div "Une qualité de service efficace 23 févr. 2022 - 23 févr. 2023 Je permets à mes …" at bounding box center [876, 370] width 344 height 188
copy div "Je permets à mes clients vendeurs d’obtenir une large visibilité de leurs annon…"
click at [828, 468] on div at bounding box center [876, 487] width 344 height 47
click at [878, 528] on div "Fermer Commencer l'édition" at bounding box center [869, 557] width 630 height 69
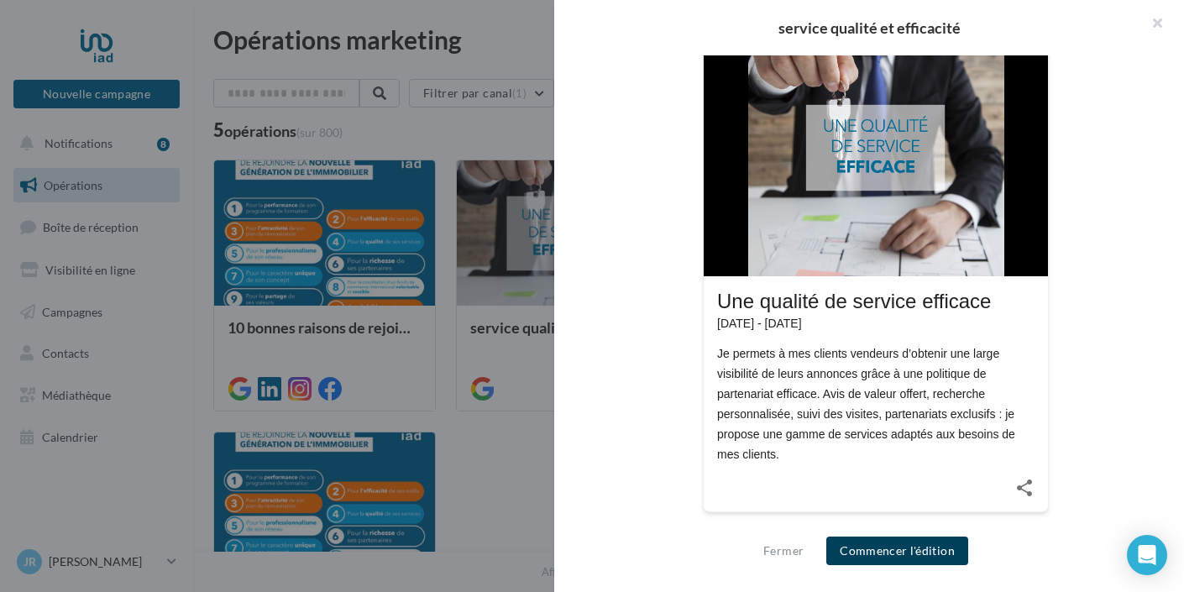
click at [883, 545] on button "Commencer l'édition" at bounding box center [897, 551] width 142 height 29
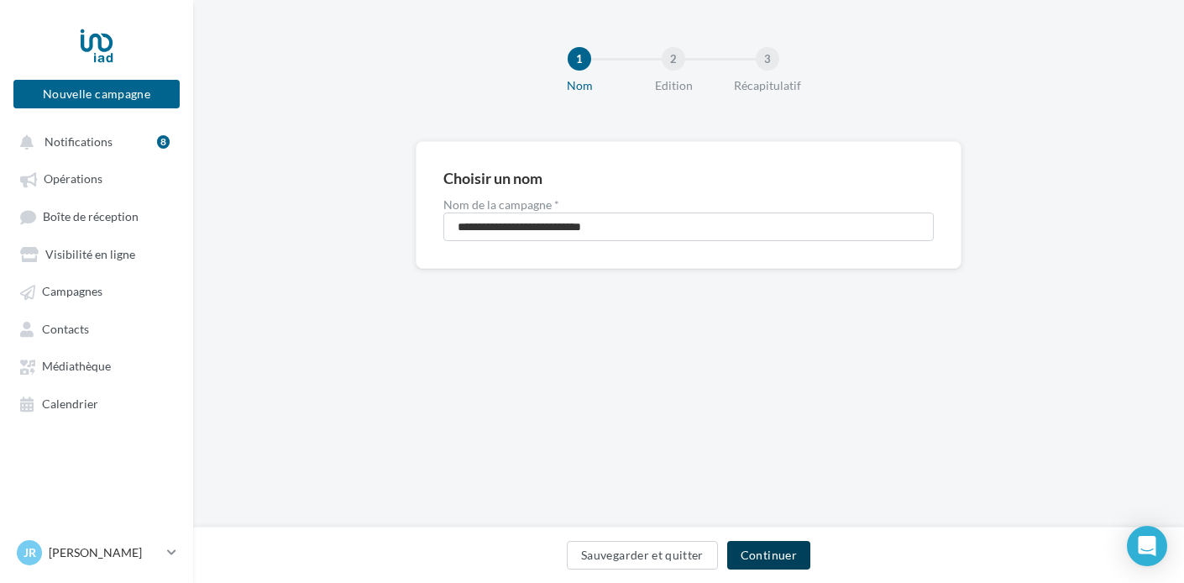
click at [785, 552] on button "Continuer" at bounding box center [768, 555] width 83 height 29
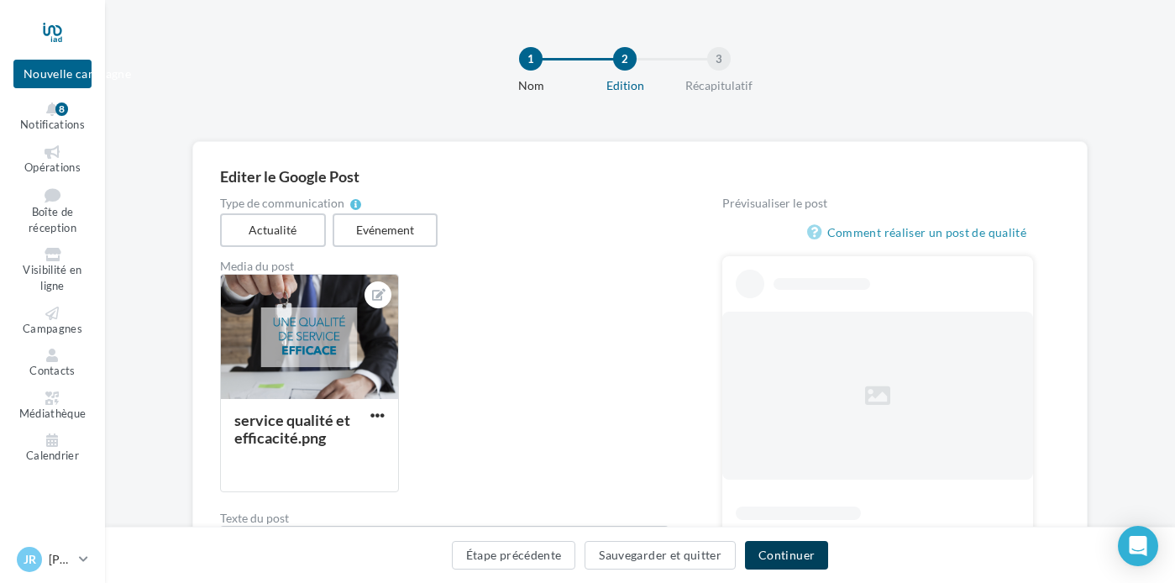
click at [828, 554] on button "Continuer" at bounding box center [786, 555] width 83 height 29
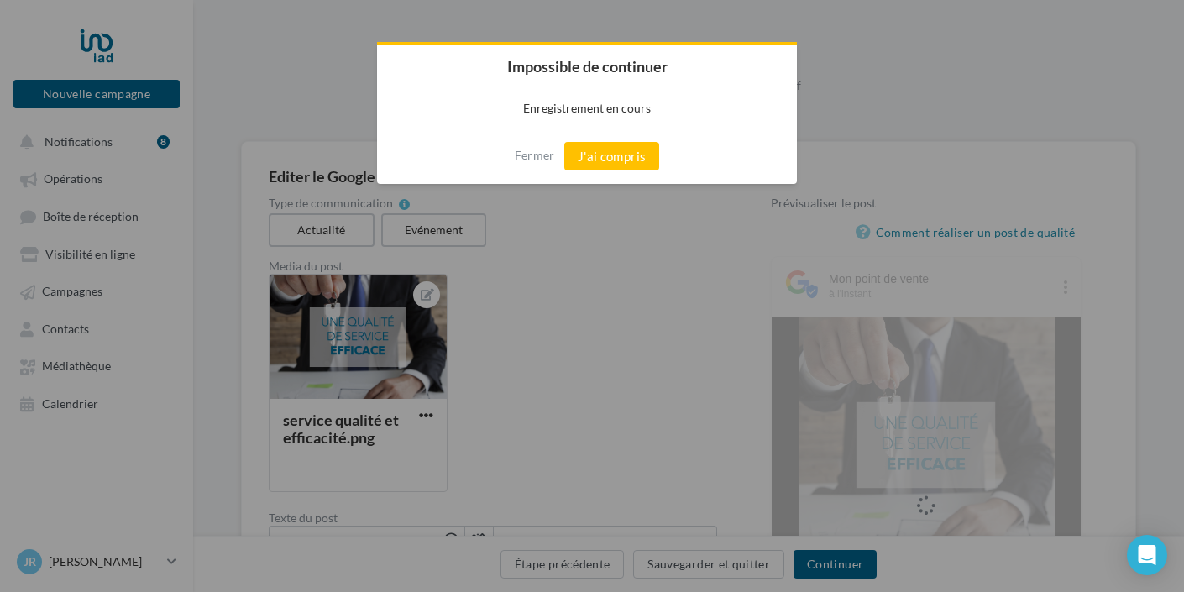
click at [594, 136] on div "Fermer J'ai compris" at bounding box center [587, 155] width 420 height 55
click at [597, 149] on button "J'ai compris" at bounding box center [612, 156] width 96 height 29
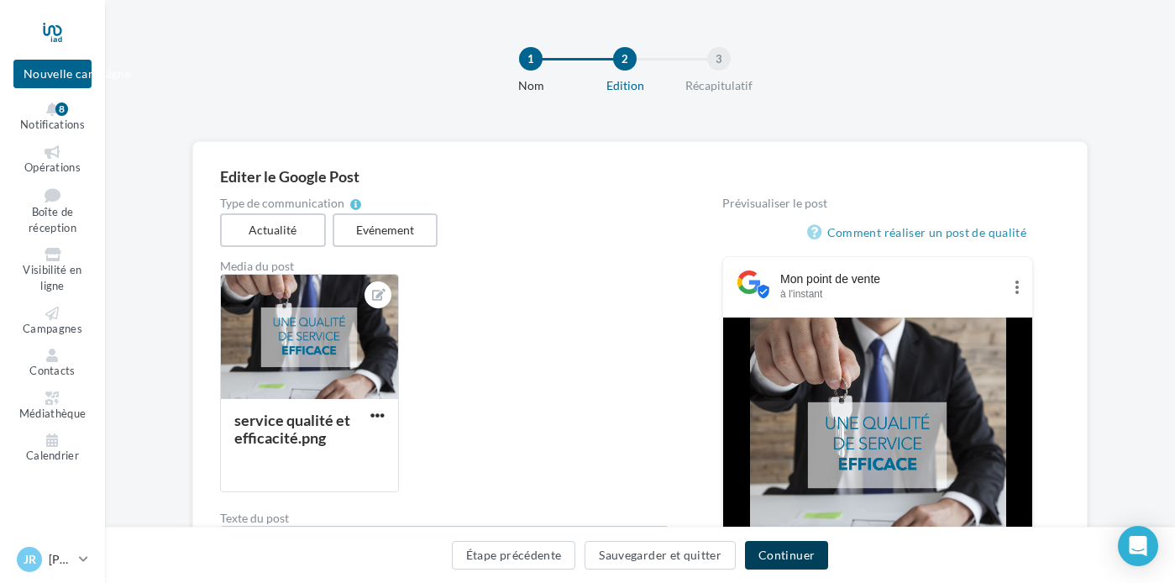
click at [828, 555] on button "Continuer" at bounding box center [786, 555] width 83 height 29
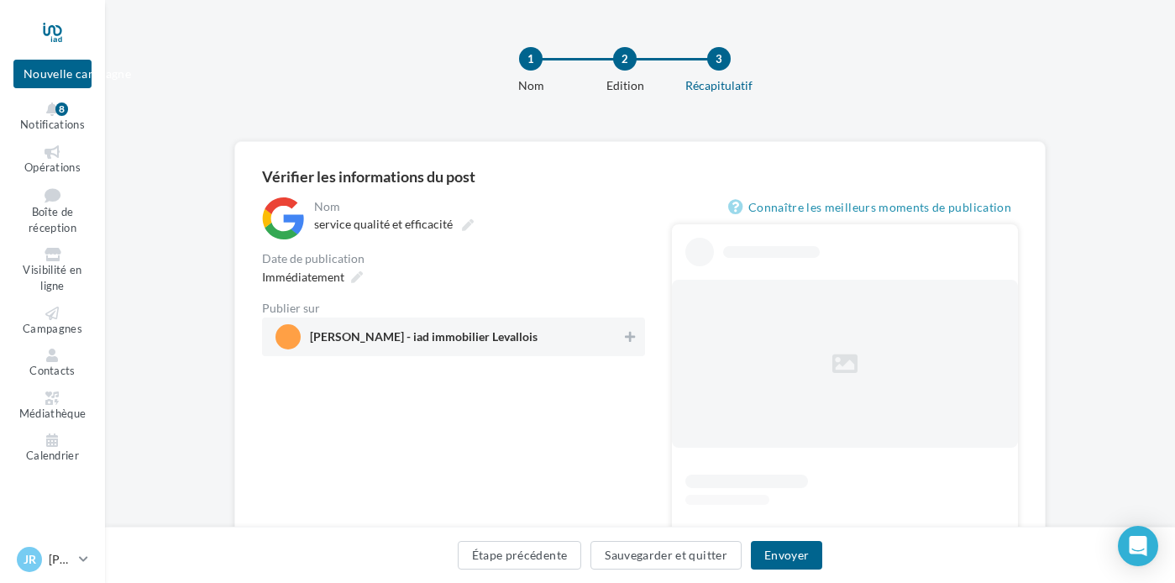
click at [537, 337] on span "[PERSON_NAME] - iad immobilier Levallois" at bounding box center [424, 340] width 228 height 18
click at [821, 554] on button "Envoyer" at bounding box center [786, 555] width 71 height 29
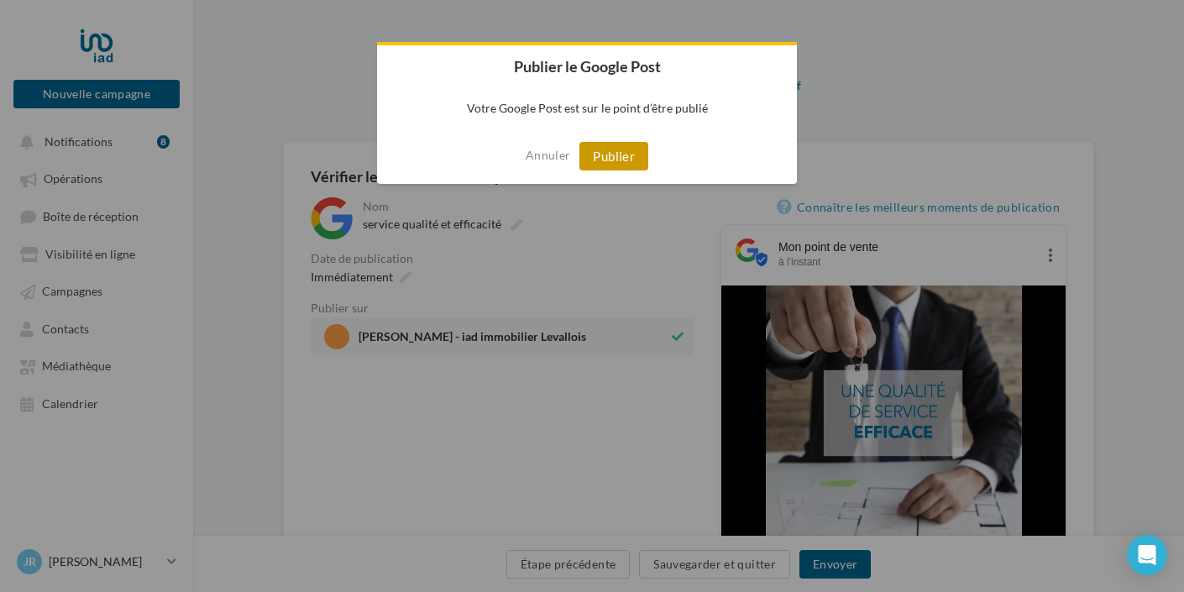
click at [623, 149] on button "Publier" at bounding box center [613, 156] width 69 height 29
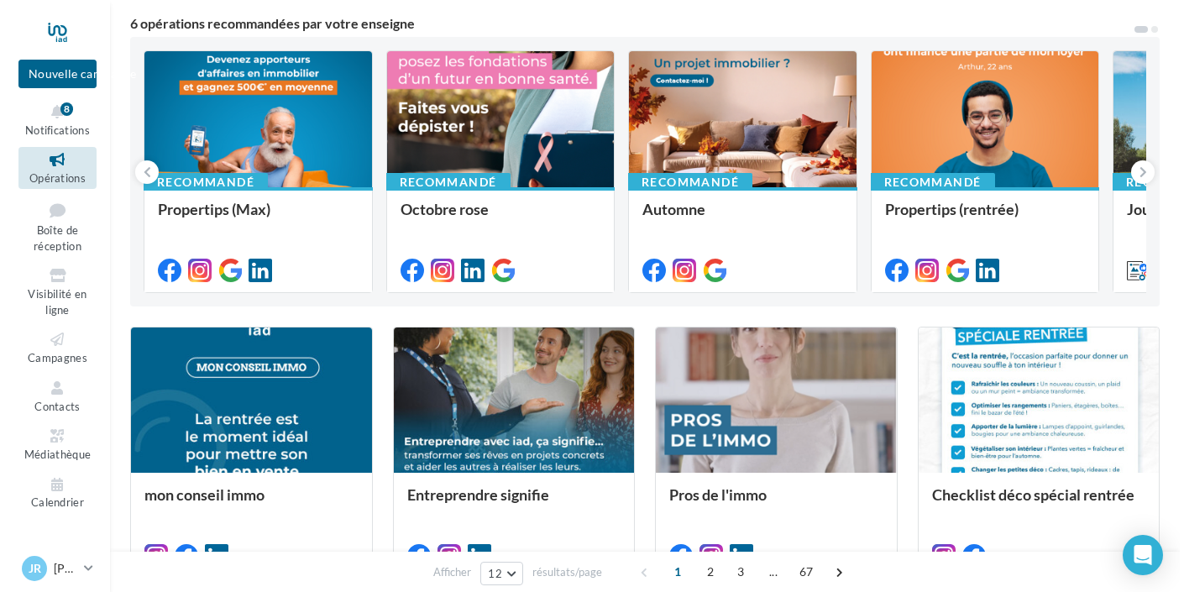
scroll to position [147, 0]
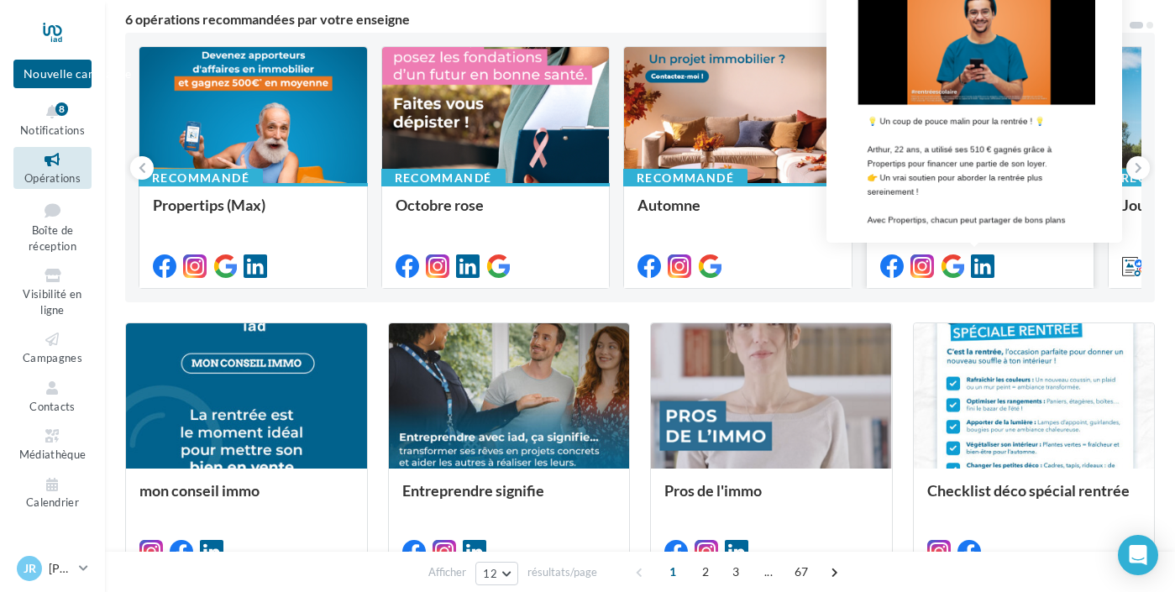
click at [964, 261] on icon at bounding box center [953, 266] width 24 height 24
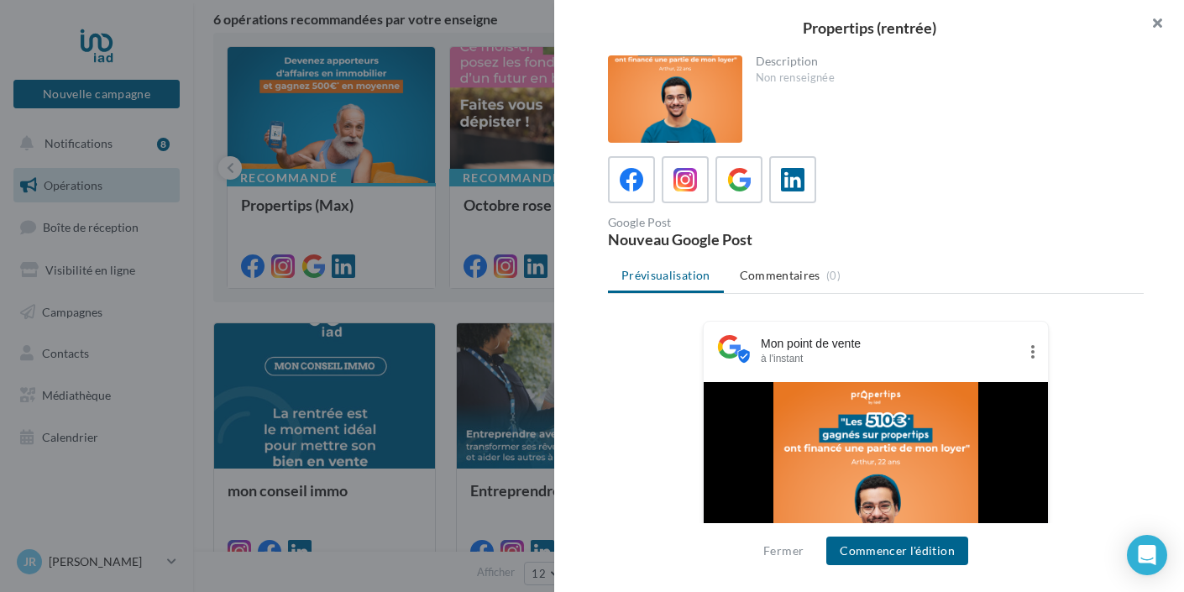
click at [1160, 16] on button "button" at bounding box center [1150, 25] width 67 height 50
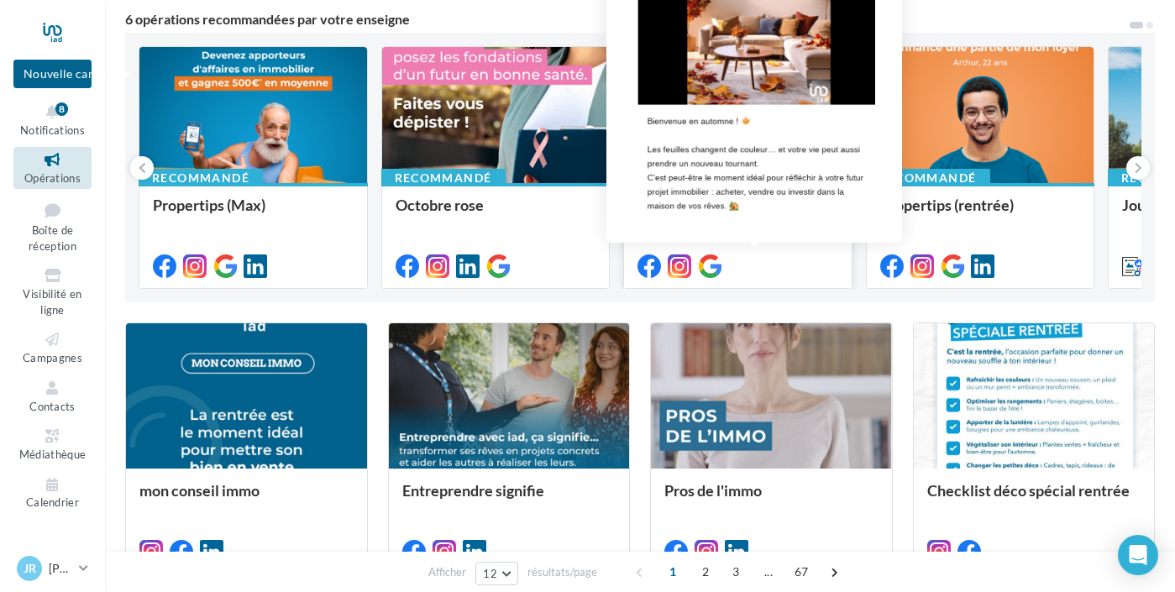
click at [721, 264] on icon at bounding box center [710, 266] width 24 height 24
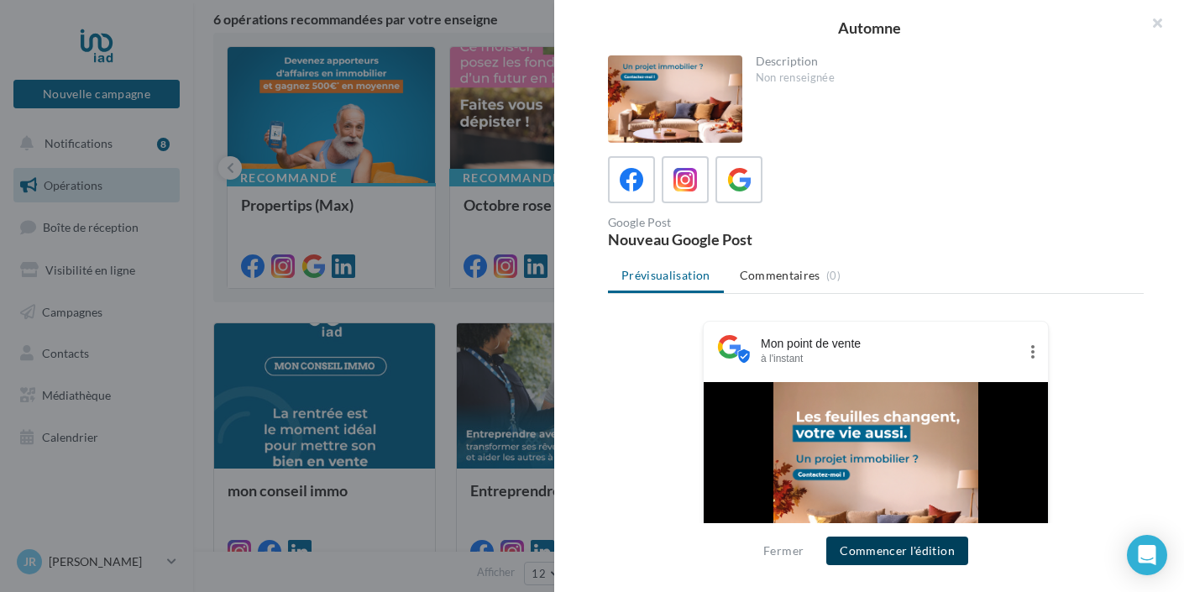
click at [895, 547] on button "Commencer l'édition" at bounding box center [897, 551] width 142 height 29
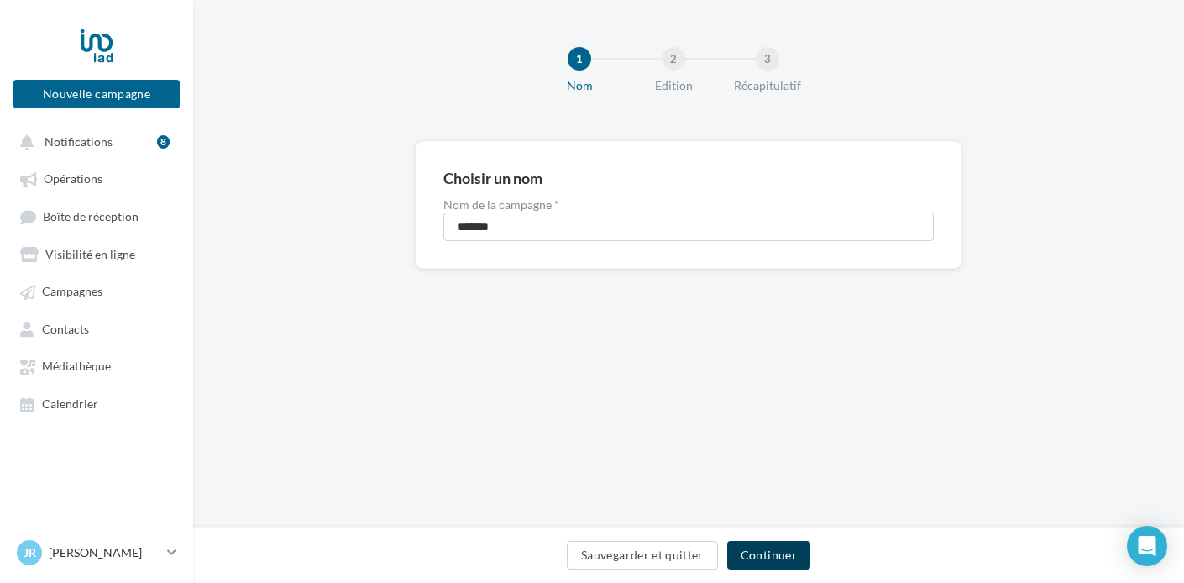
click at [785, 549] on button "Continuer" at bounding box center [768, 555] width 83 height 29
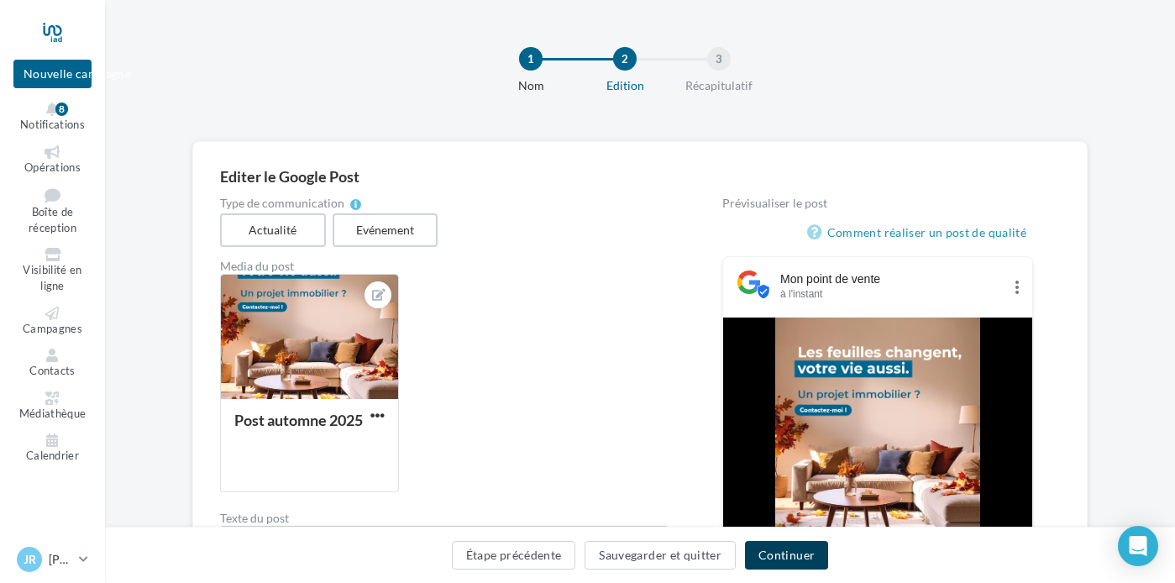
click at [828, 551] on button "Continuer" at bounding box center [786, 555] width 83 height 29
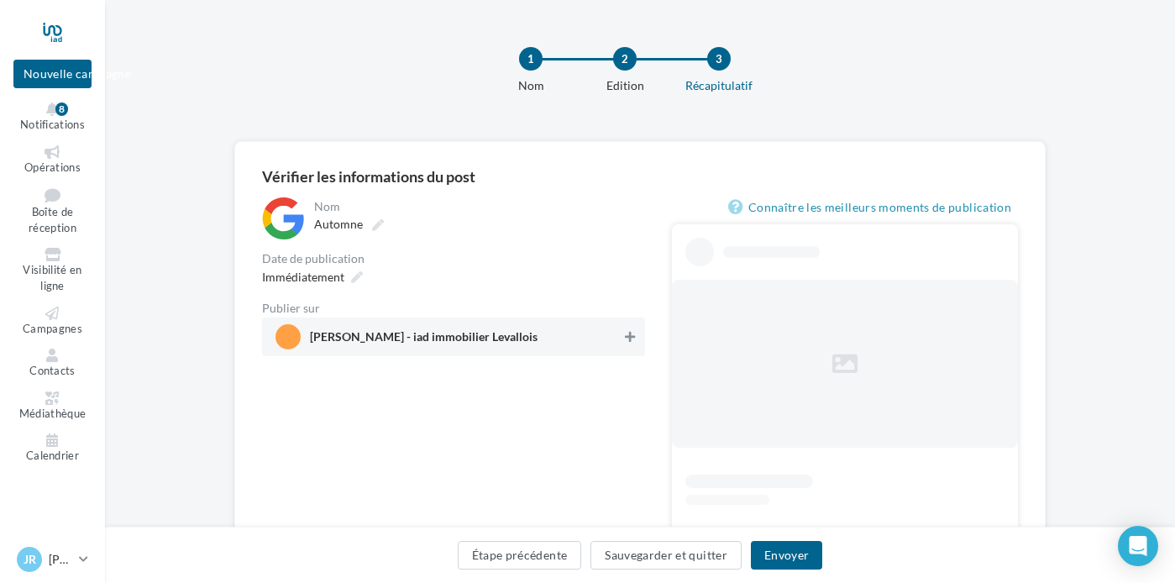
click at [635, 333] on icon at bounding box center [630, 337] width 10 height 12
click at [810, 541] on div "Étape précédente Sauvegarder et quitter Envoyer" at bounding box center [640, 555] width 1070 height 56
click at [822, 550] on button "Envoyer" at bounding box center [786, 555] width 71 height 29
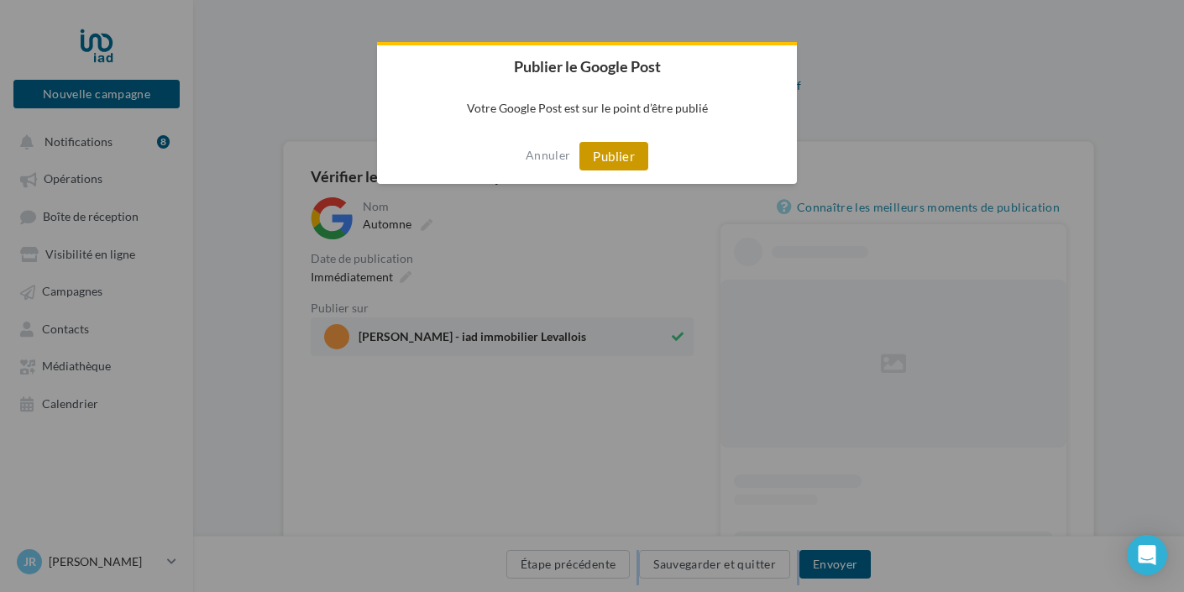
click at [616, 155] on button "Publier" at bounding box center [613, 156] width 69 height 29
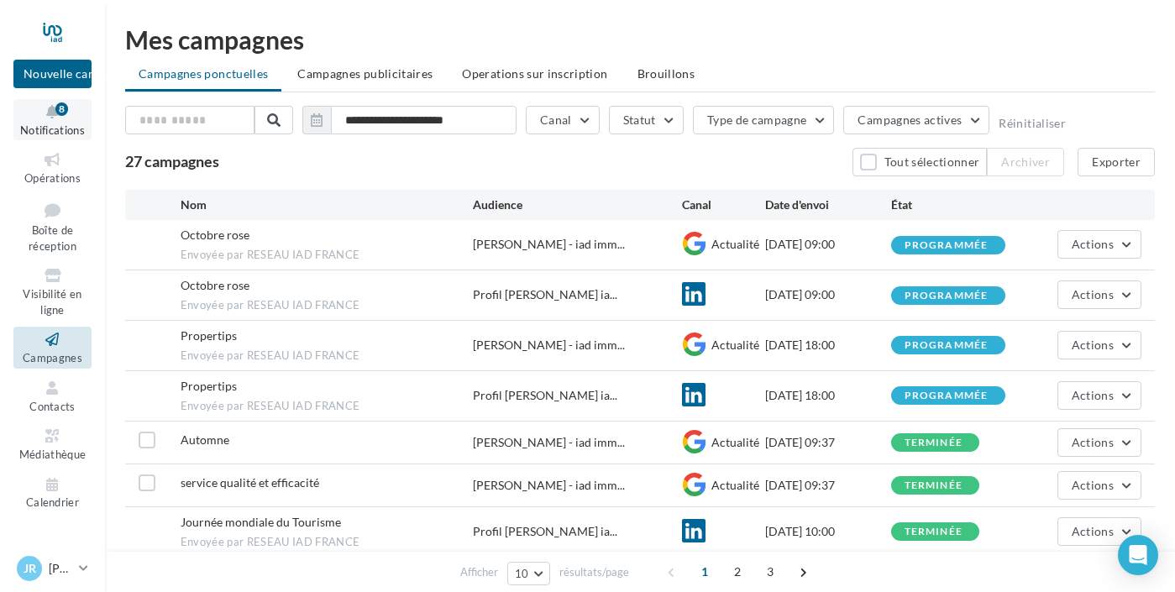
click at [63, 137] on span "Notifications" at bounding box center [52, 129] width 65 height 13
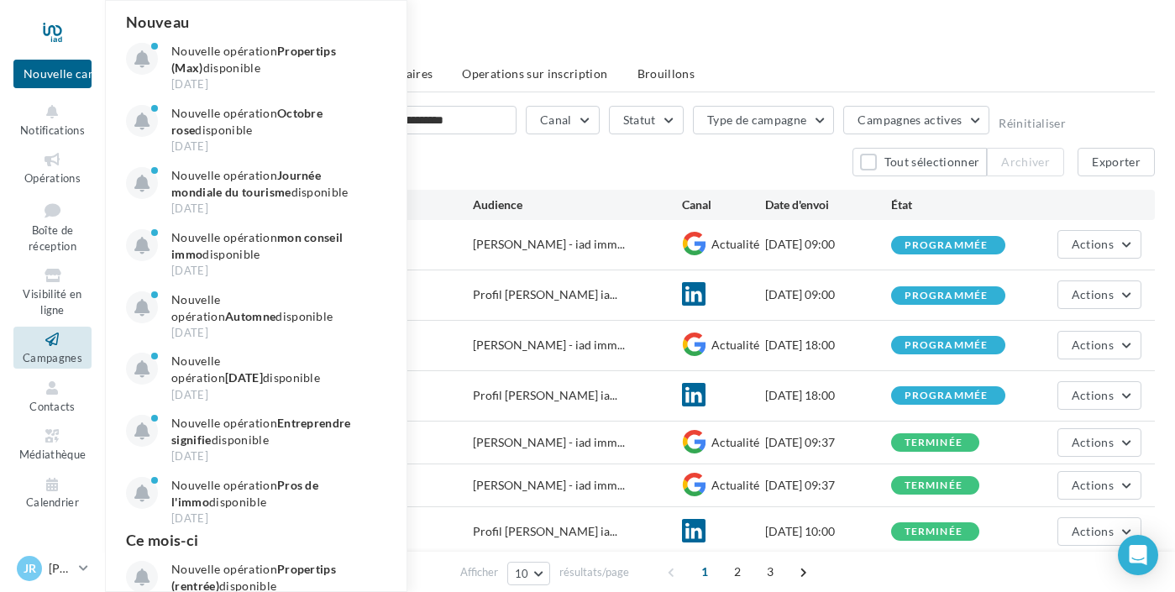
click at [777, 166] on div "27 campagnes Tout sélectionner Archiver Exporter" at bounding box center [640, 162] width 1030 height 29
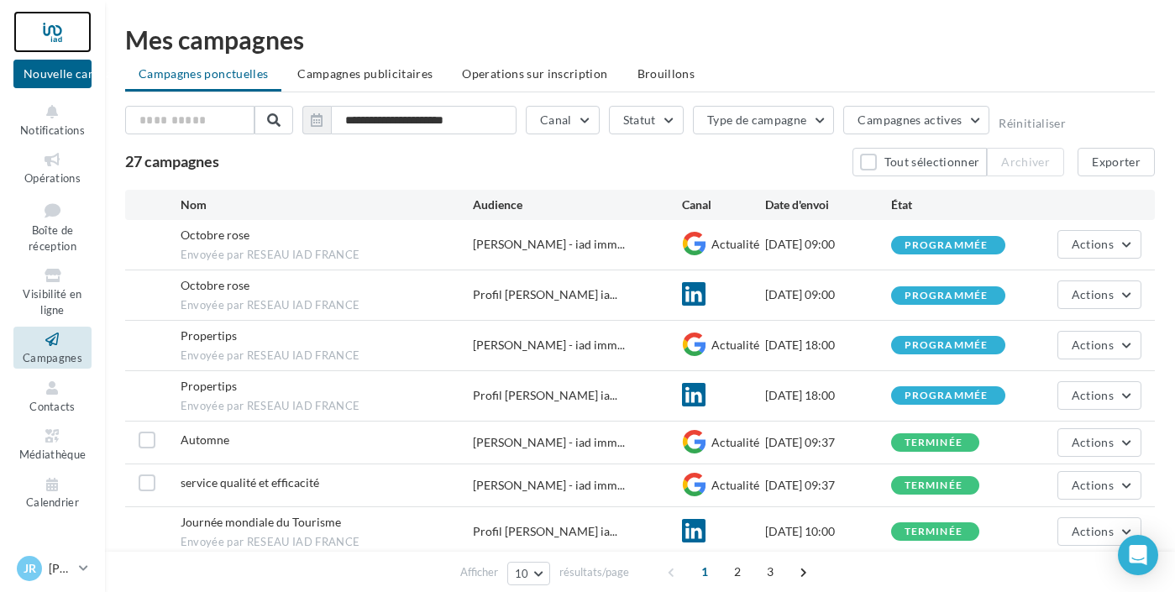
click at [92, 45] on div at bounding box center [52, 32] width 78 height 42
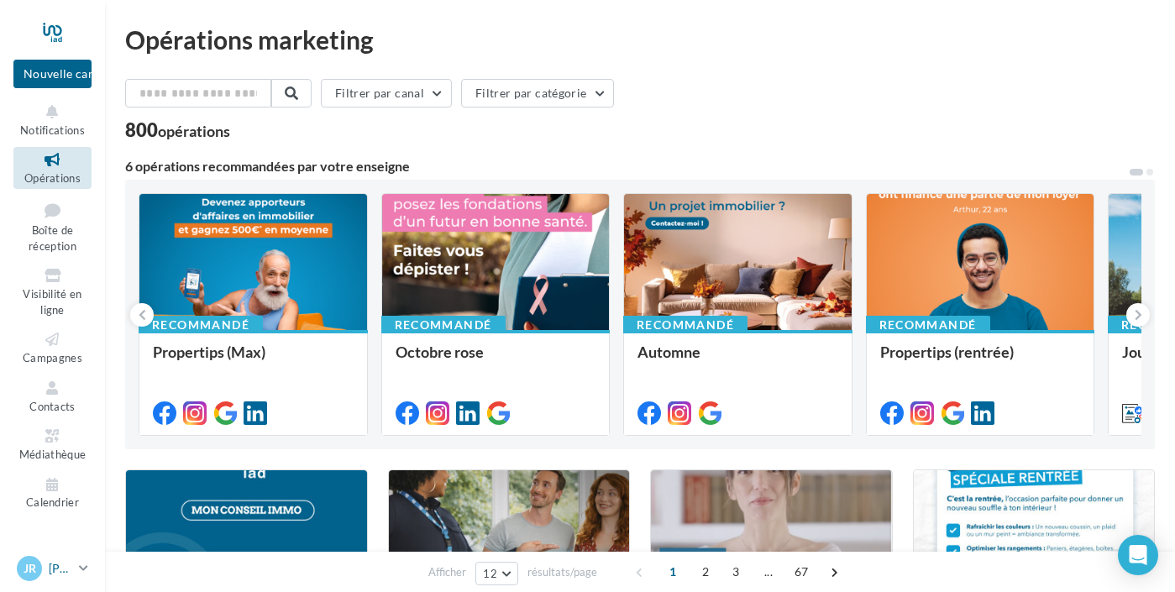
click at [88, 564] on icon at bounding box center [83, 568] width 9 height 14
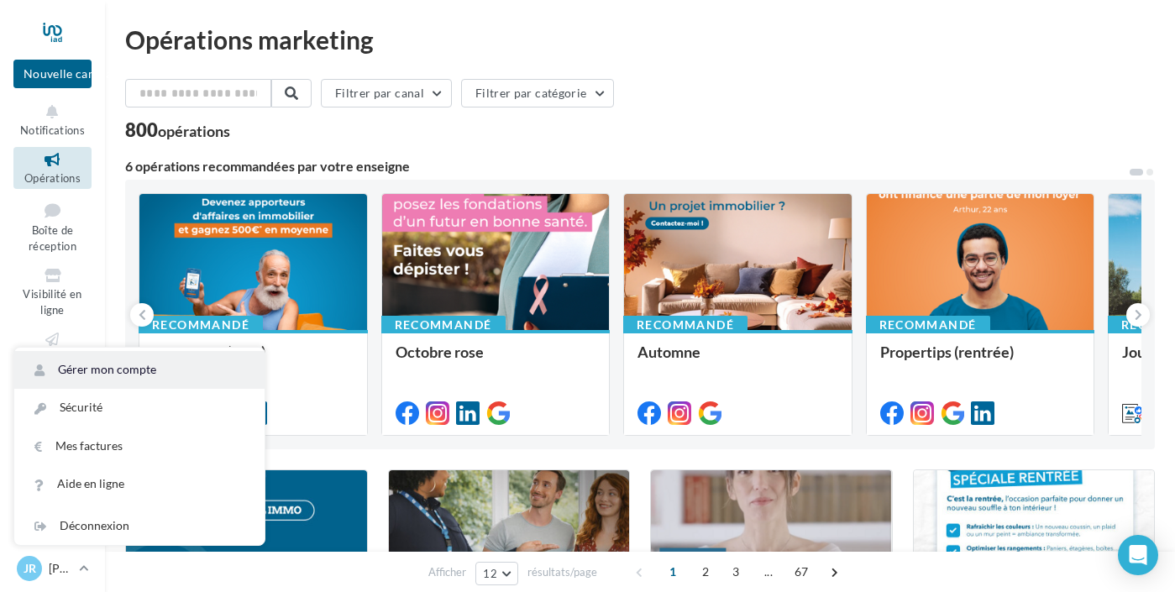
click at [140, 367] on link "Gérer mon compte" at bounding box center [139, 370] width 250 height 38
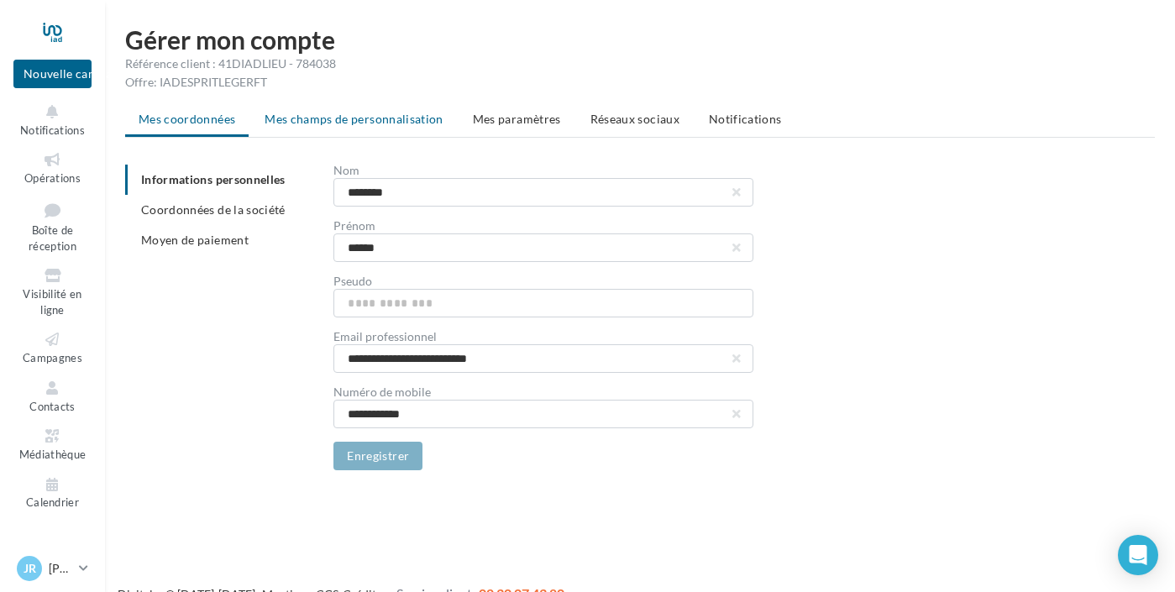
click at [443, 123] on span "Mes champs de personnalisation" at bounding box center [354, 119] width 179 height 14
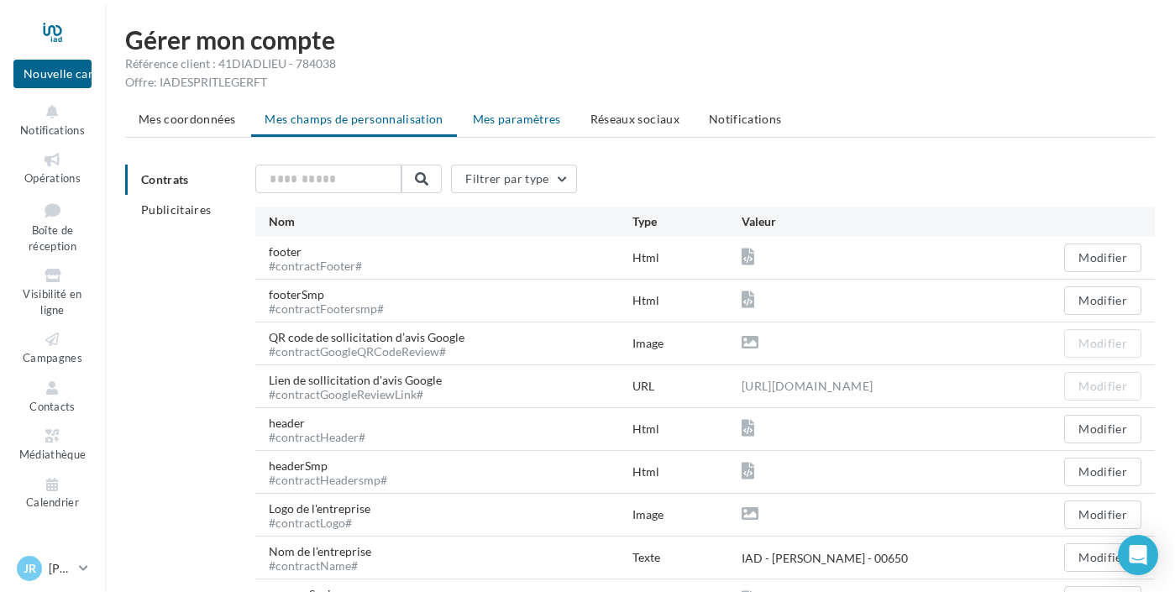
click at [561, 123] on span "Mes paramètres" at bounding box center [517, 119] width 88 height 14
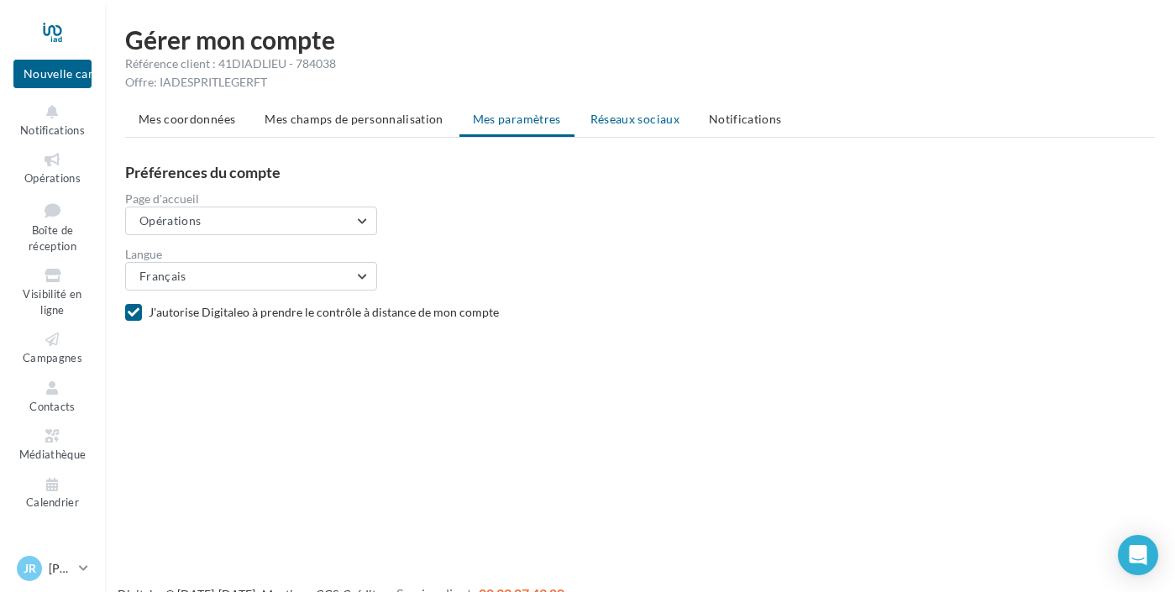
click at [693, 109] on li "Réseaux sociaux" at bounding box center [635, 119] width 116 height 30
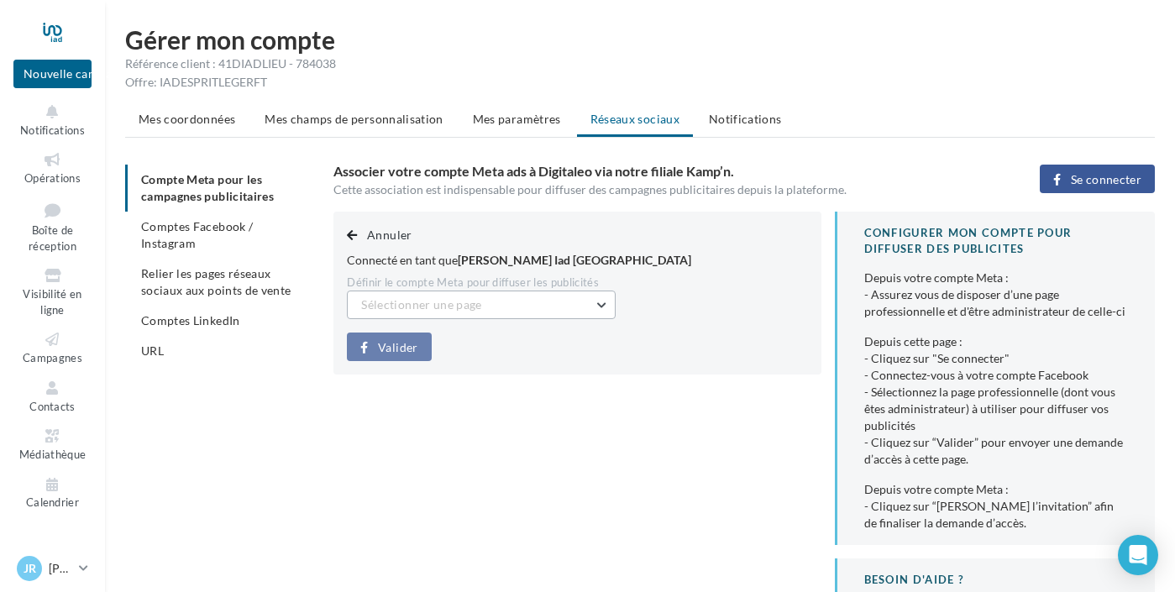
click at [616, 304] on button "Sélectionner une page" at bounding box center [481, 305] width 269 height 29
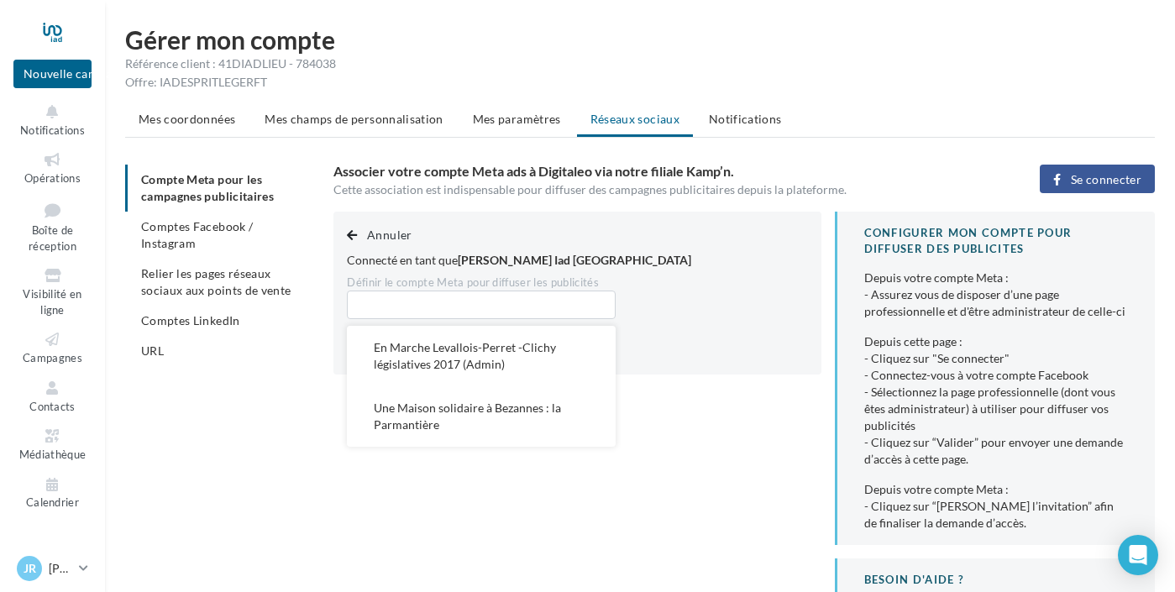
click at [768, 410] on div "Annuler Connecté en tant que Jérôme Castanié Iad France Définir le compte Meta …" at bounding box center [750, 455] width 835 height 487
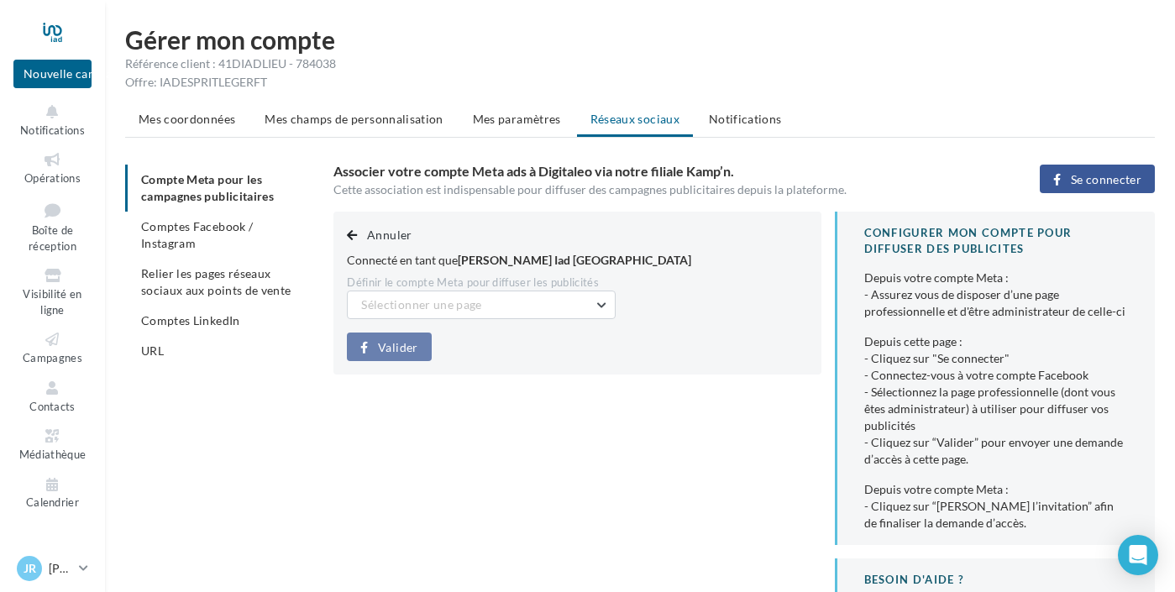
click at [253, 237] on span "Comptes Facebook / Instagram" at bounding box center [197, 234] width 112 height 31
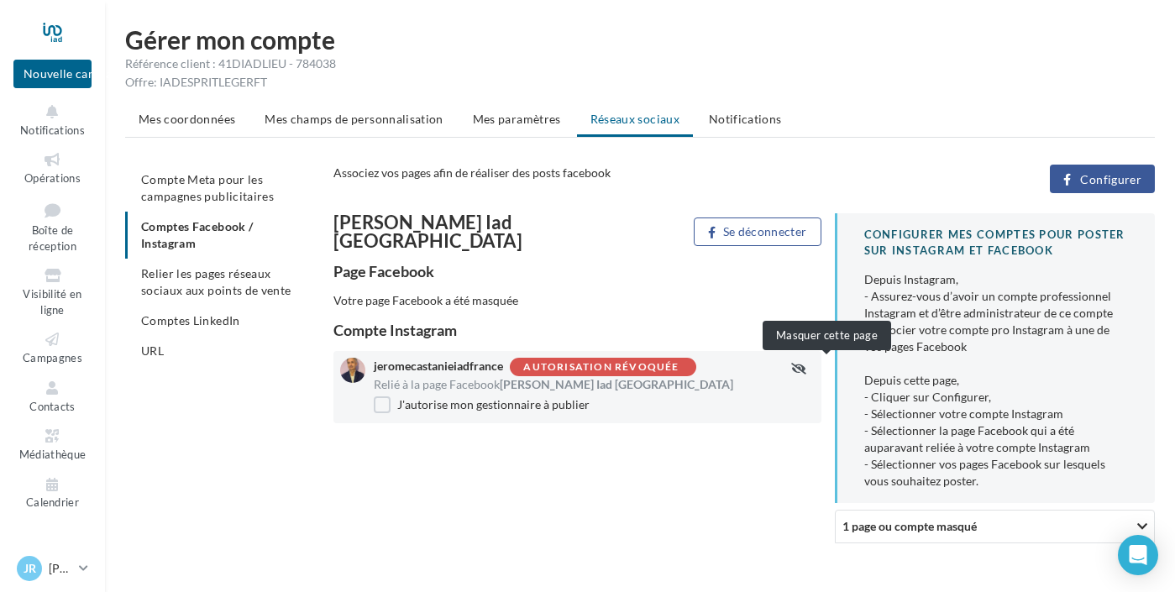
click at [806, 370] on icon "button" at bounding box center [798, 369] width 15 height 12
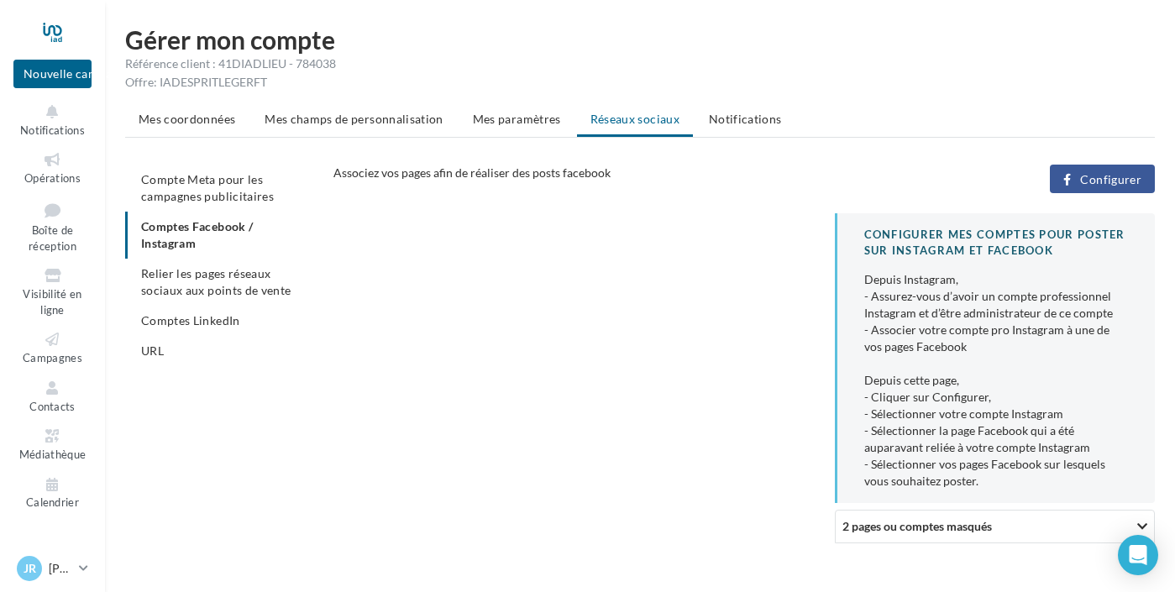
click at [259, 227] on ul "Compte Meta pour les campagnes publicitaires Comptes Facebook / Instagram Relie…" at bounding box center [222, 266] width 195 height 202
click at [250, 237] on ul "Compte Meta pour les campagnes publicitaires Comptes Facebook / Instagram Relie…" at bounding box center [222, 266] width 195 height 202
click at [1085, 161] on div "Mes coordonnées Mes champs de personnalisation Mes paramètres Réseaux sociaux N…" at bounding box center [640, 330] width 1030 height 453
click at [1095, 173] on span "Configurer" at bounding box center [1110, 179] width 61 height 13
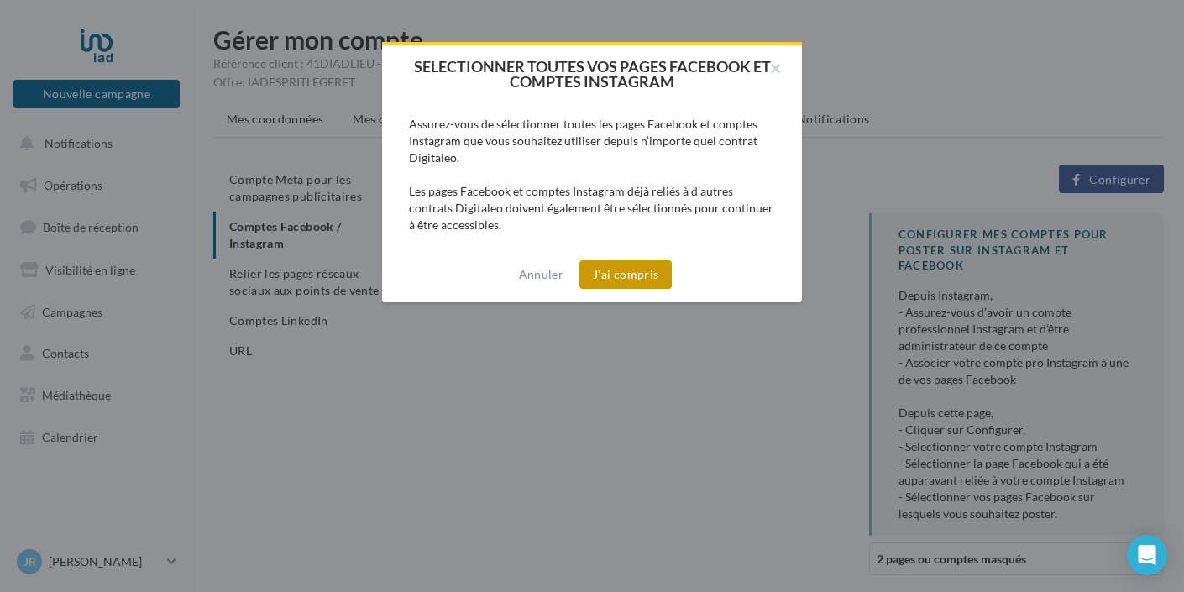
click at [617, 280] on button "J'ai compris" at bounding box center [625, 274] width 92 height 29
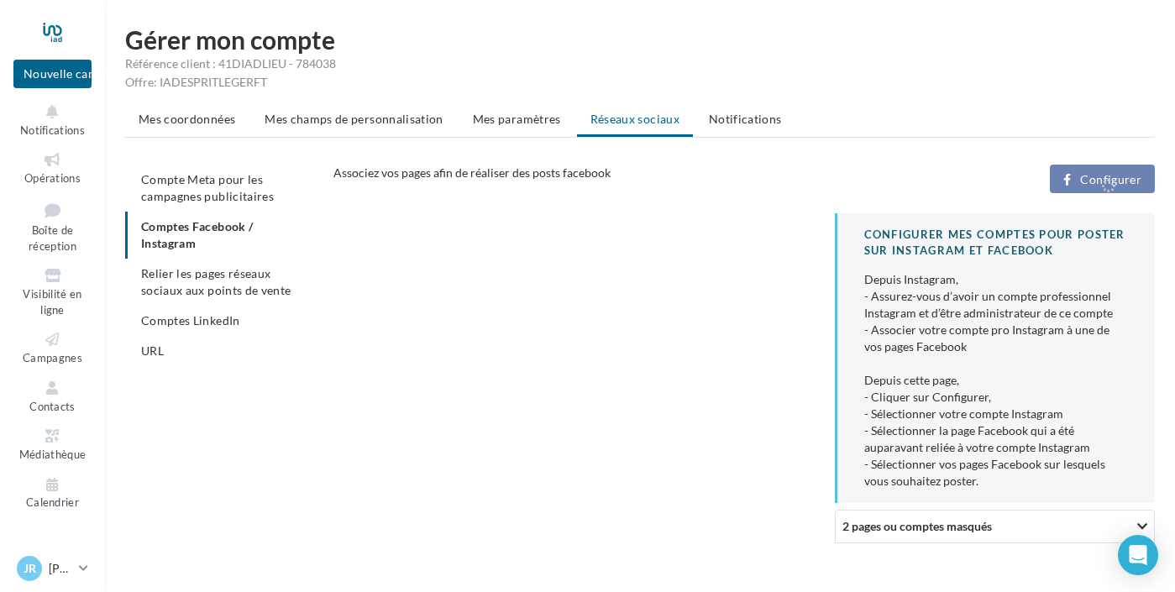
click at [962, 534] on span "2 pages ou comptes masqués" at bounding box center [916, 527] width 149 height 14
click at [878, 534] on span "2 pages ou comptes masqués" at bounding box center [916, 527] width 149 height 14
click at [877, 534] on span "2 pages ou comptes masqués" at bounding box center [916, 527] width 149 height 14
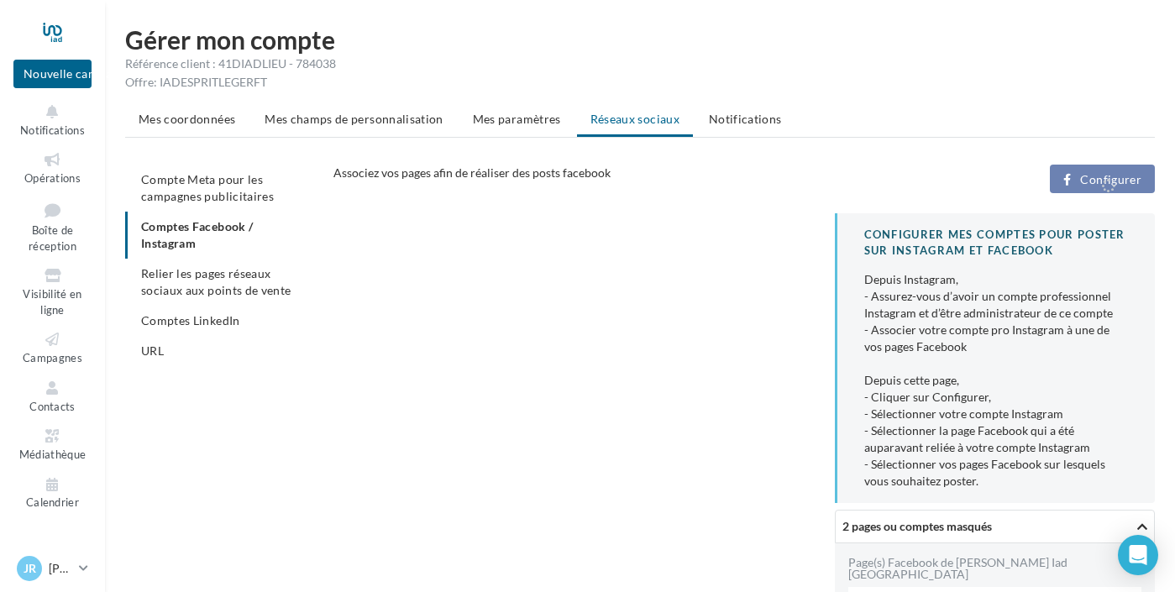
click at [976, 534] on span "2 pages ou comptes masqués" at bounding box center [916, 527] width 149 height 14
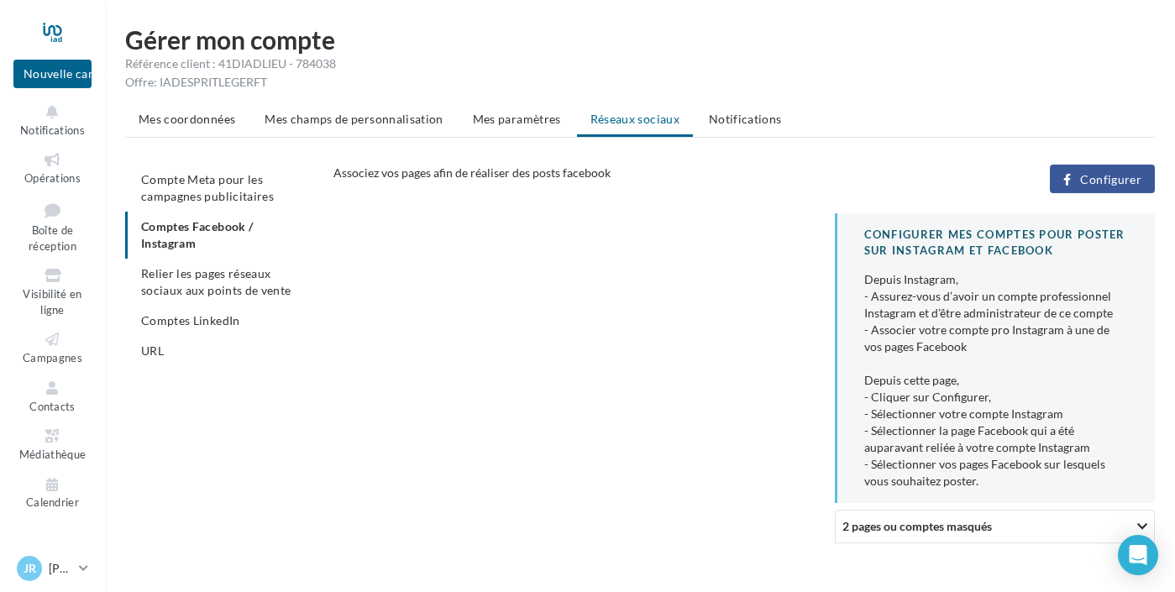
click at [271, 294] on span "Relier les pages réseaux sociaux aux points de vente" at bounding box center [215, 281] width 149 height 31
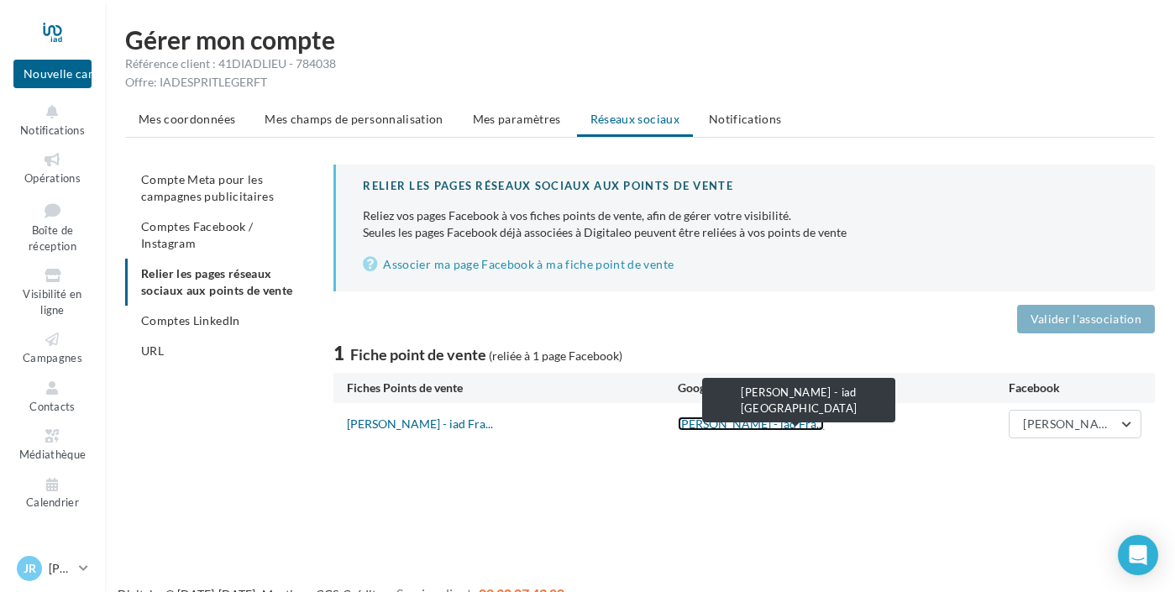
click at [813, 427] on link "[PERSON_NAME] - iad Fra..." at bounding box center [751, 424] width 146 height 14
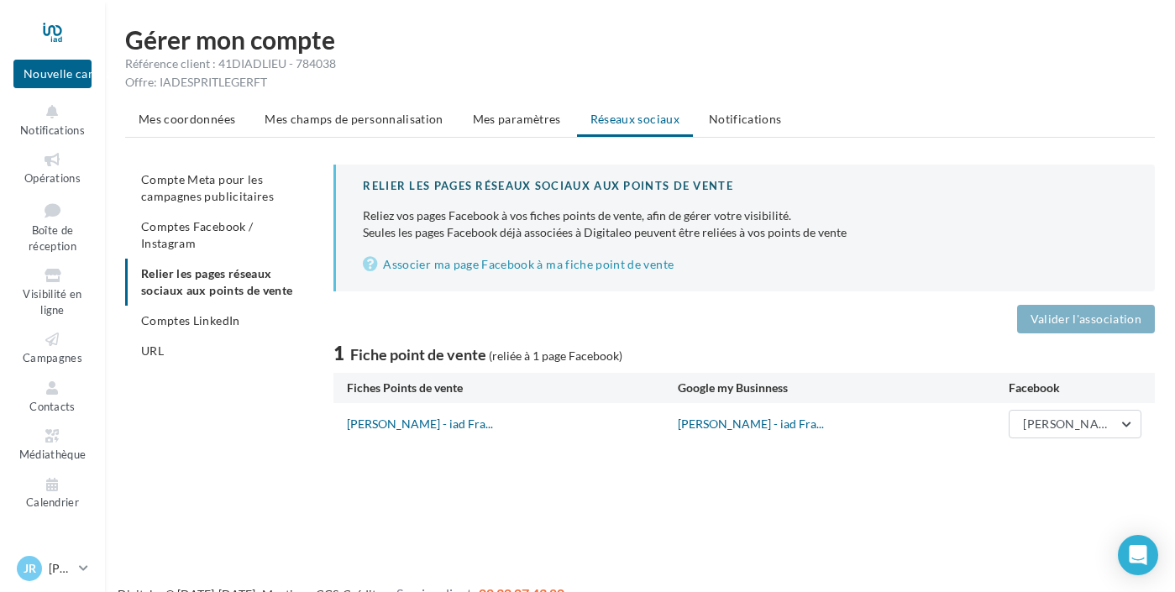
click at [1108, 341] on div "1 Fiche point de vente (reliée à 1 page Facebook)" at bounding box center [743, 353] width 821 height 26
click at [1125, 424] on button "[PERSON_NAME] Iad [GEOGRAPHIC_DATA]" at bounding box center [1075, 424] width 133 height 29
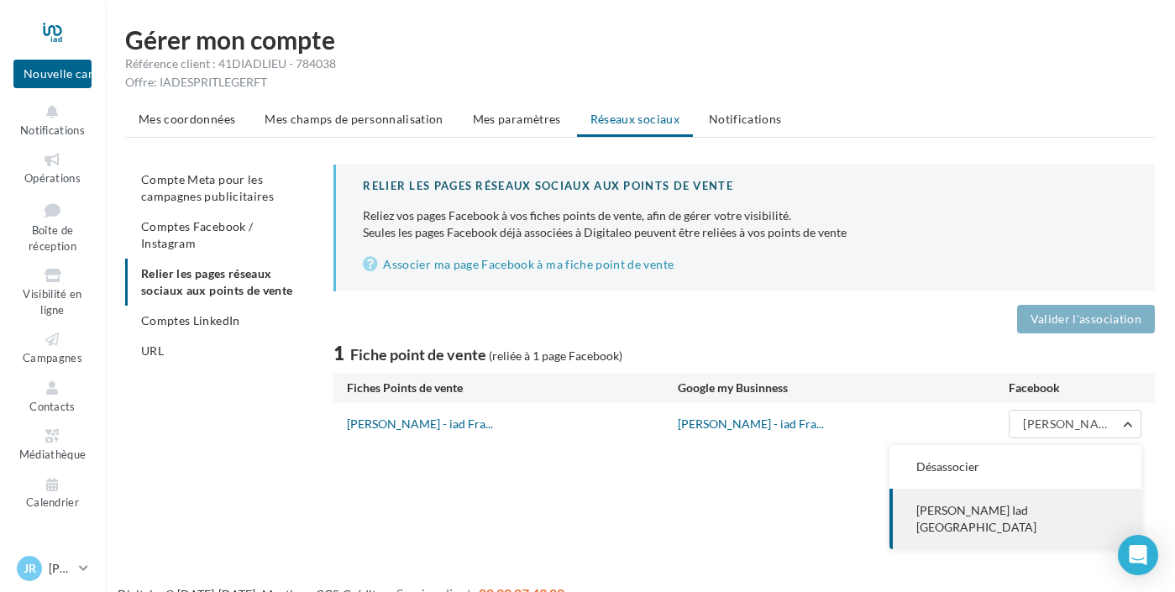
click at [1011, 511] on span "[PERSON_NAME] Iad [GEOGRAPHIC_DATA]" at bounding box center [976, 518] width 120 height 31
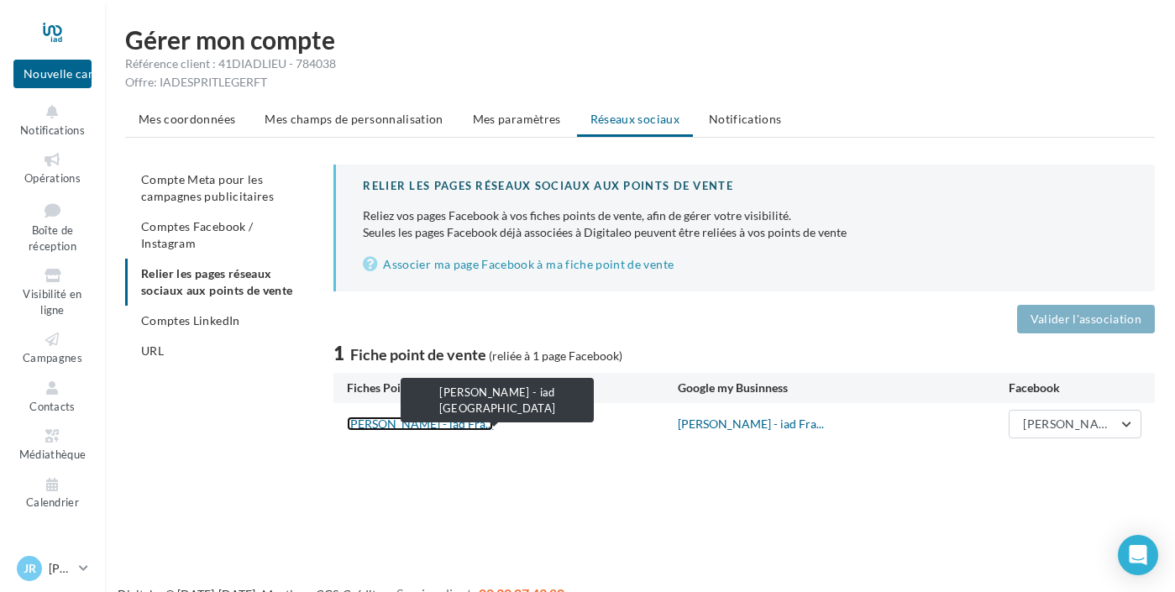
click at [460, 422] on link "[PERSON_NAME] - iad Fra..." at bounding box center [420, 424] width 146 height 14
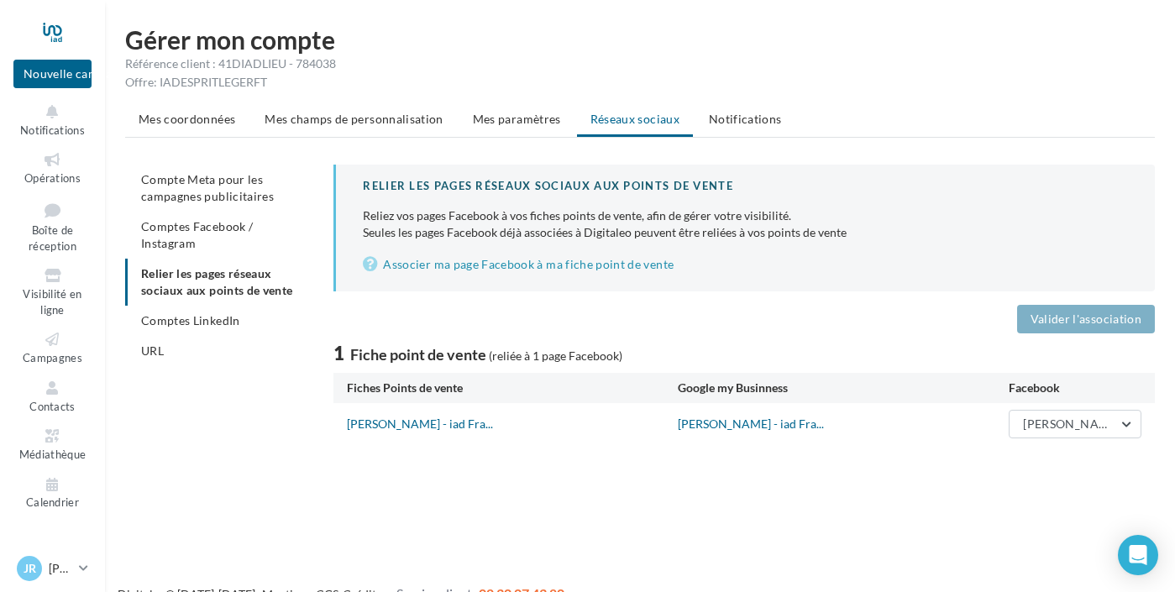
click at [727, 353] on div "1 Fiche point de vente (reliée à 1 page Facebook)" at bounding box center [743, 353] width 821 height 26
click at [1130, 426] on button "Jérôme Castanié Iad France" at bounding box center [1075, 424] width 133 height 29
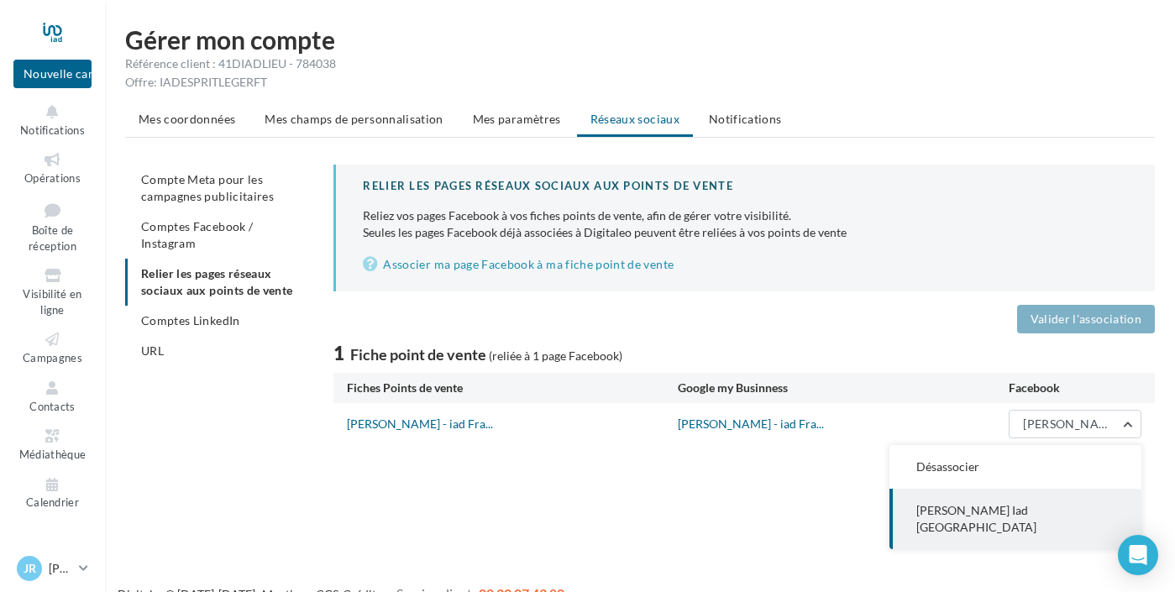
click at [1013, 512] on span "Jérôme Castanié Iad France" at bounding box center [976, 518] width 120 height 31
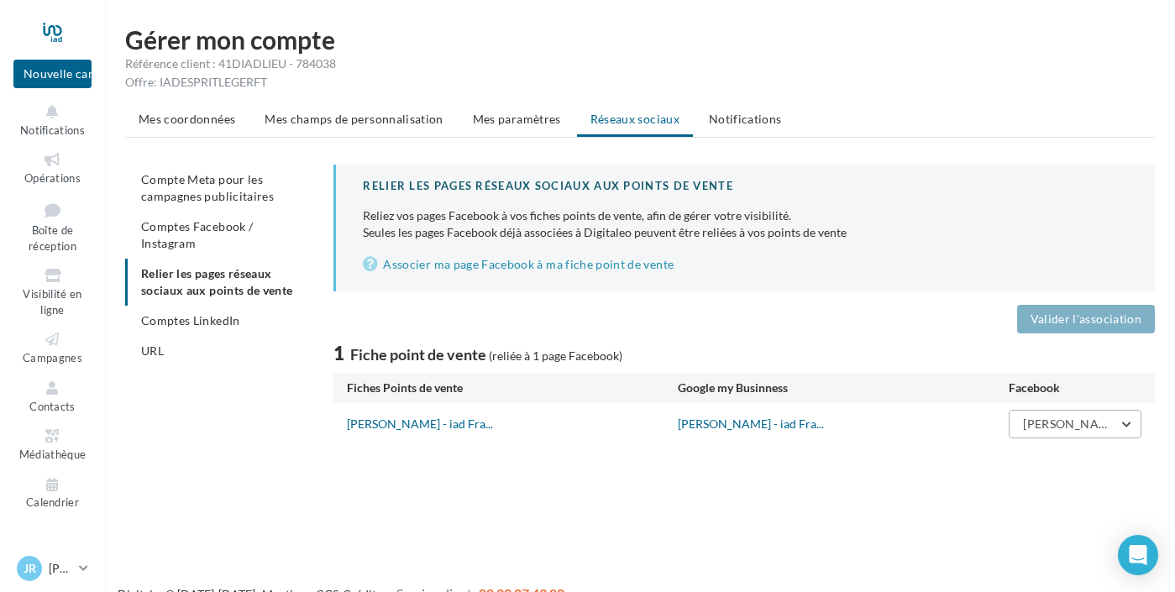
click at [1118, 424] on span "Jérôme Castanié Iad France" at bounding box center [1145, 424] width 244 height 14
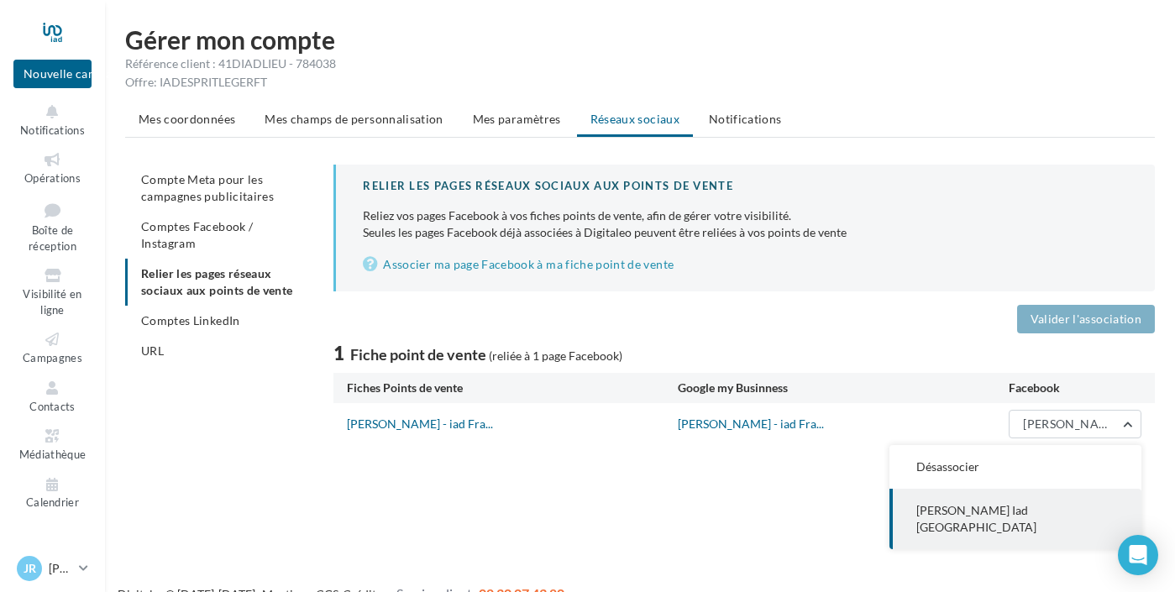
drag, startPoint x: 653, startPoint y: 528, endPoint x: 643, endPoint y: 526, distance: 9.6
click at [653, 528] on div "Nouvelle campagne Nouvelle campagne Notifications Opérations Boîte de réception…" at bounding box center [587, 323] width 1175 height 592
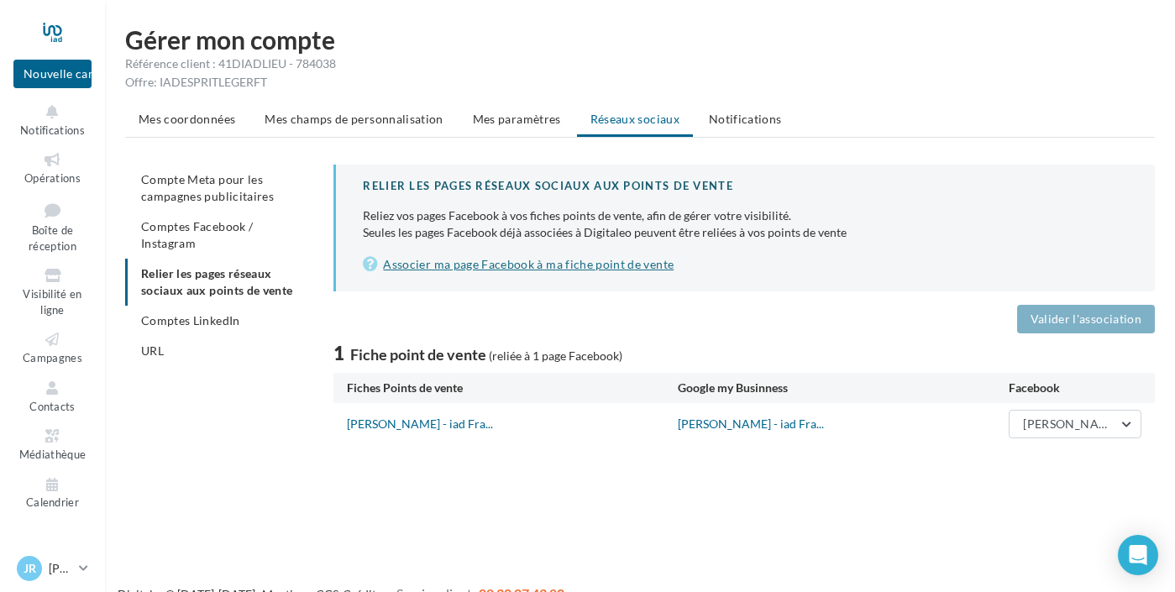
click at [468, 266] on link "Associer ma page Facebook à ma fiche point de vente" at bounding box center [745, 264] width 765 height 20
click at [82, 351] on span "Campagnes" at bounding box center [53, 357] width 60 height 13
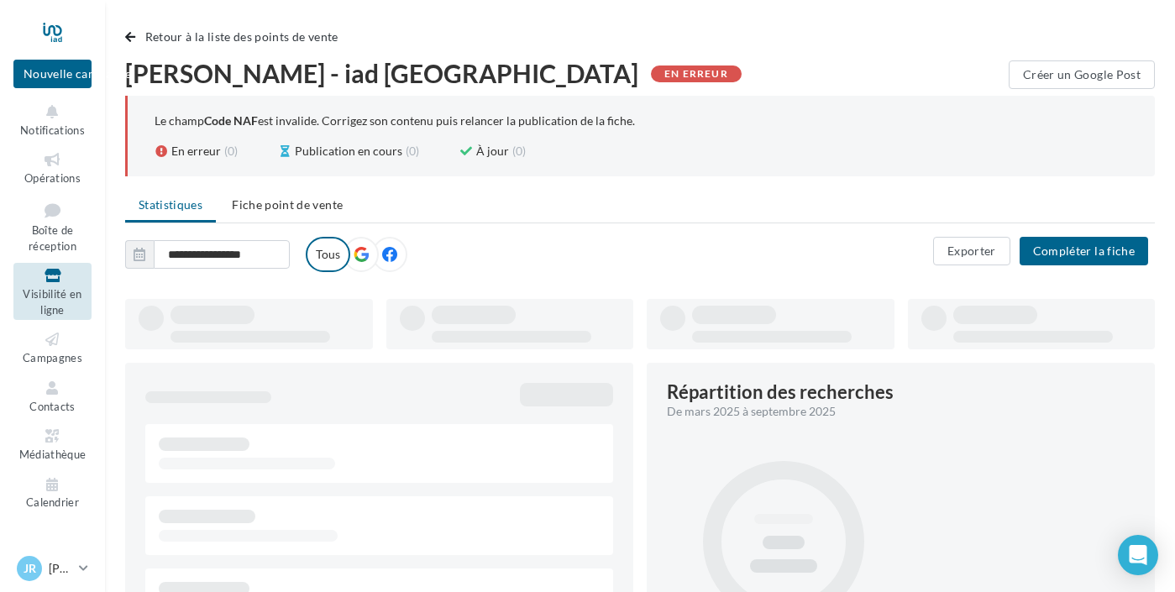
type input "**********"
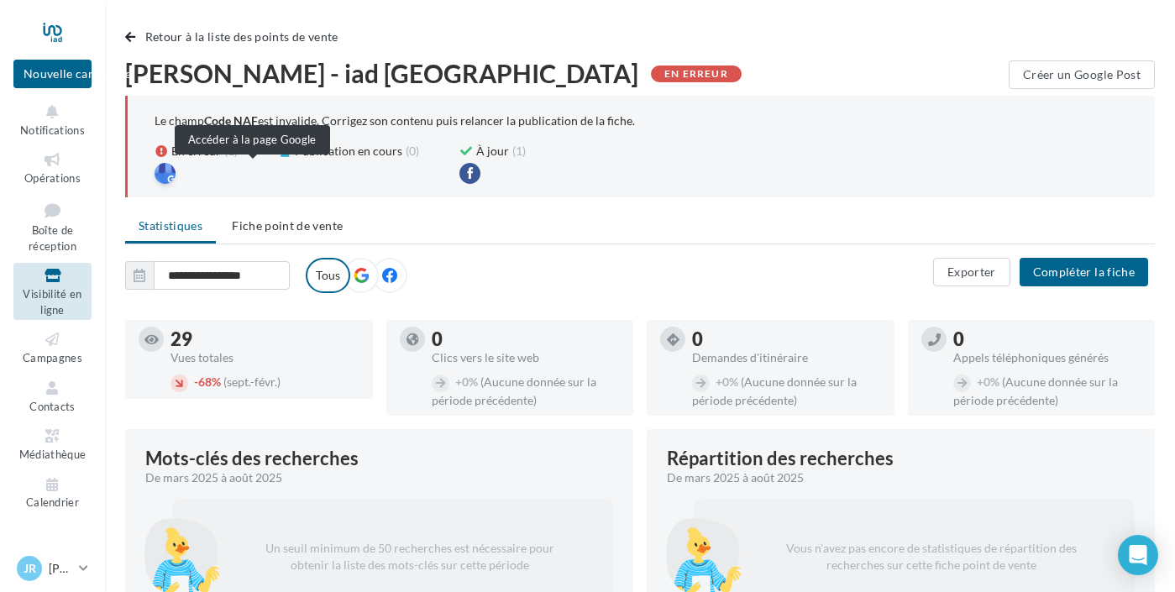
click at [176, 174] on div at bounding box center [165, 173] width 21 height 21
click at [343, 223] on span "Fiche point de vente" at bounding box center [287, 225] width 111 height 14
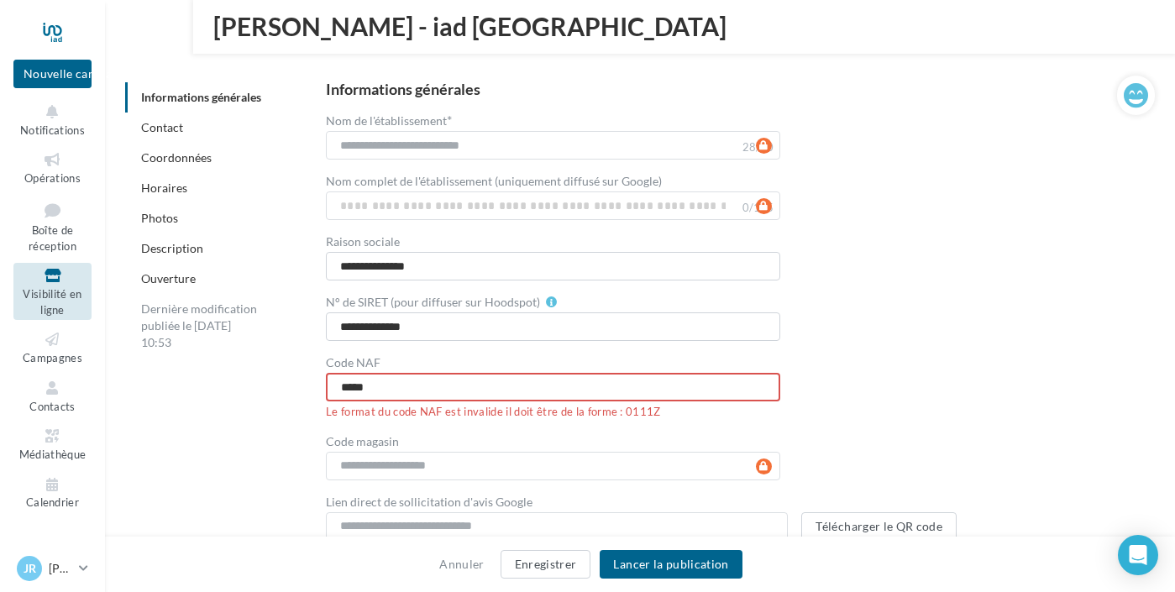
scroll to position [338, 0]
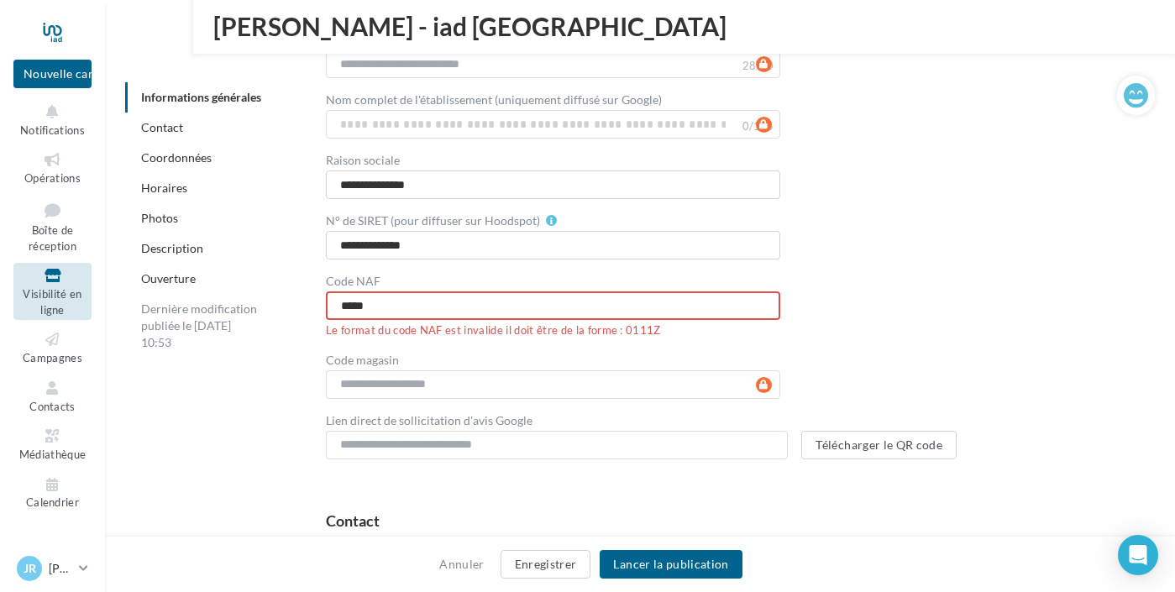
click at [543, 307] on input "*****" at bounding box center [553, 305] width 454 height 29
click at [438, 306] on input "*****" at bounding box center [553, 305] width 454 height 29
click at [743, 312] on input "****" at bounding box center [553, 305] width 454 height 29
click at [981, 284] on div "**********" at bounding box center [727, 229] width 802 height 459
click at [1104, 160] on div "**********" at bounding box center [727, 229] width 802 height 459
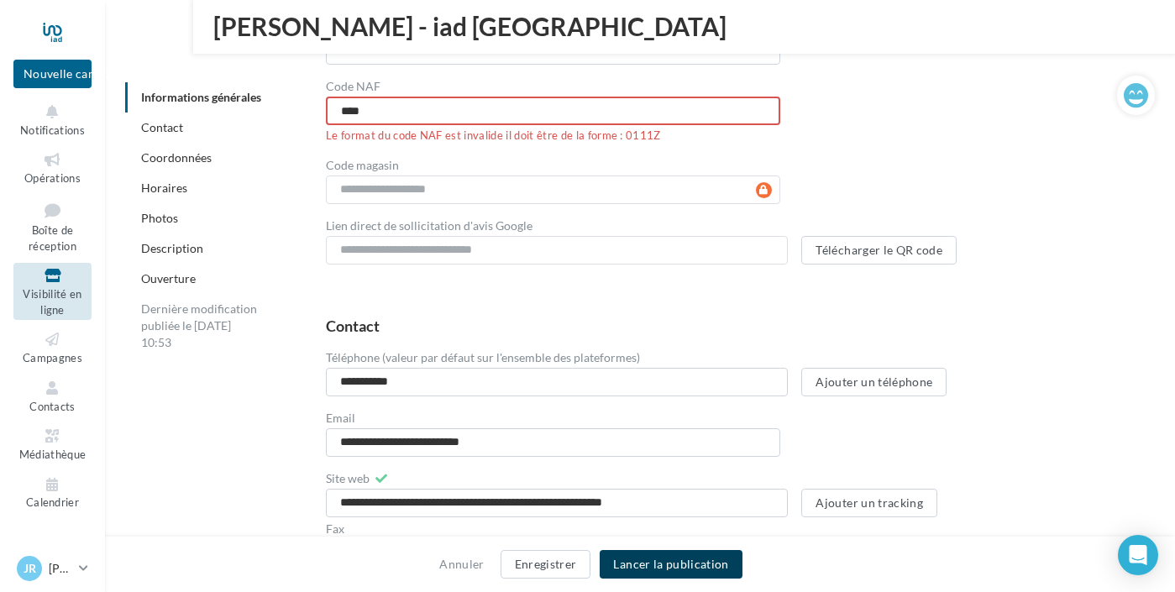
click at [716, 560] on button "Lancer la publication" at bounding box center [671, 564] width 142 height 29
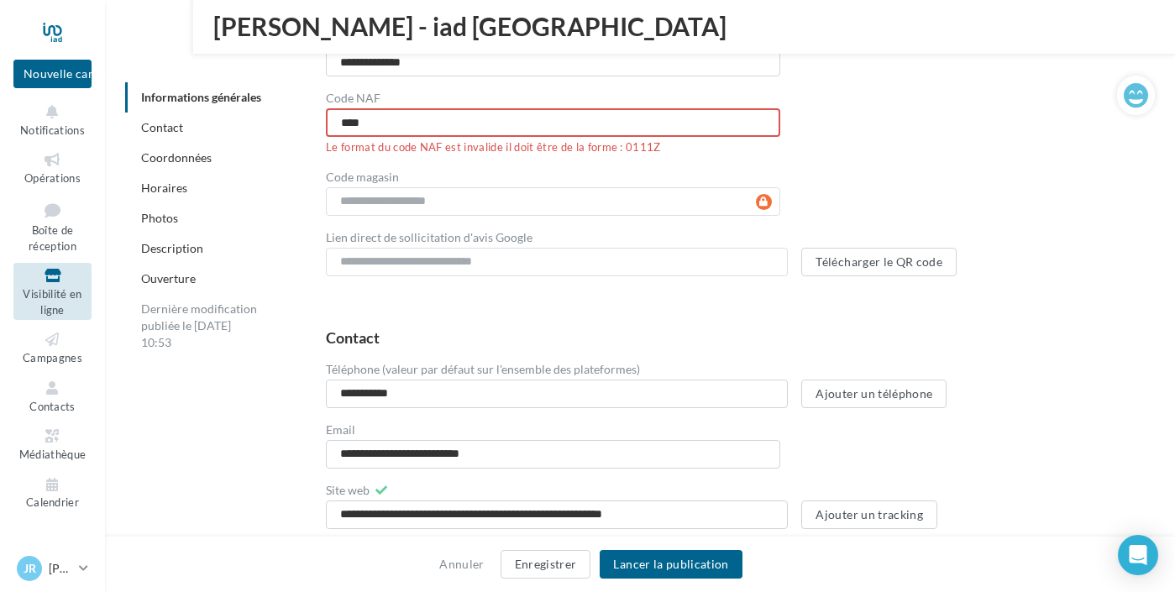
click at [472, 119] on input "****" at bounding box center [553, 122] width 454 height 29
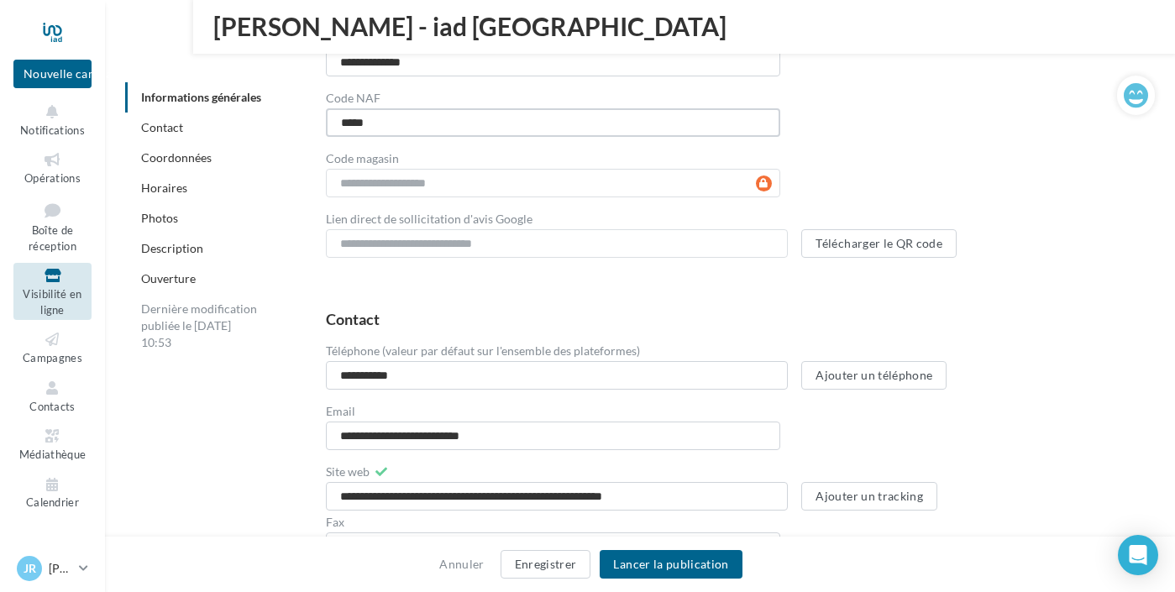
type input "*****"
click at [902, 166] on div "**********" at bounding box center [727, 37] width 802 height 441
click at [677, 561] on button "Lancer la publication" at bounding box center [671, 564] width 142 height 29
click at [560, 565] on button "Enregistrer" at bounding box center [546, 564] width 91 height 29
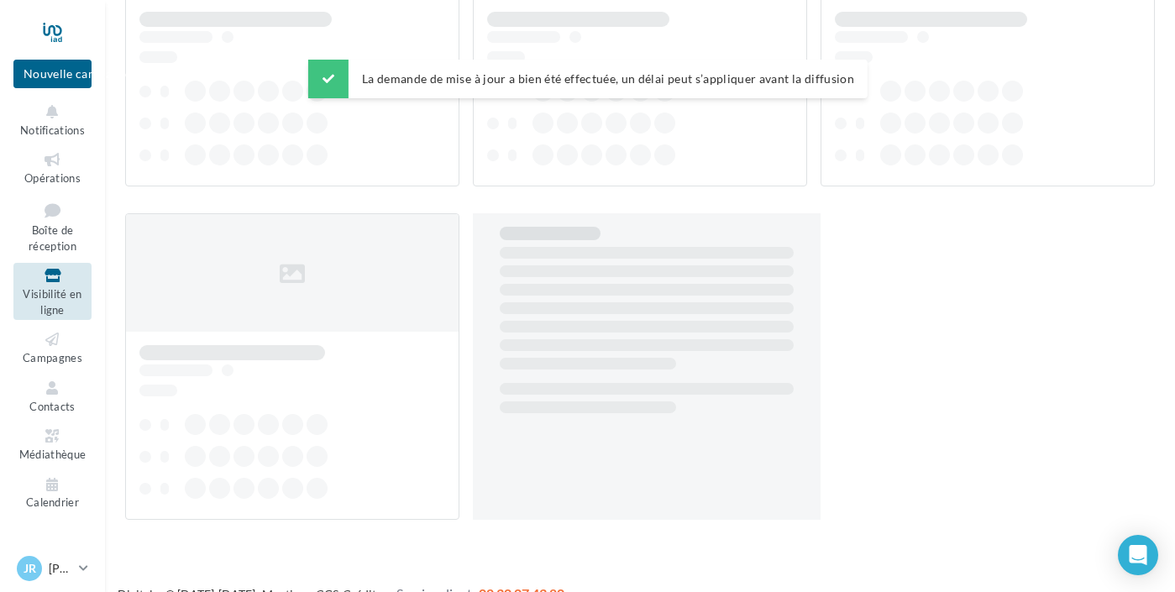
scroll to position [27, 0]
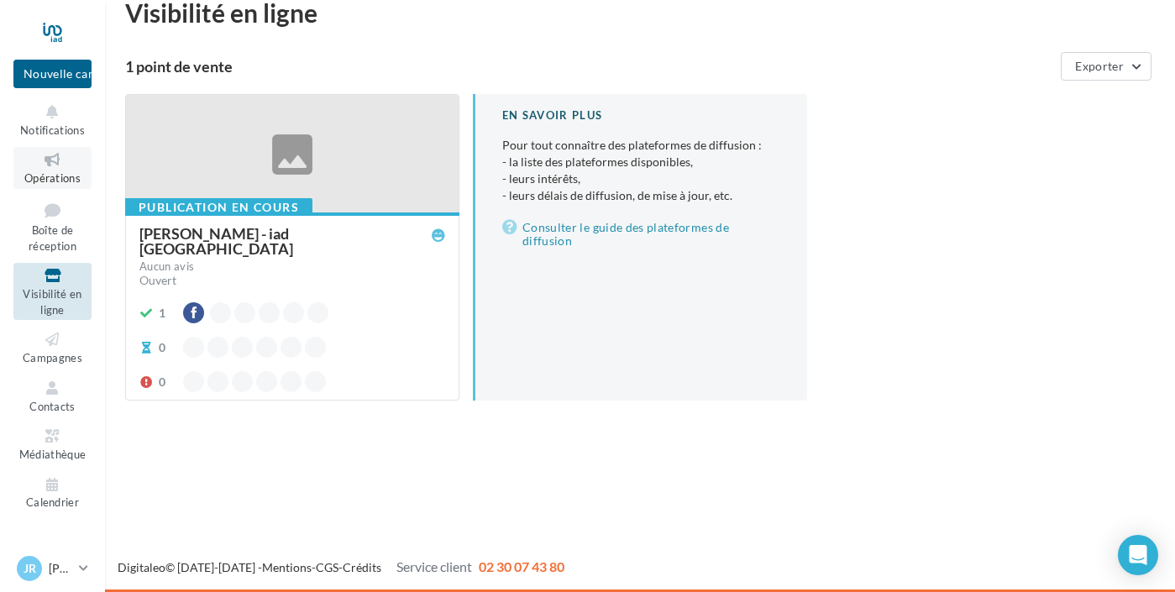
click at [80, 185] on span "Opérations" at bounding box center [52, 177] width 56 height 13
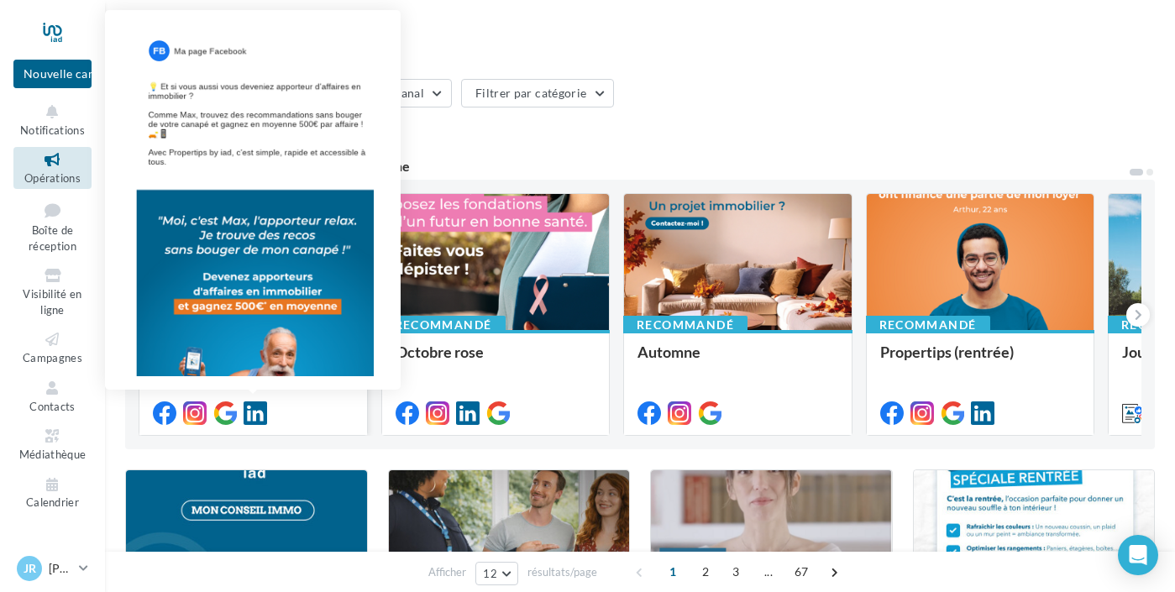
click at [176, 406] on icon at bounding box center [165, 413] width 24 height 24
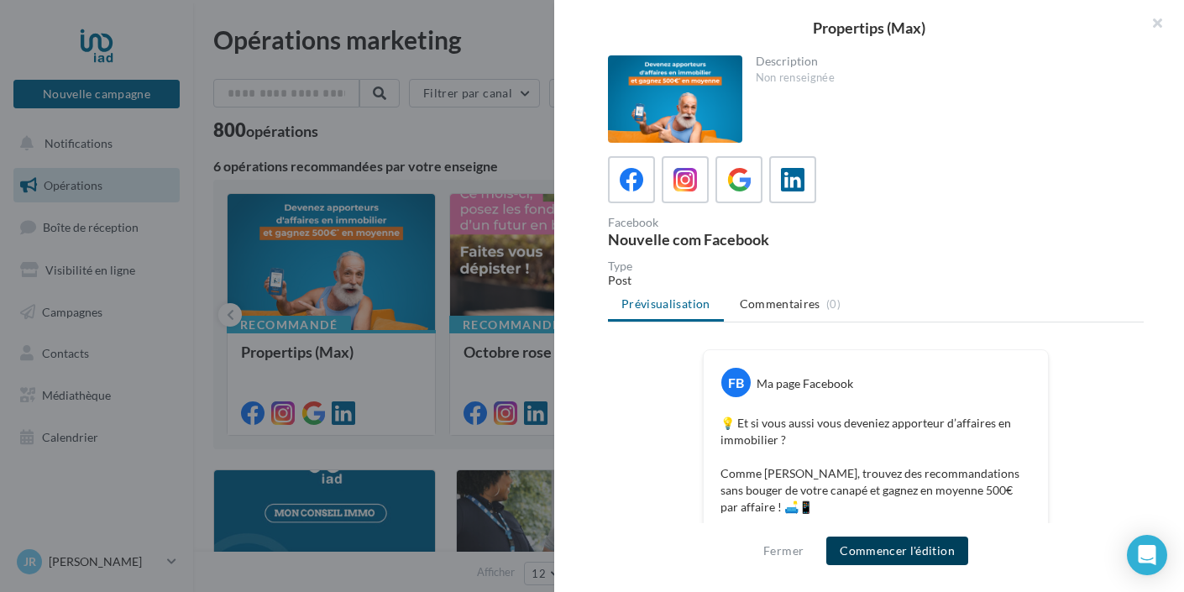
click at [899, 546] on button "Commencer l'édition" at bounding box center [897, 551] width 142 height 29
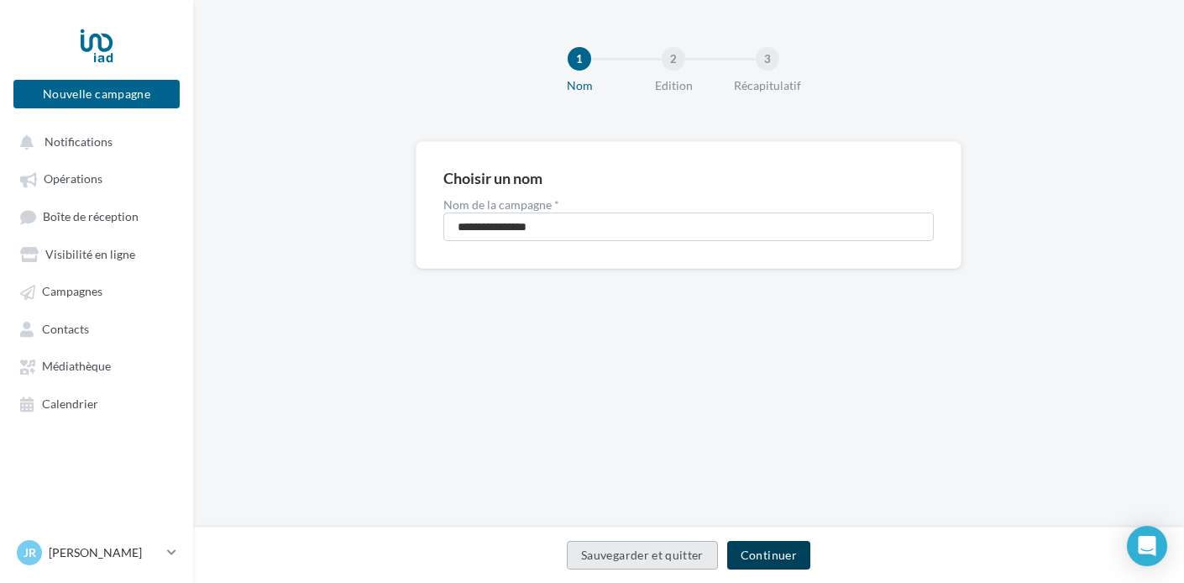
click at [771, 548] on button "Continuer" at bounding box center [768, 555] width 83 height 29
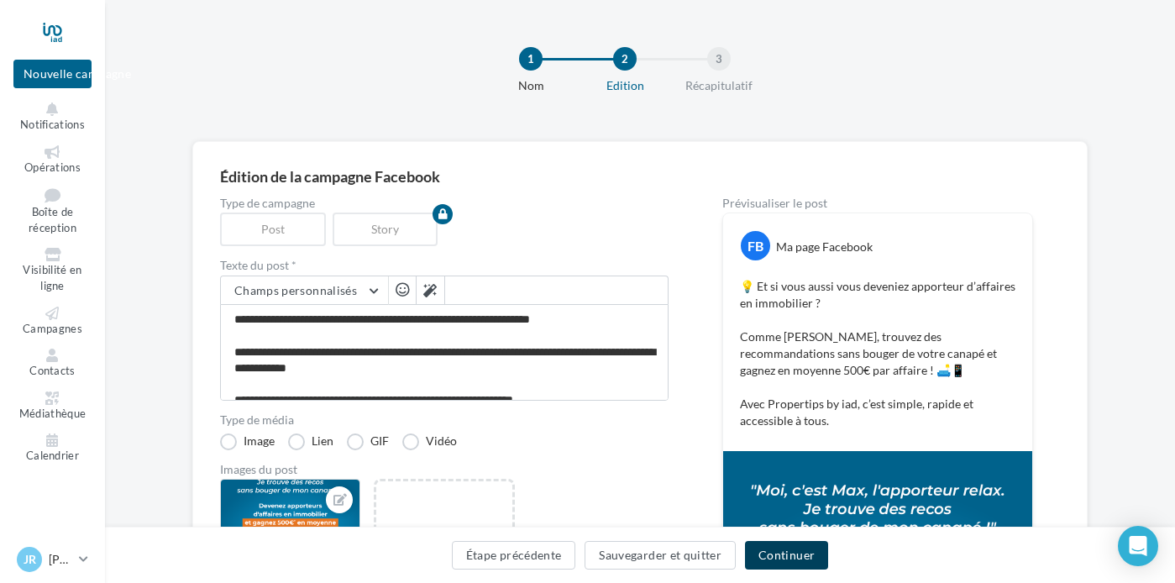
click at [828, 553] on button "Continuer" at bounding box center [786, 555] width 83 height 29
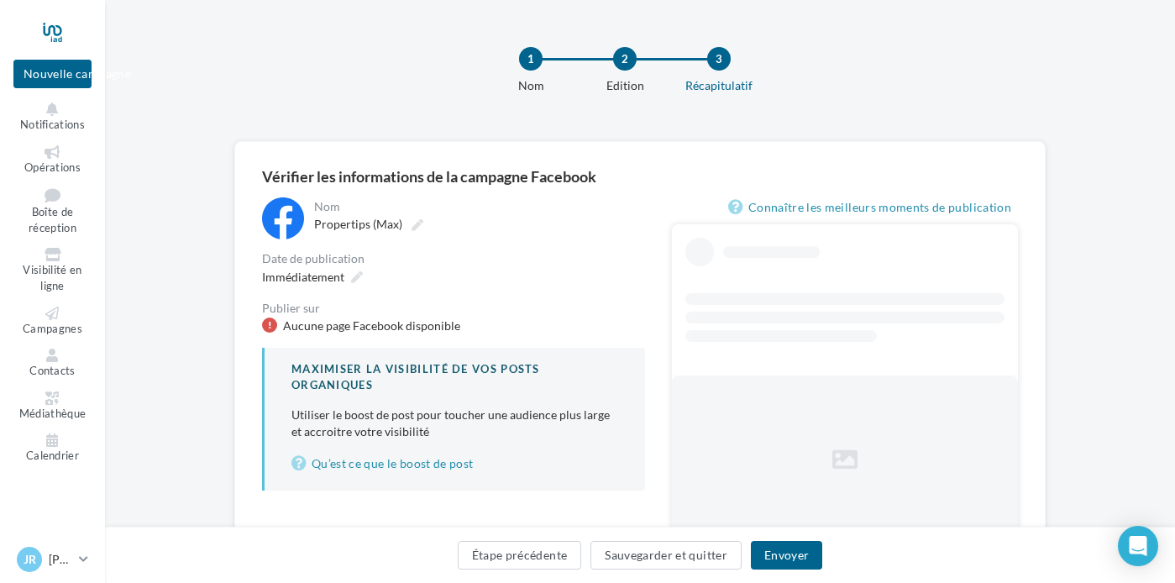
click at [277, 325] on div at bounding box center [269, 324] width 15 height 15
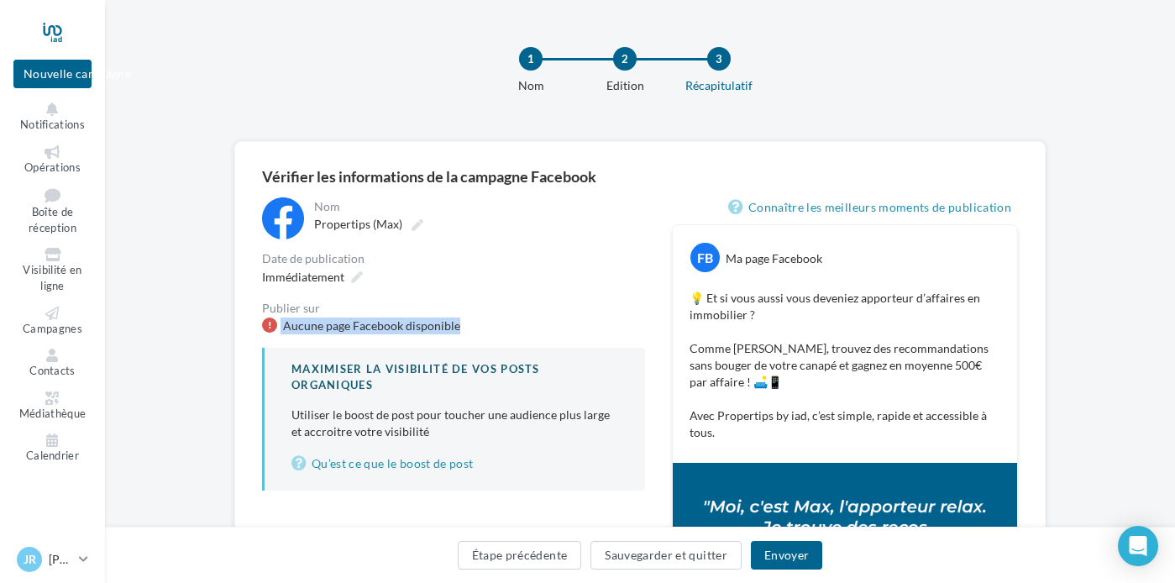
click at [277, 325] on div at bounding box center [269, 324] width 15 height 15
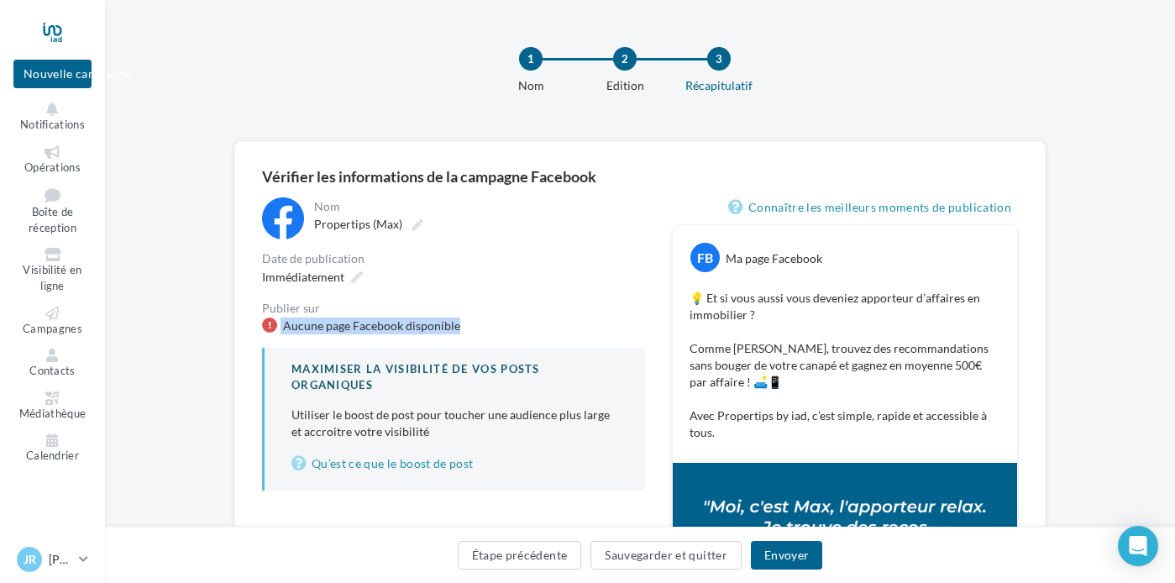
click at [277, 325] on div at bounding box center [269, 324] width 15 height 15
click at [845, 571] on div "Étape précédente Sauvegarder et quitter Envoyer" at bounding box center [639, 558] width 1043 height 35
click at [822, 558] on button "Envoyer" at bounding box center [786, 555] width 71 height 29
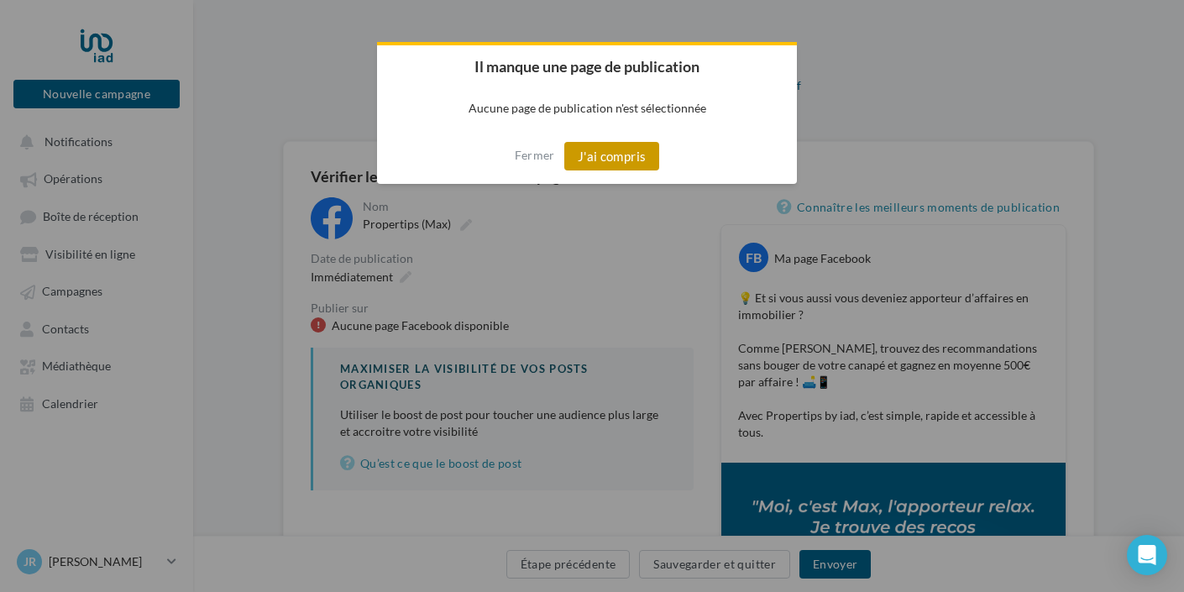
click at [620, 155] on button "J'ai compris" at bounding box center [612, 156] width 96 height 29
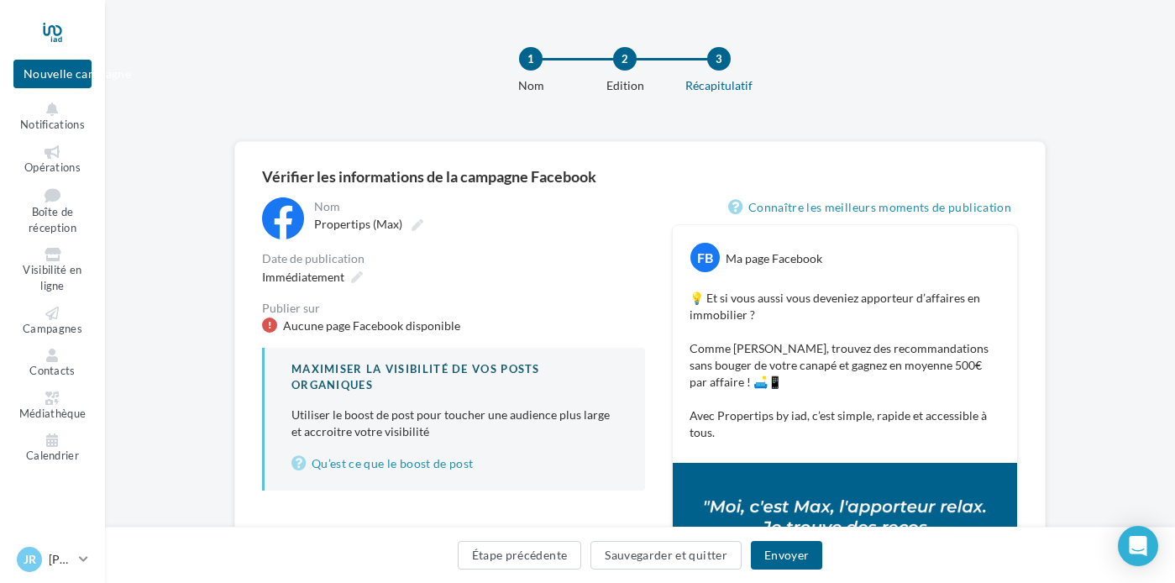
click at [481, 316] on div "Publier sur Aucune page Facebook disponible" at bounding box center [453, 318] width 383 height 32
click at [81, 264] on span "Visibilité en ligne" at bounding box center [52, 278] width 59 height 29
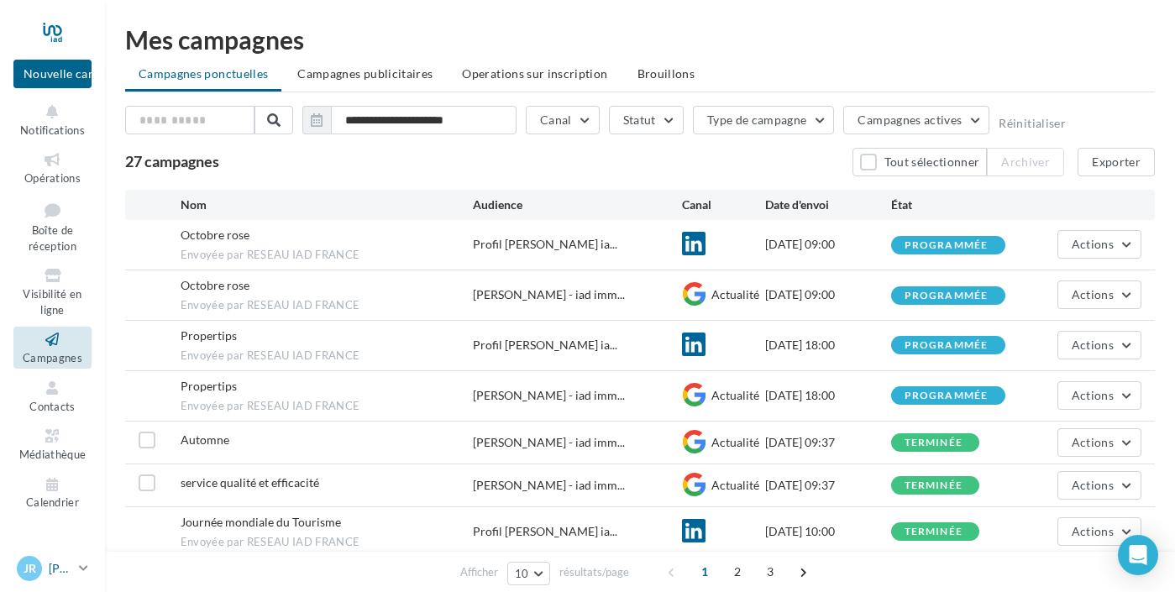
click at [88, 561] on icon at bounding box center [83, 568] width 9 height 14
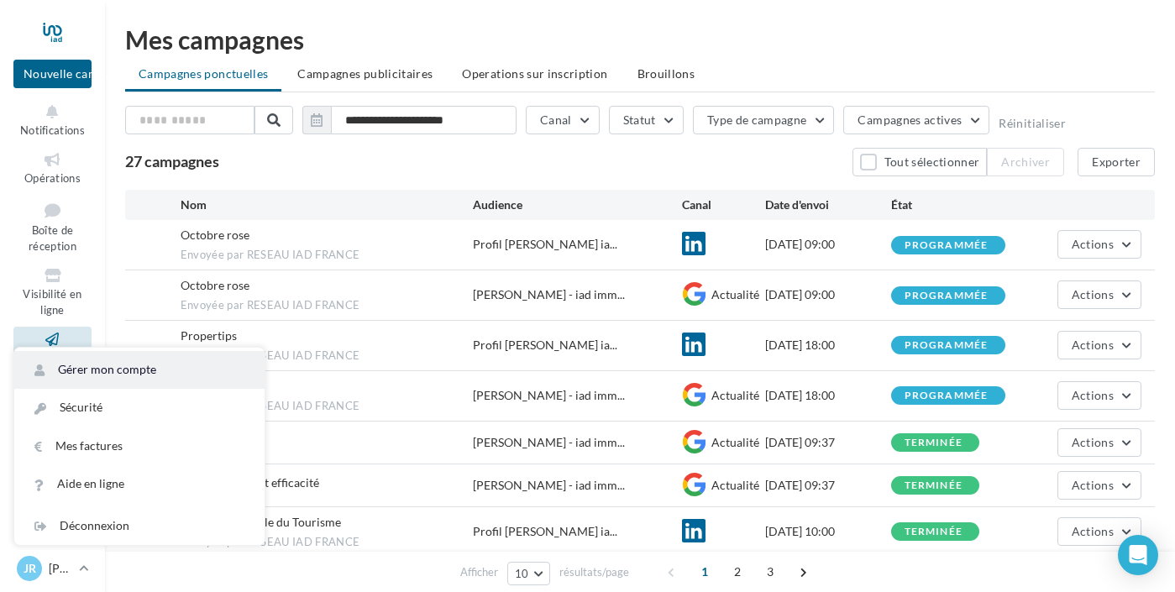
click at [101, 359] on link "Gérer mon compte" at bounding box center [139, 370] width 250 height 38
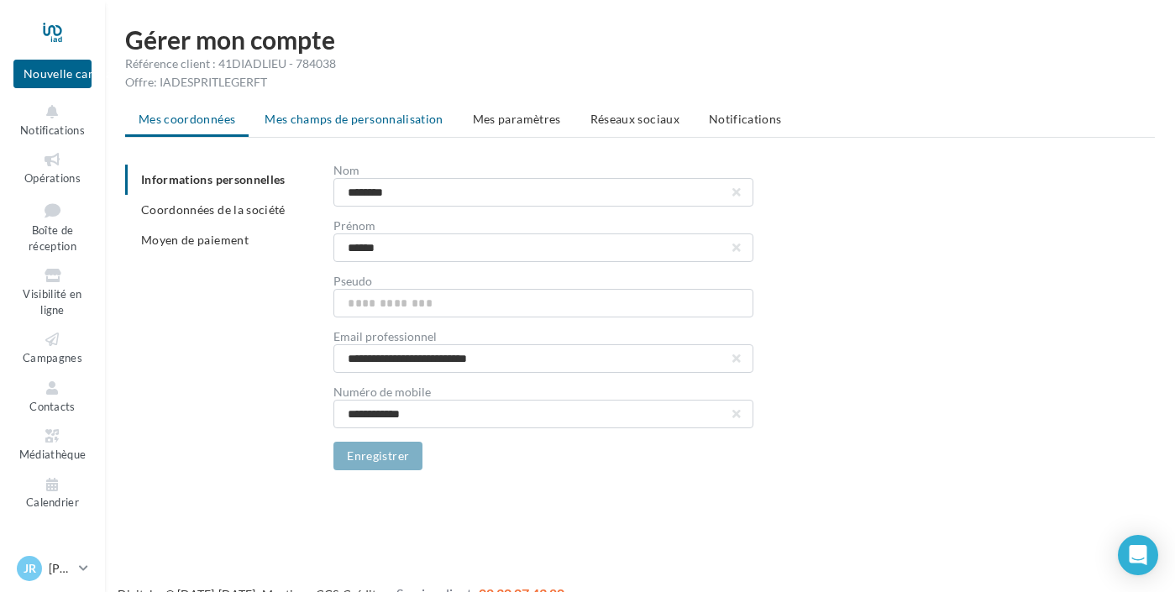
click at [429, 119] on span "Mes champs de personnalisation" at bounding box center [354, 119] width 179 height 14
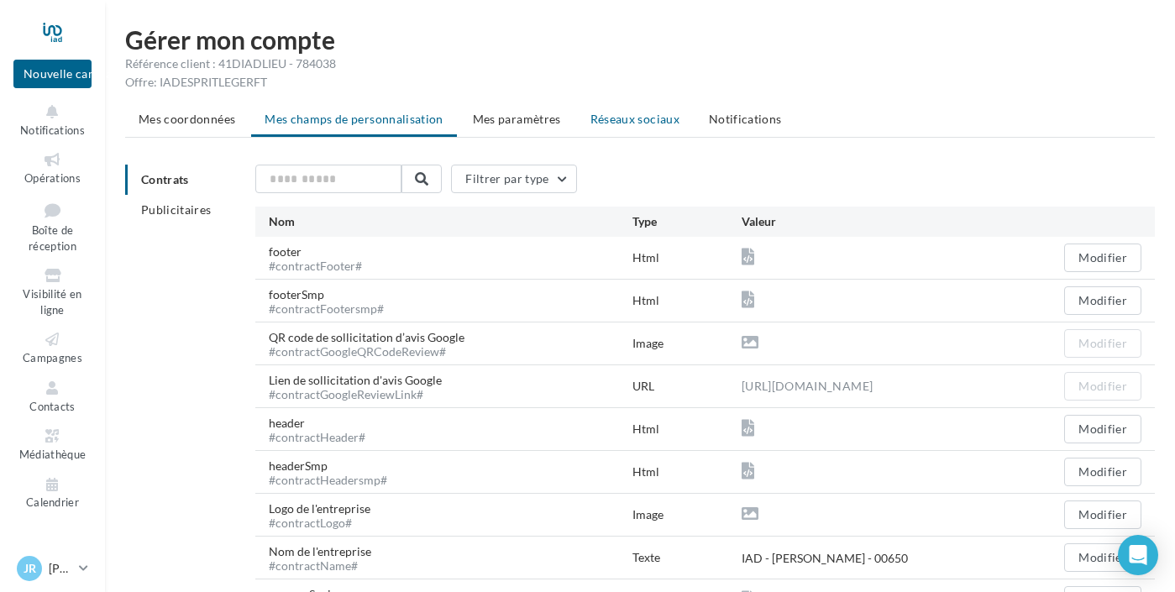
click at [679, 119] on span "Réseaux sociaux" at bounding box center [634, 119] width 89 height 14
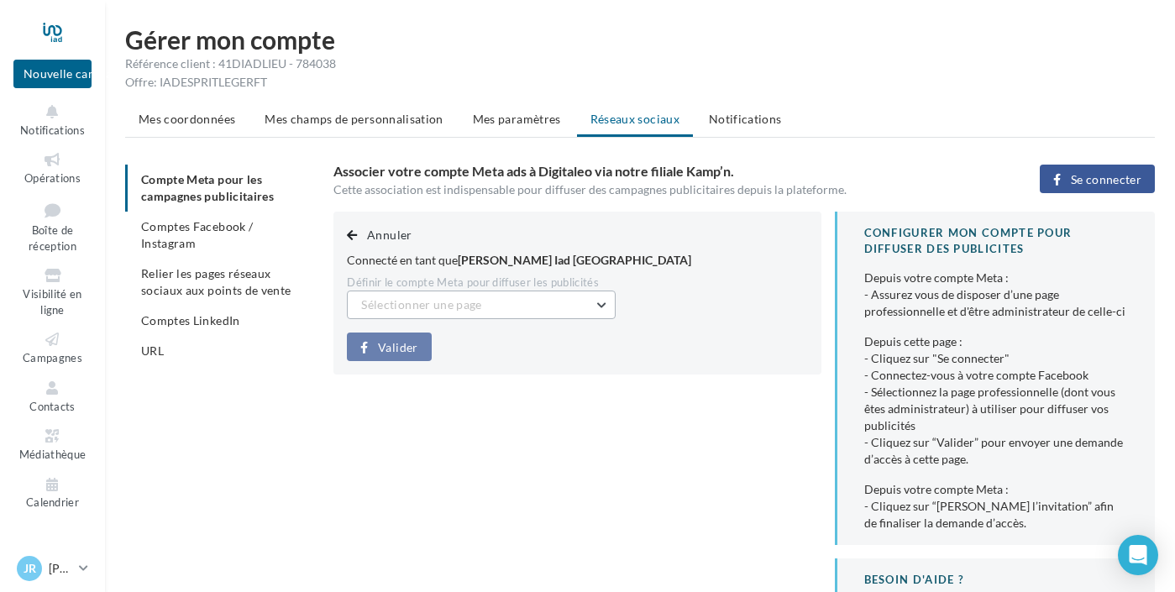
click at [616, 302] on button "Sélectionner une page" at bounding box center [481, 305] width 269 height 29
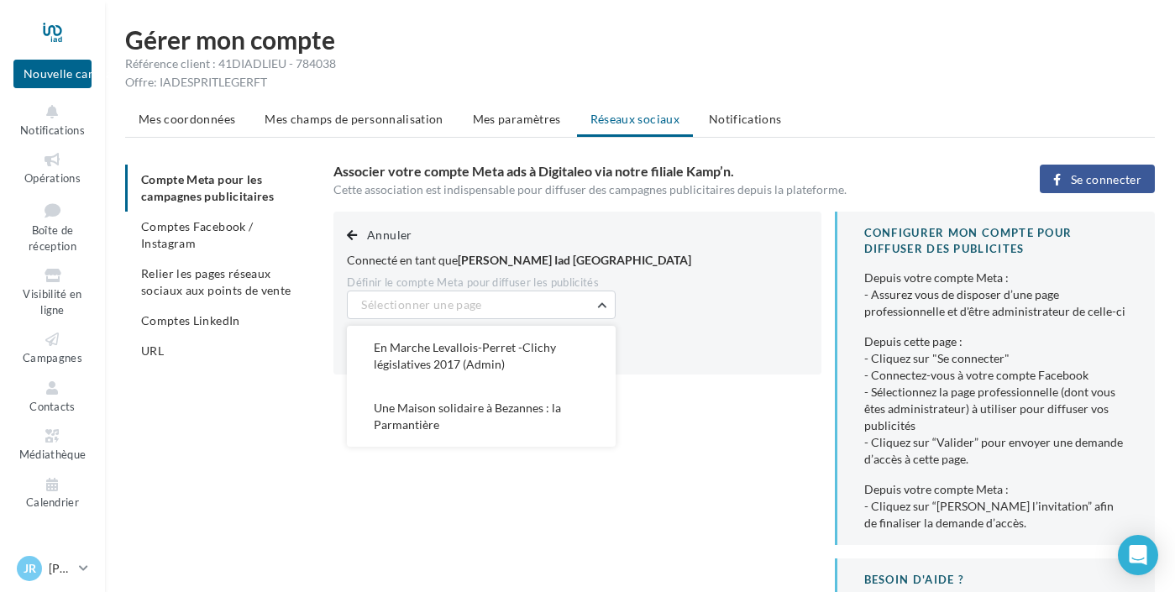
click at [298, 444] on div "Compte Meta pour les campagnes publicitaires Comptes Facebook / Instagram Relie…" at bounding box center [646, 432] width 1043 height 534
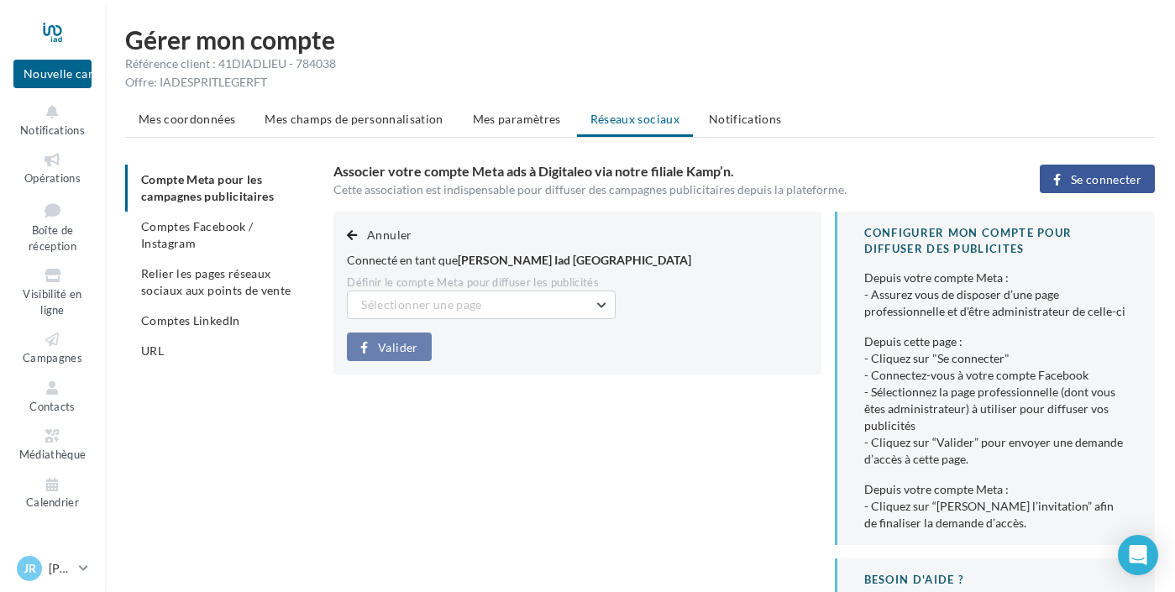
click at [1104, 184] on span "Se connecter" at bounding box center [1106, 179] width 71 height 13
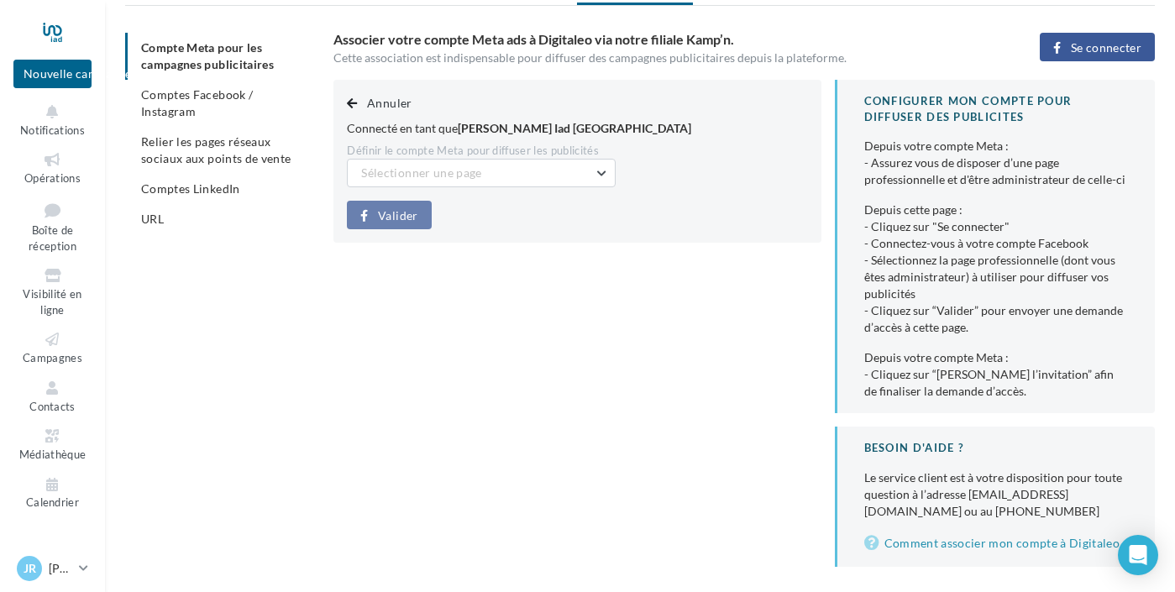
scroll to position [139, 0]
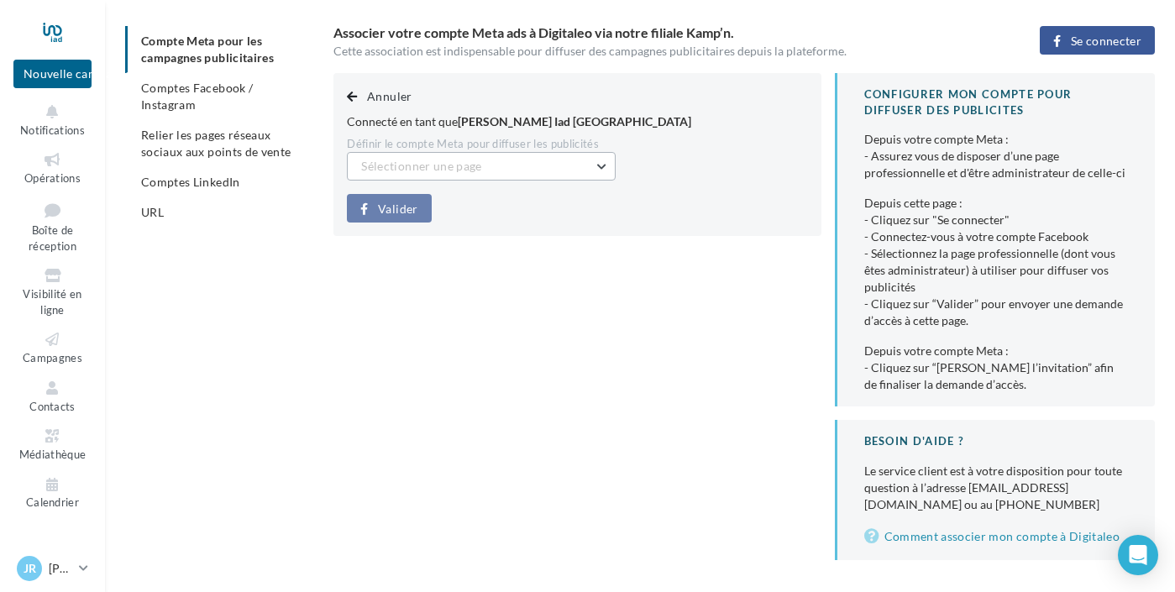
click at [573, 163] on button "Sélectionner une page" at bounding box center [481, 166] width 269 height 29
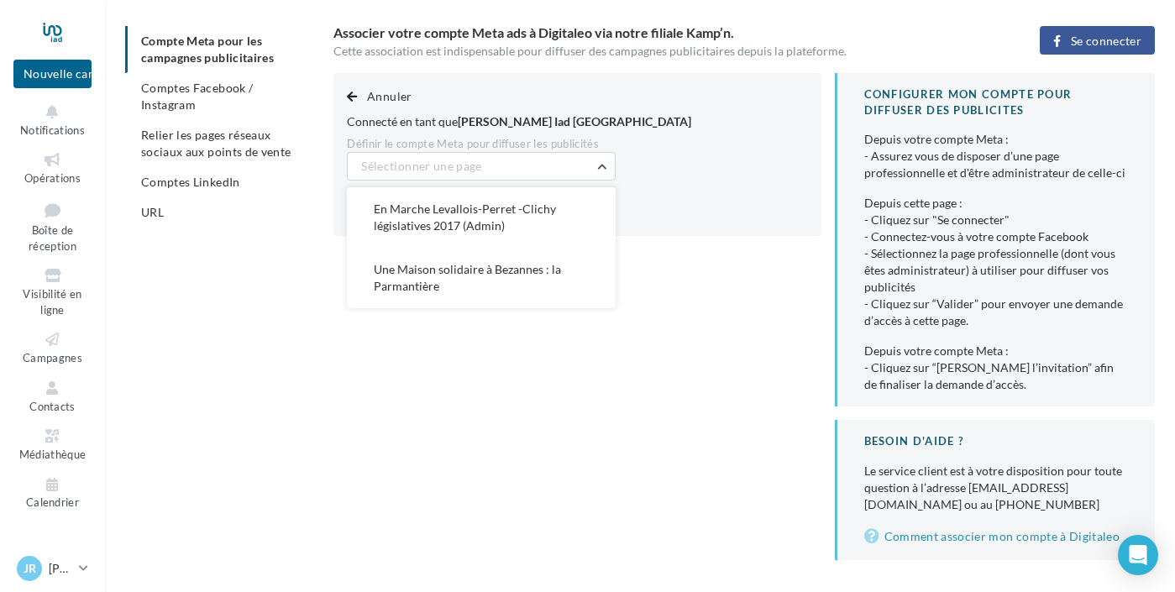
click at [541, 406] on div "Annuler Connecté en tant que Jérôme Castanié Iad France Définir le compte Meta …" at bounding box center [750, 316] width 835 height 487
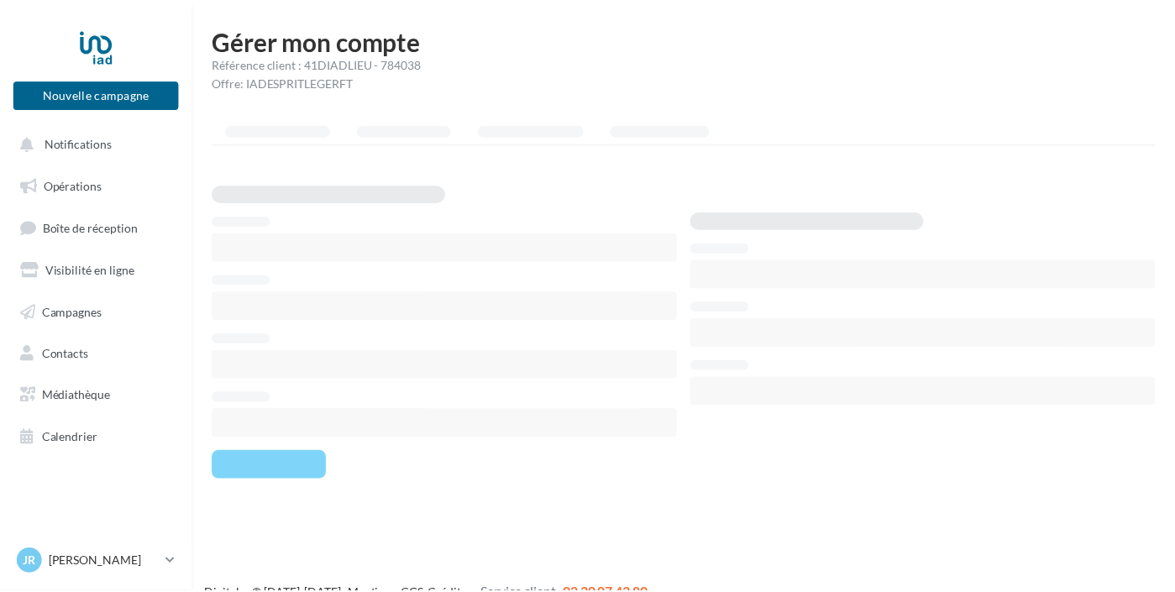
scroll to position [27, 0]
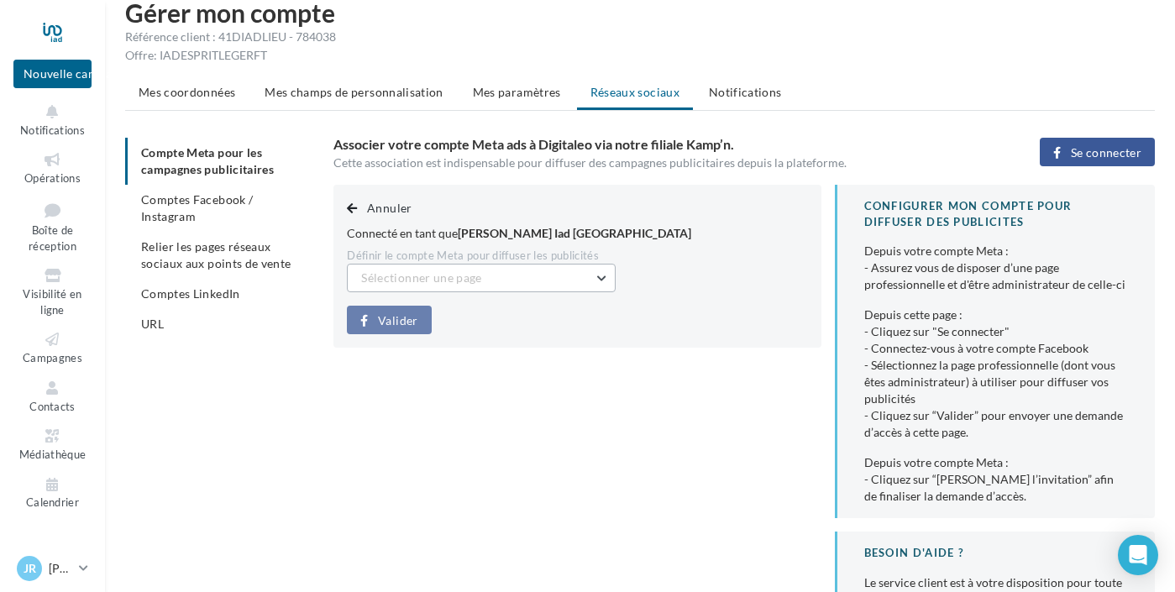
click at [616, 278] on button "Sélectionner une page" at bounding box center [481, 278] width 269 height 29
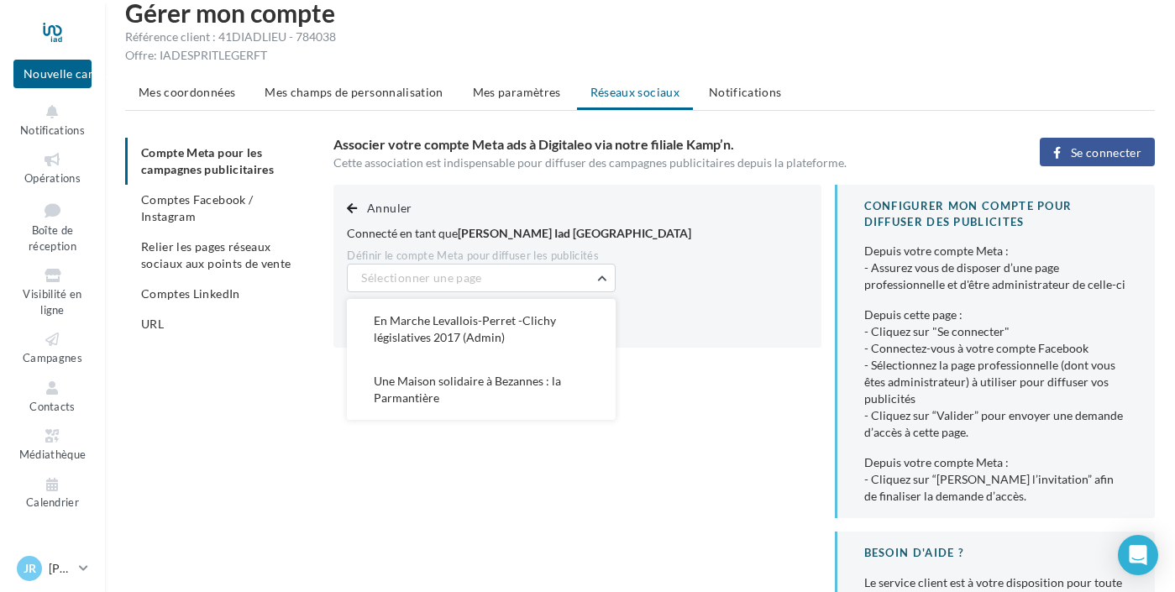
click at [730, 479] on div "Annuler Connecté en tant que [PERSON_NAME] Iad France Définir le compte Meta po…" at bounding box center [750, 428] width 835 height 487
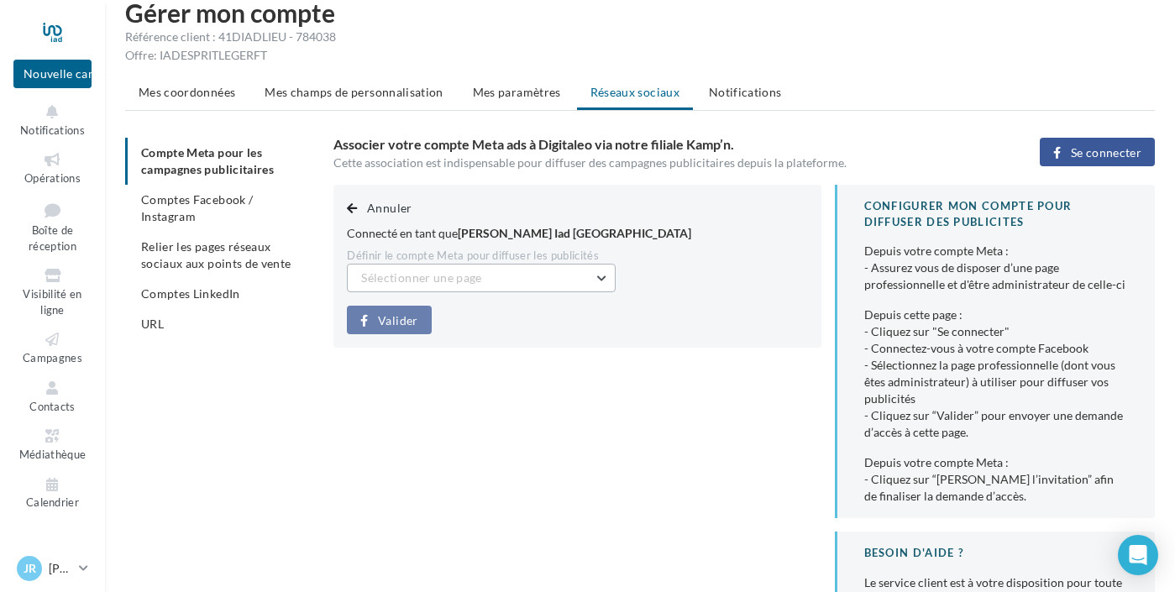
click at [437, 276] on span "Sélectionner une page" at bounding box center [421, 277] width 120 height 14
